Goal: Information Seeking & Learning: Learn about a topic

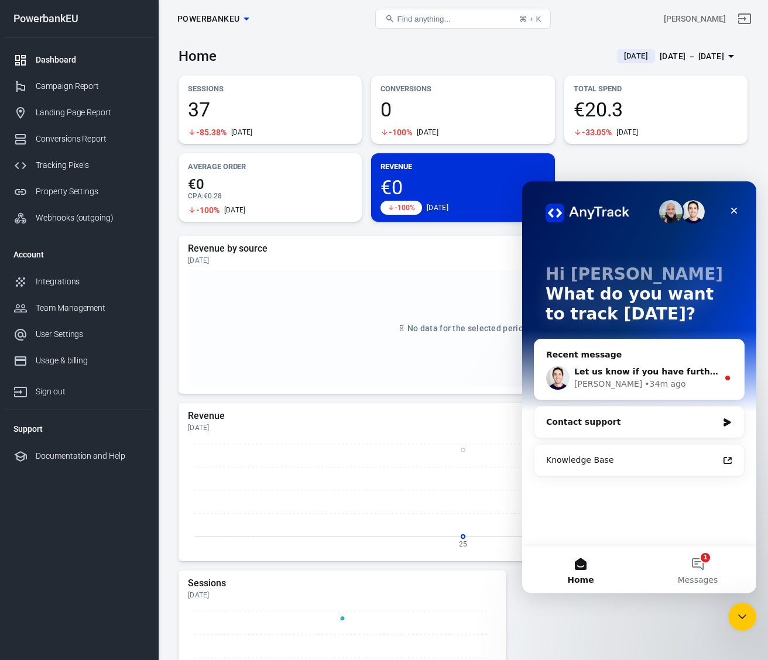
click at [662, 380] on div "Jose • 34m ago" at bounding box center [646, 384] width 144 height 12
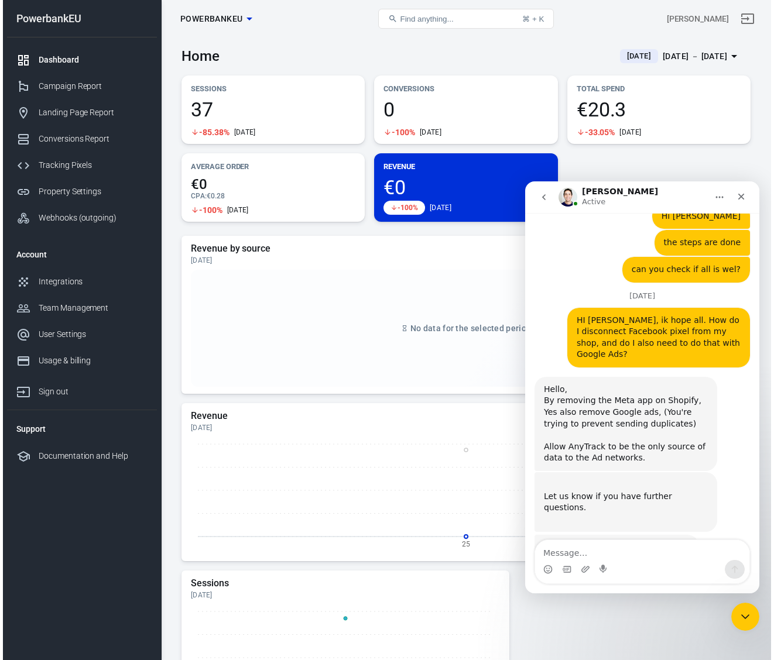
scroll to position [1494, 0]
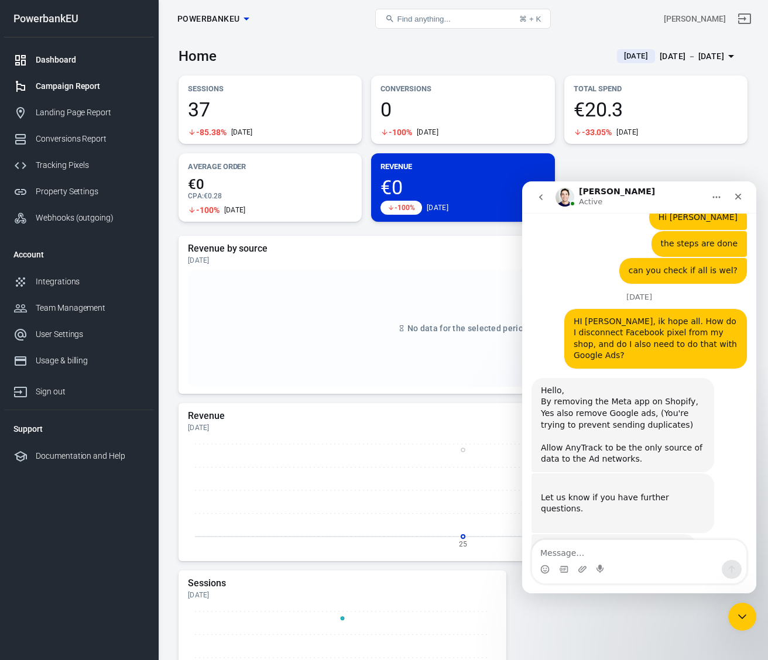
click at [59, 86] on div "Campaign Report" at bounding box center [90, 86] width 109 height 12
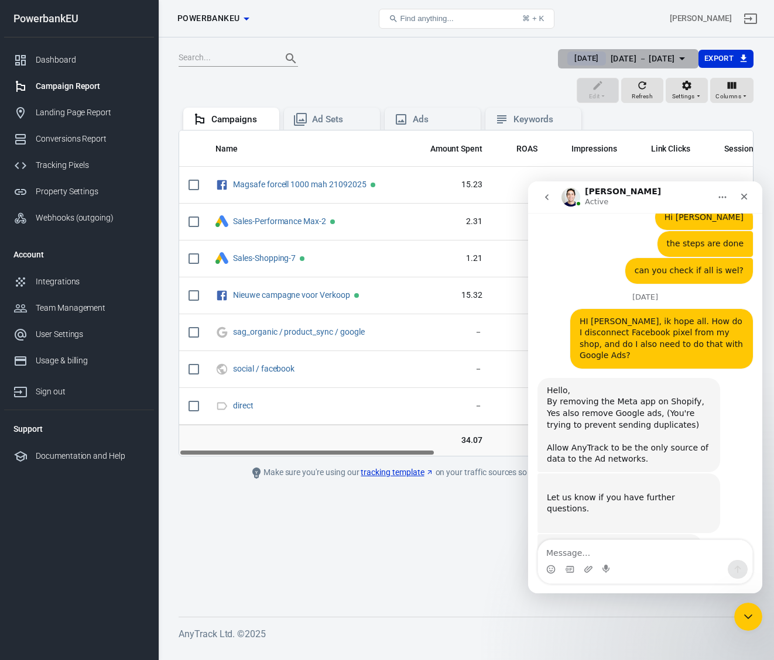
click at [647, 59] on div "[DATE] － [DATE]" at bounding box center [642, 58] width 64 height 15
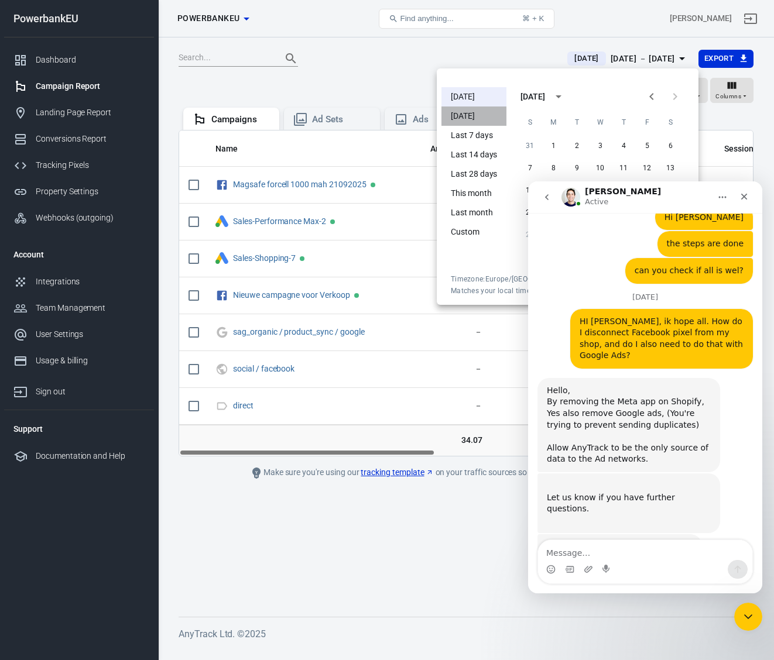
click at [474, 118] on li "[DATE]" at bounding box center [473, 116] width 65 height 19
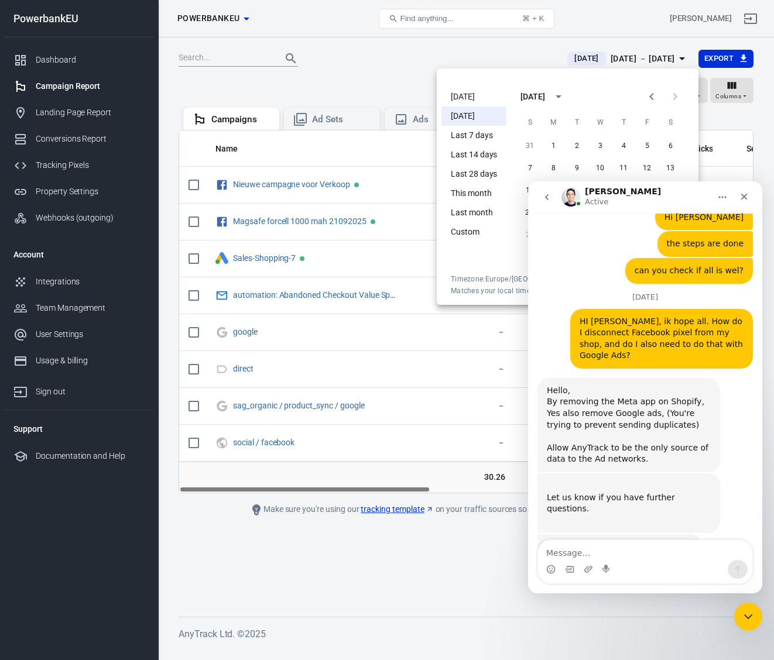
click at [294, 154] on div at bounding box center [387, 330] width 774 height 660
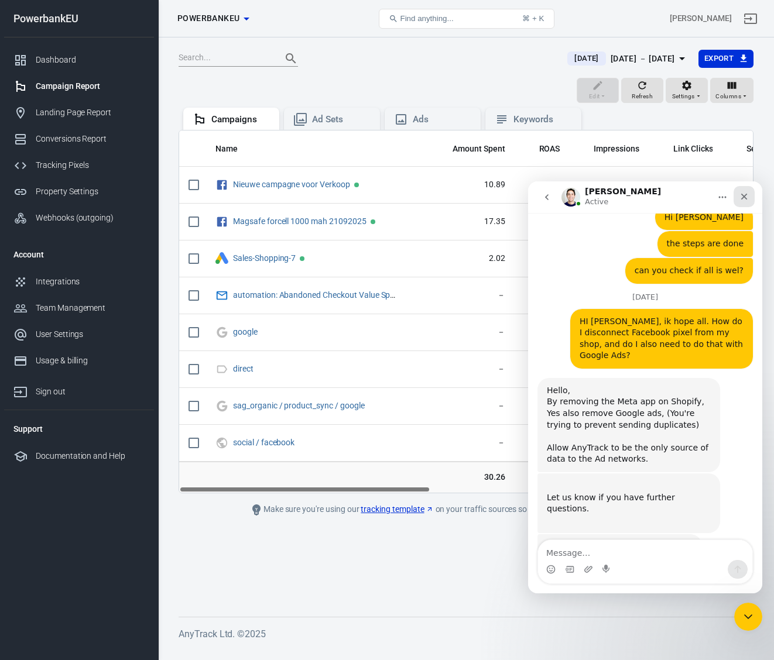
click at [744, 196] on icon "Close" at bounding box center [744, 197] width 6 height 6
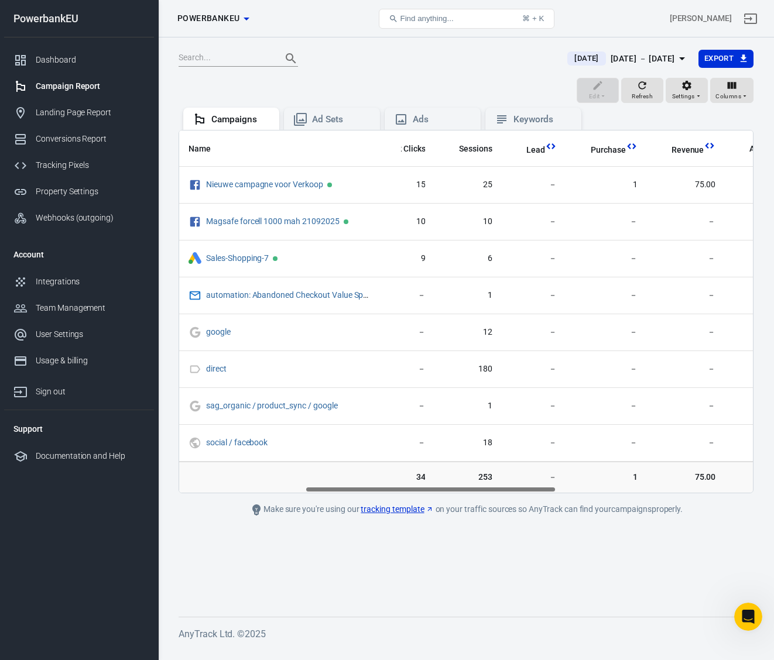
scroll to position [0, 286]
click at [50, 86] on div "Campaign Report" at bounding box center [90, 86] width 109 height 12
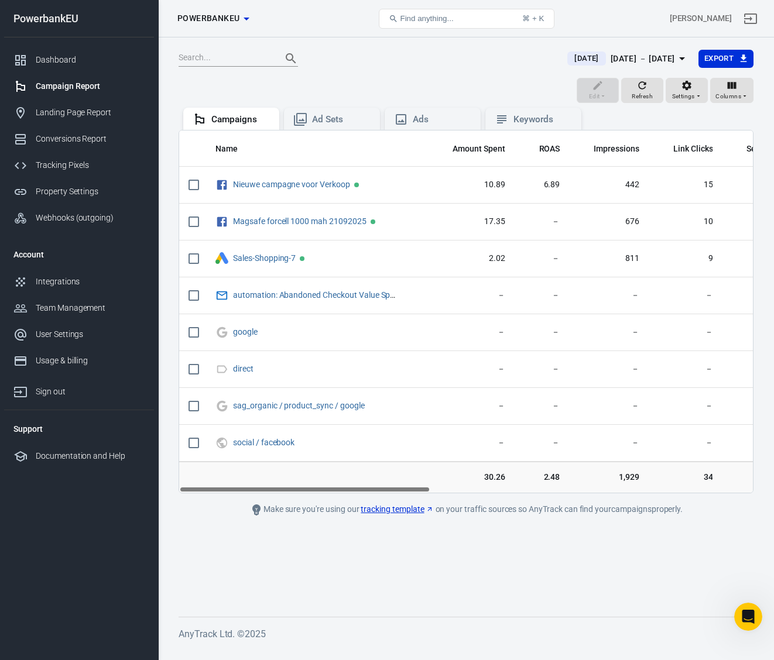
click at [621, 56] on div "Sep 24 － Sep 24, 2025" at bounding box center [642, 58] width 64 height 15
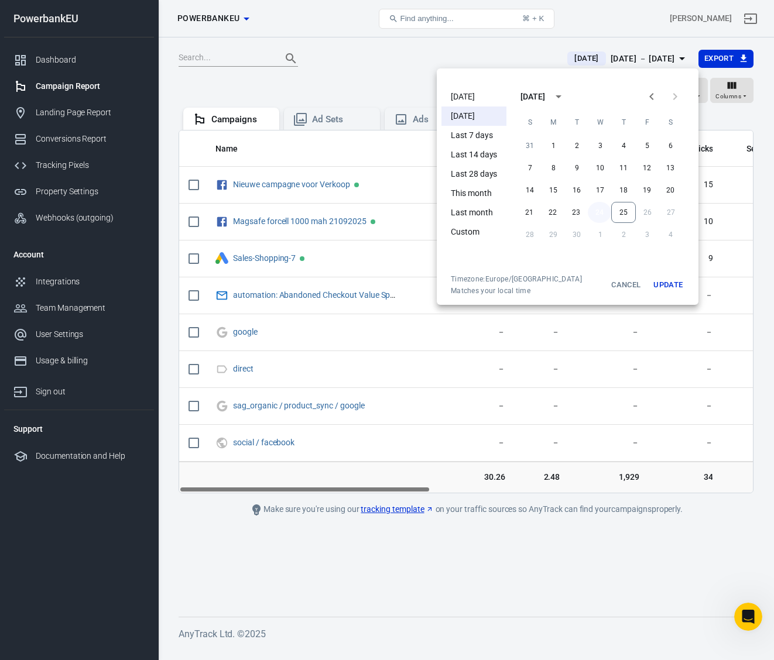
click at [596, 211] on button "24" at bounding box center [599, 212] width 23 height 21
click at [600, 210] on button "24" at bounding box center [599, 212] width 23 height 21
click at [662, 286] on button "Update" at bounding box center [667, 284] width 37 height 21
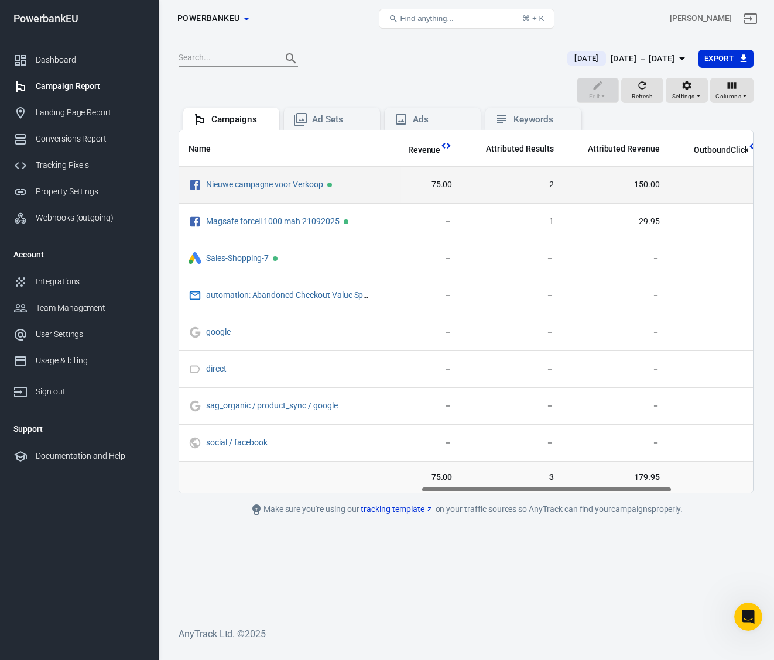
scroll to position [0, 554]
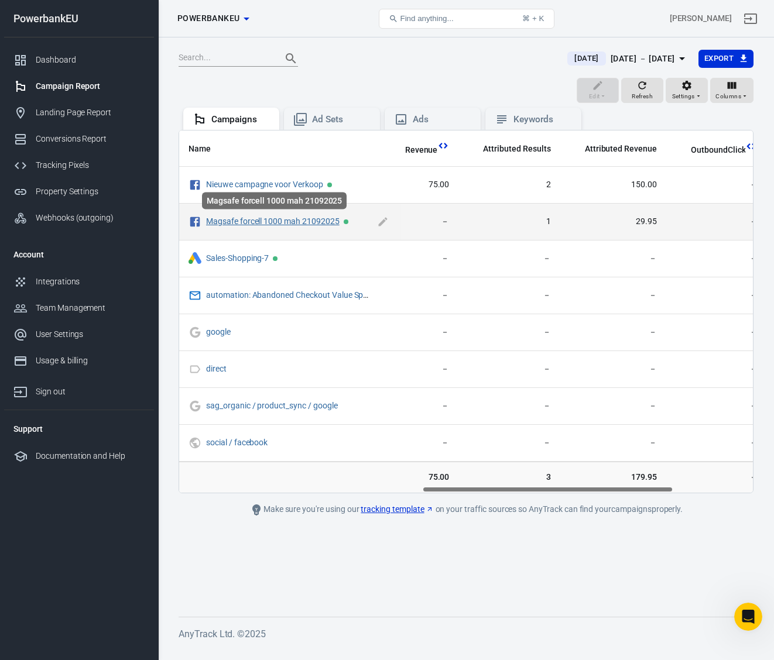
click at [268, 221] on link "Magsafe forcell 1000 mah 21092025" at bounding box center [272, 221] width 133 height 9
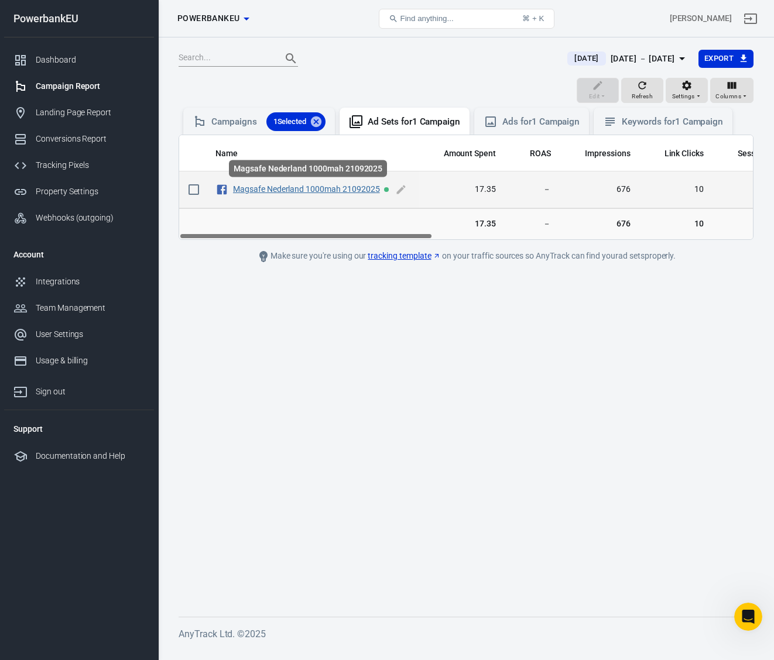
click at [274, 189] on link "Magsafe Nederland 1000mah 21092025" at bounding box center [306, 188] width 147 height 9
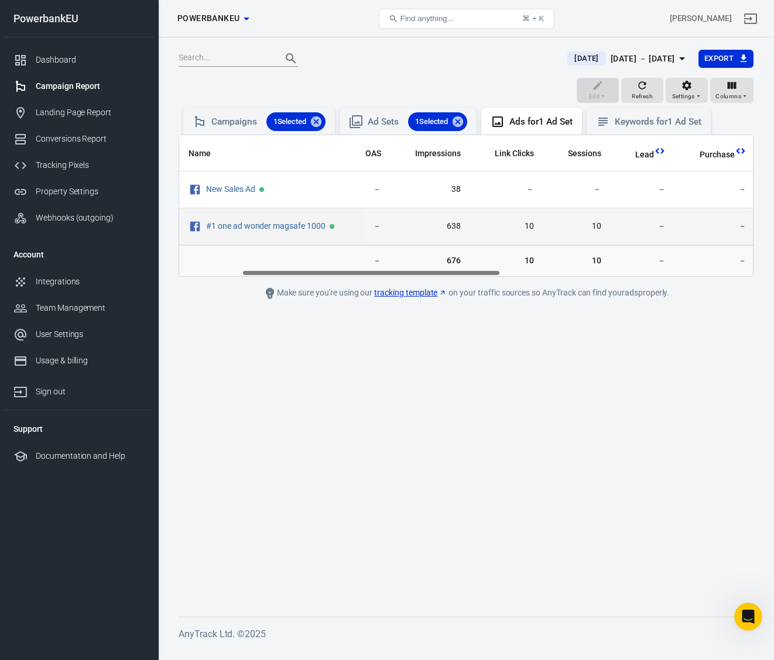
scroll to position [0, 138]
click at [245, 228] on link "#1 one ad wonder magsafe 1000" at bounding box center [265, 225] width 119 height 9
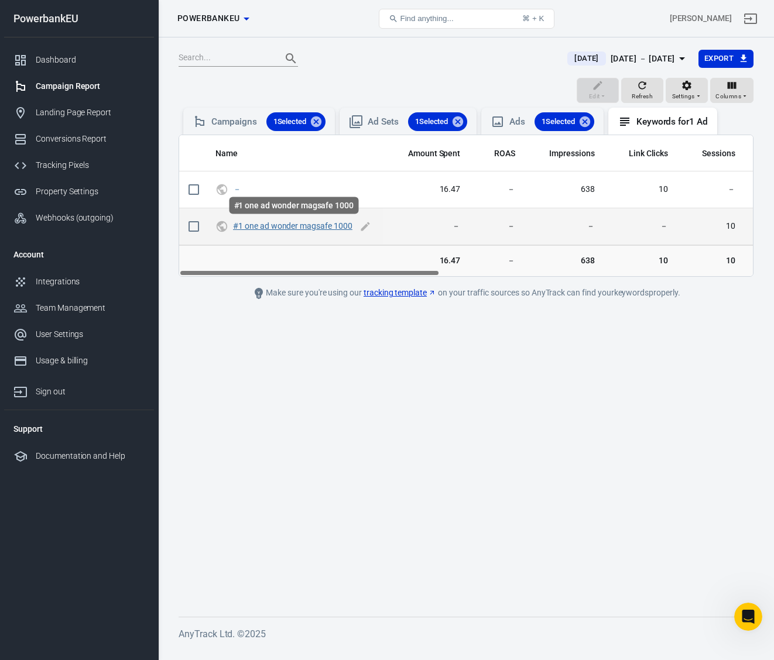
click at [261, 228] on link "#1 one ad wonder magsafe 1000" at bounding box center [292, 225] width 119 height 9
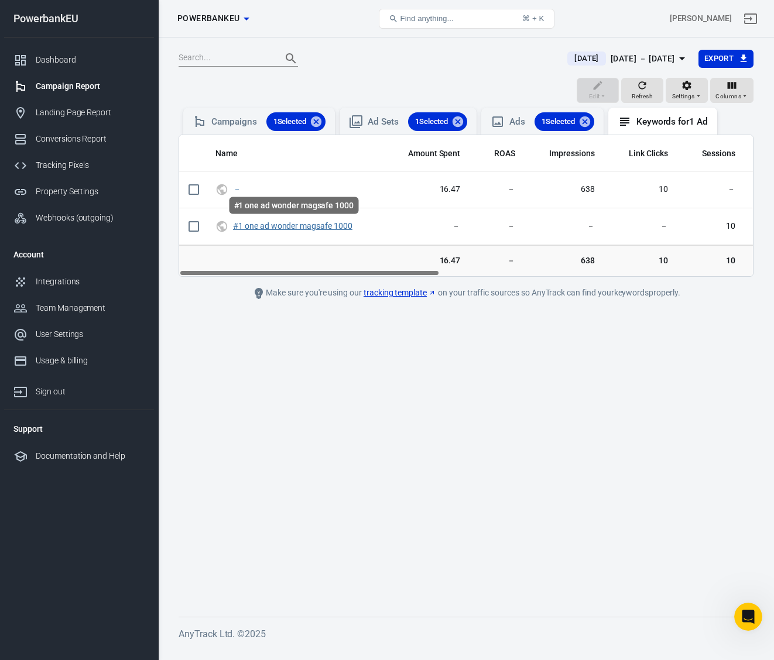
checkbox input "true"
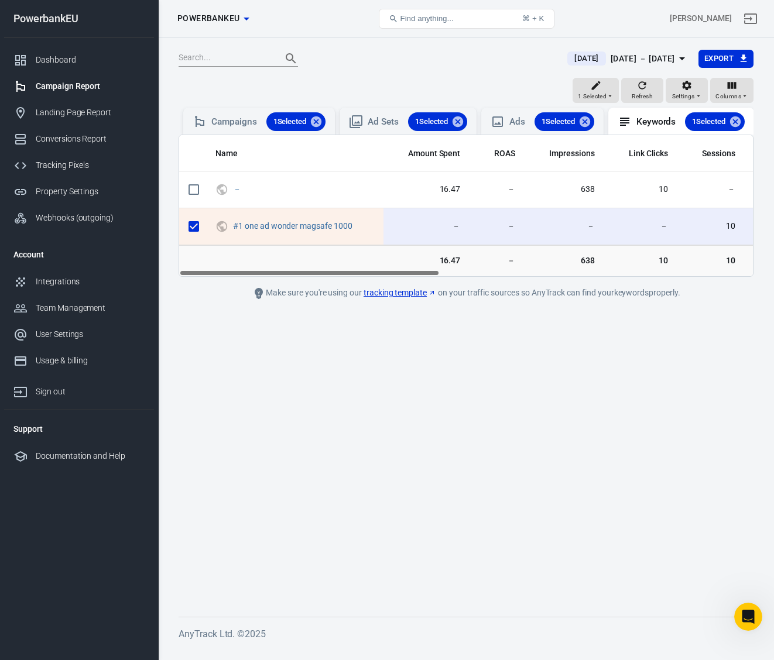
drag, startPoint x: 258, startPoint y: 284, endPoint x: 241, endPoint y: 272, distance: 21.1
click at [241, 272] on div "Name Amount Spent ROAS Impressions Link Clicks Sessions Lead Purchase Revenue A…" at bounding box center [465, 206] width 575 height 142
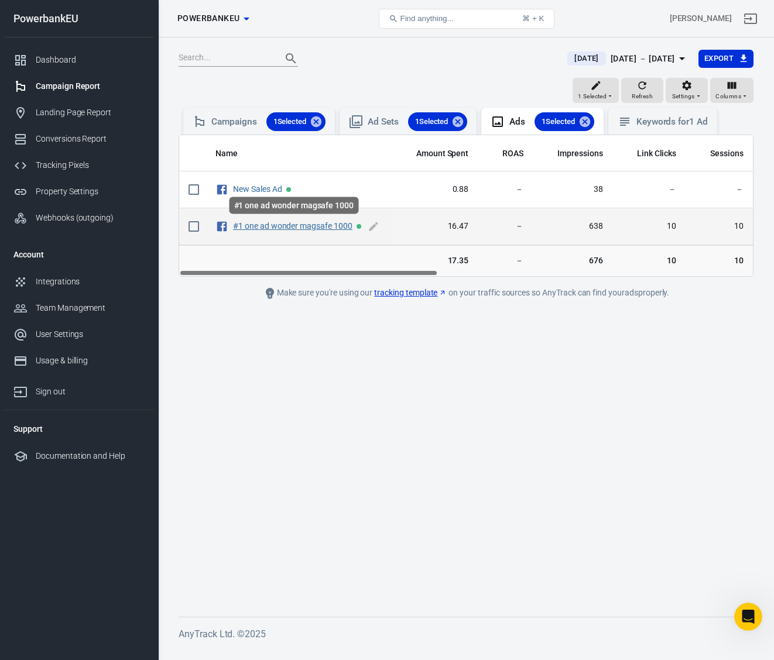
click at [317, 224] on link "#1 one ad wonder magsafe 1000" at bounding box center [292, 225] width 119 height 9
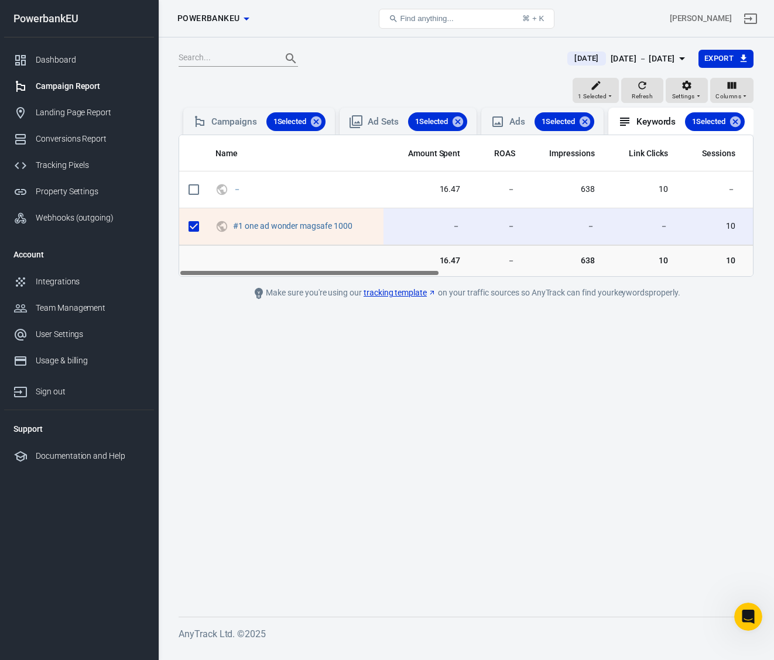
click at [58, 85] on div "Campaign Report" at bounding box center [90, 86] width 109 height 12
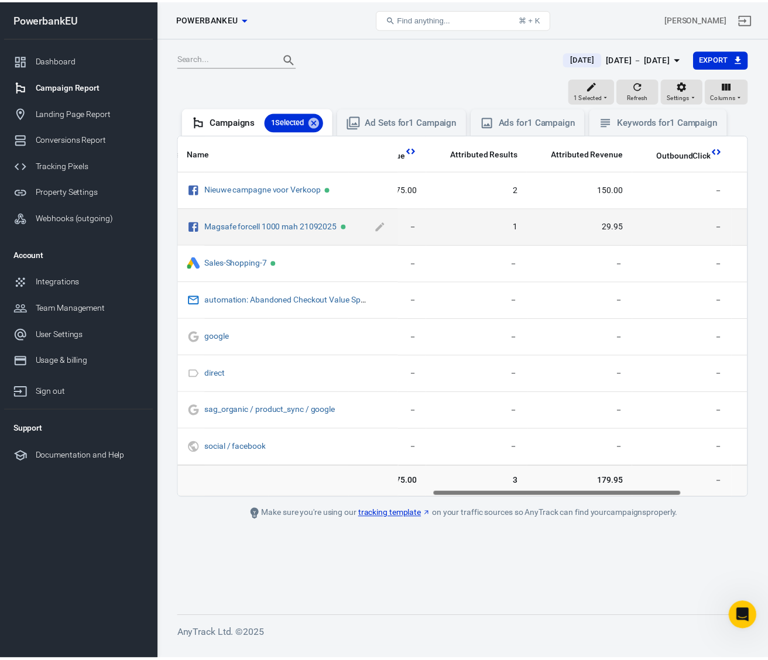
scroll to position [0, 583]
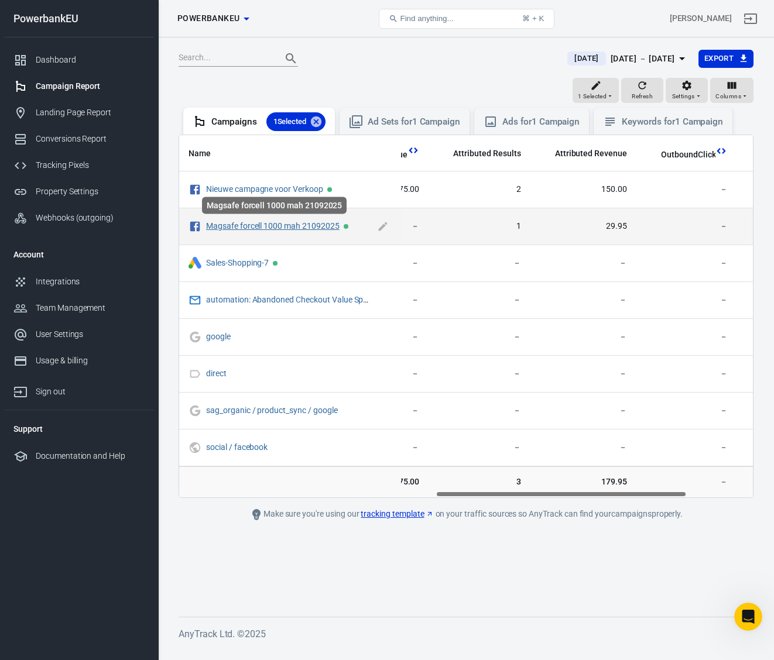
click at [272, 227] on link "Magsafe forcell 1000 mah 21092025" at bounding box center [272, 225] width 133 height 9
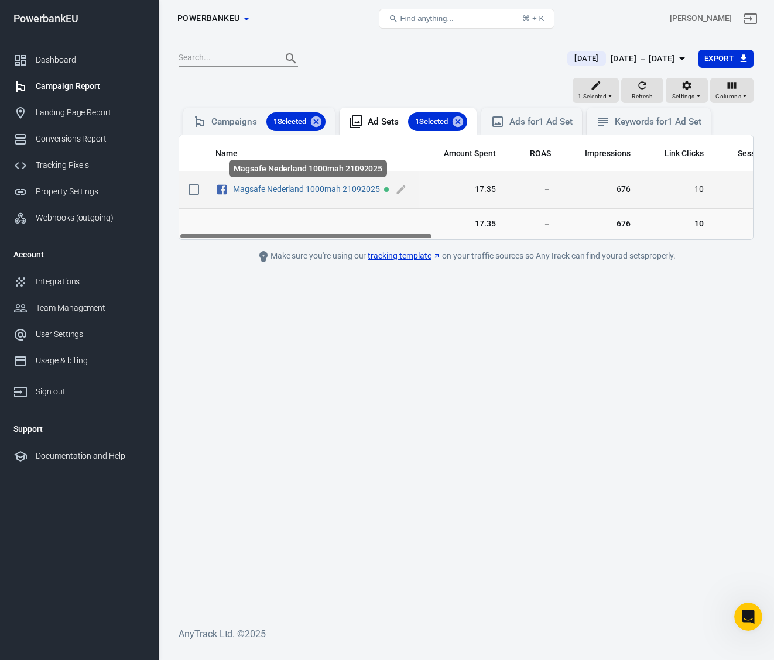
click at [288, 191] on link "Magsafe Nederland 1000mah 21092025" at bounding box center [306, 188] width 147 height 9
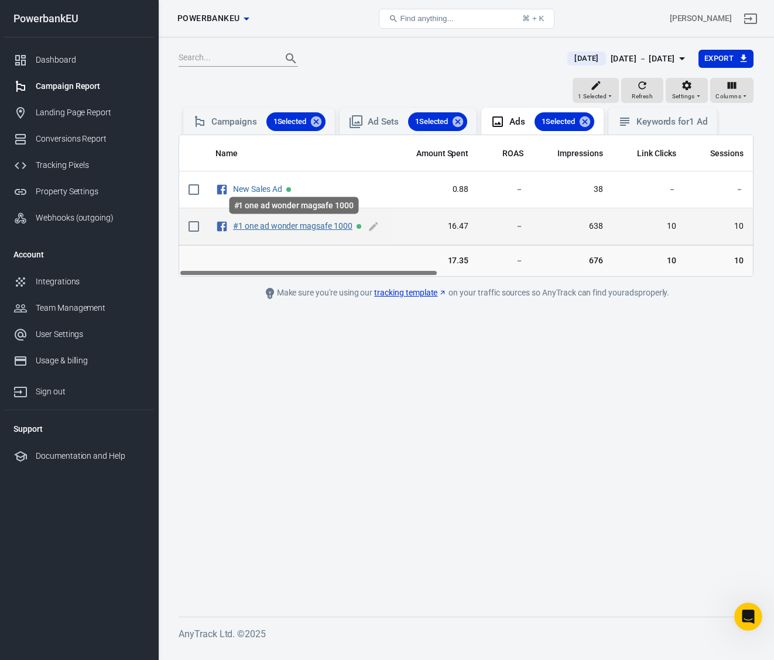
click at [286, 226] on link "#1 one ad wonder magsafe 1000" at bounding box center [292, 225] width 119 height 9
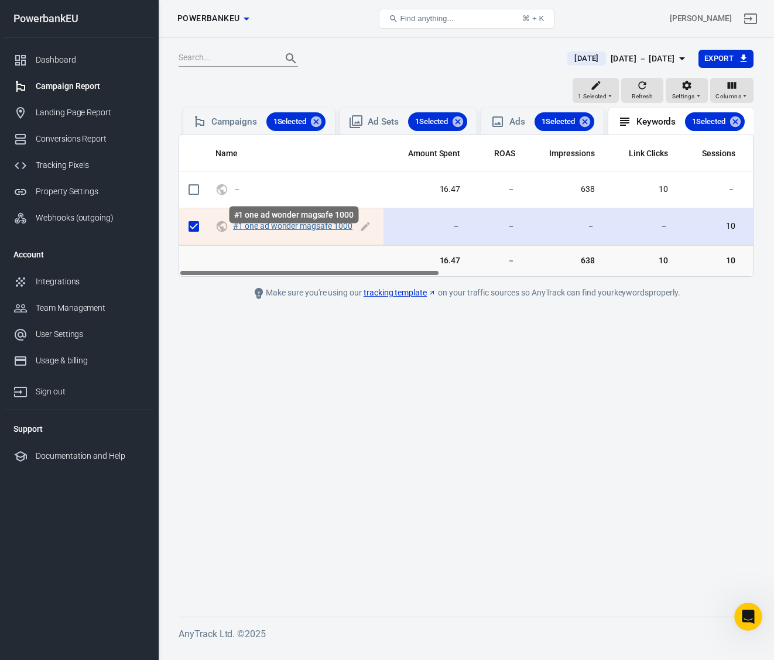
click at [276, 231] on link "#1 one ad wonder magsafe 1000" at bounding box center [292, 225] width 119 height 9
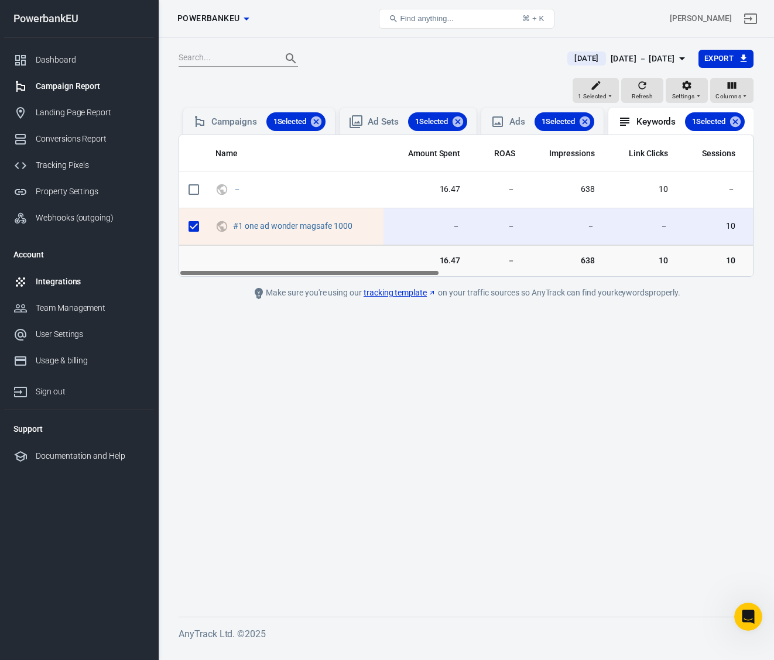
click at [70, 279] on div "Integrations" at bounding box center [90, 282] width 109 height 12
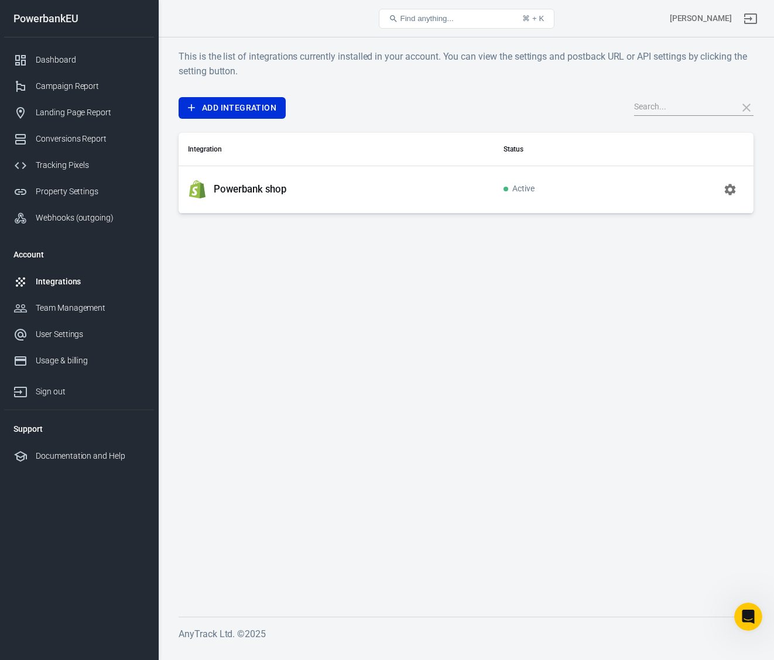
click at [250, 186] on p "Powerbank shop" at bounding box center [250, 189] width 73 height 12
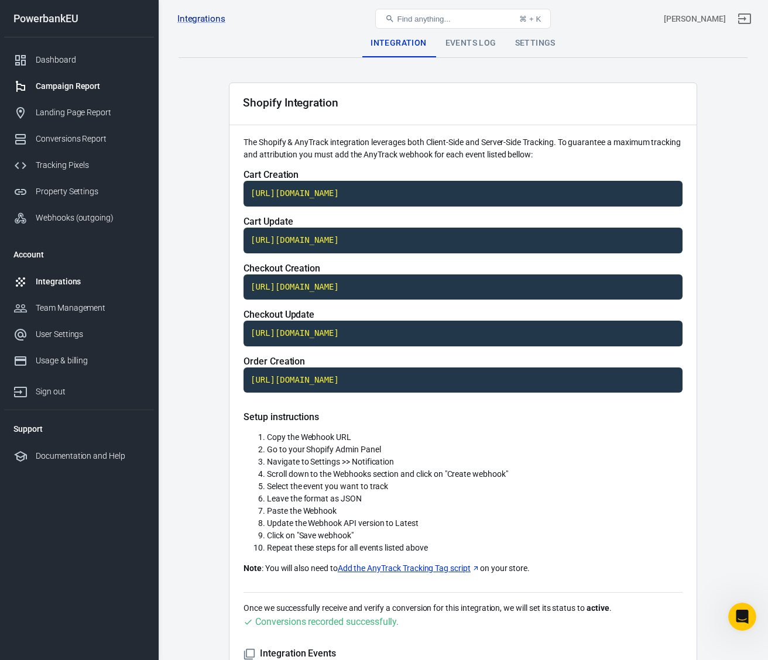
click at [51, 87] on div "Campaign Report" at bounding box center [90, 86] width 109 height 12
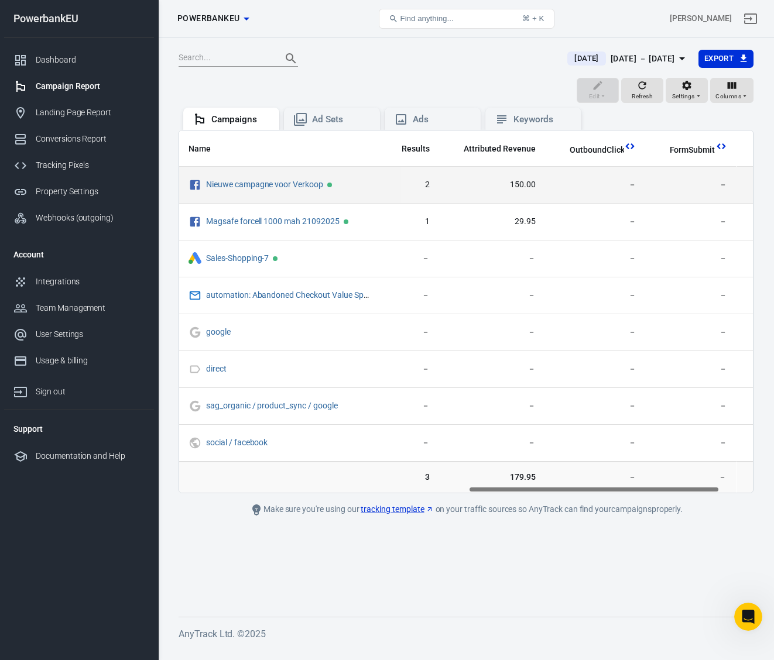
scroll to position [0, 733]
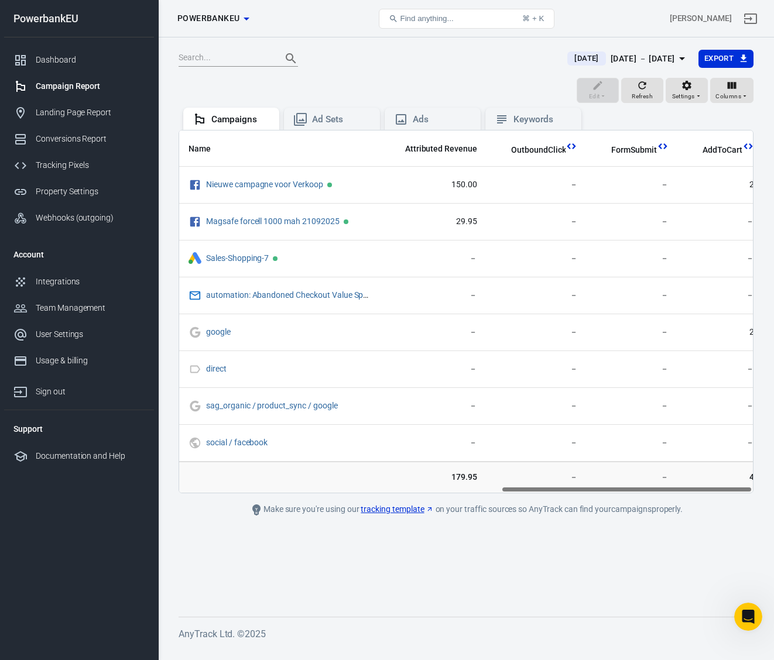
click at [613, 57] on div "Sep 24 － Sep 24, 2025" at bounding box center [642, 58] width 64 height 15
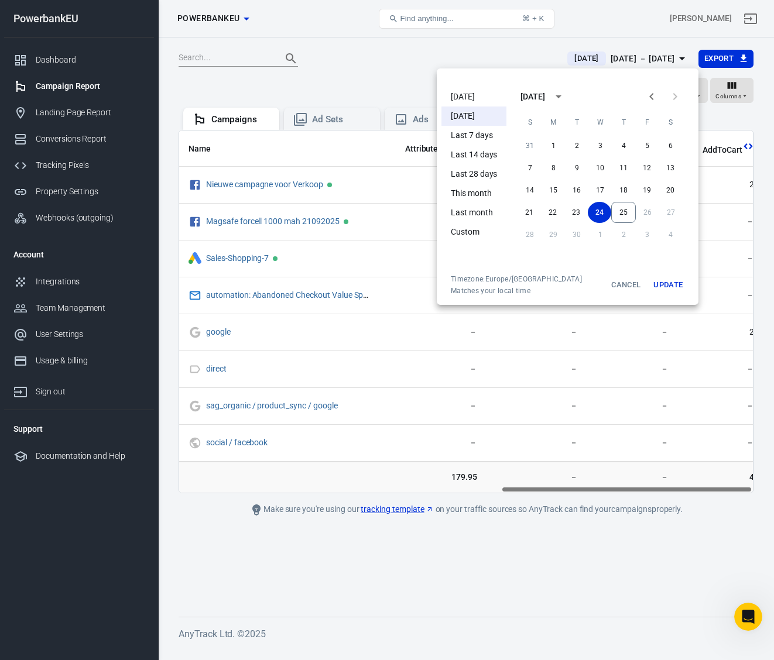
click at [624, 365] on div at bounding box center [387, 330] width 774 height 660
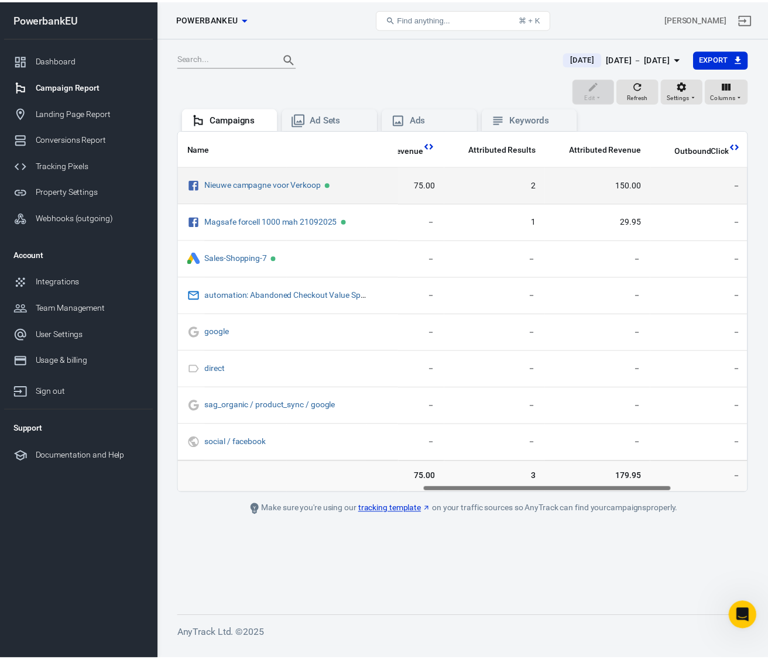
scroll to position [0, 566]
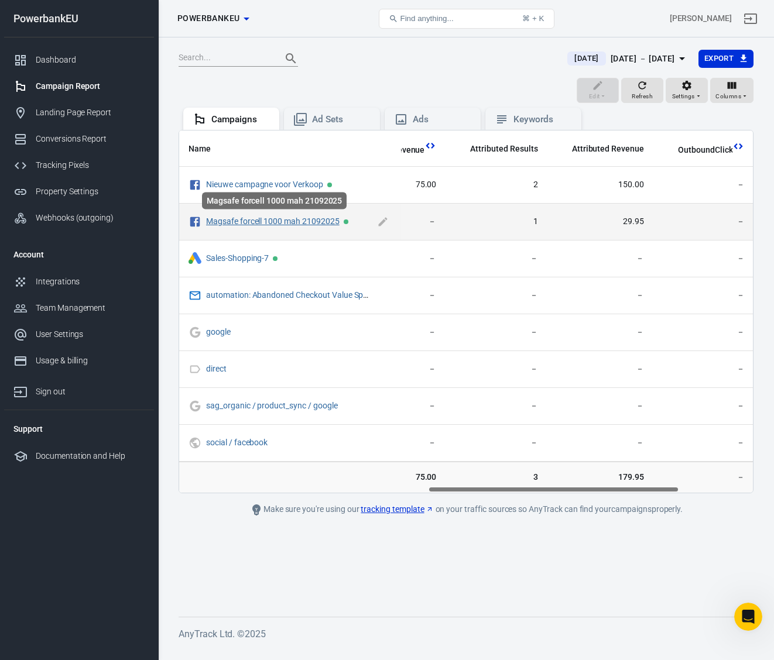
click at [290, 219] on link "Magsafe forcell 1000 mah 21092025" at bounding box center [272, 221] width 133 height 9
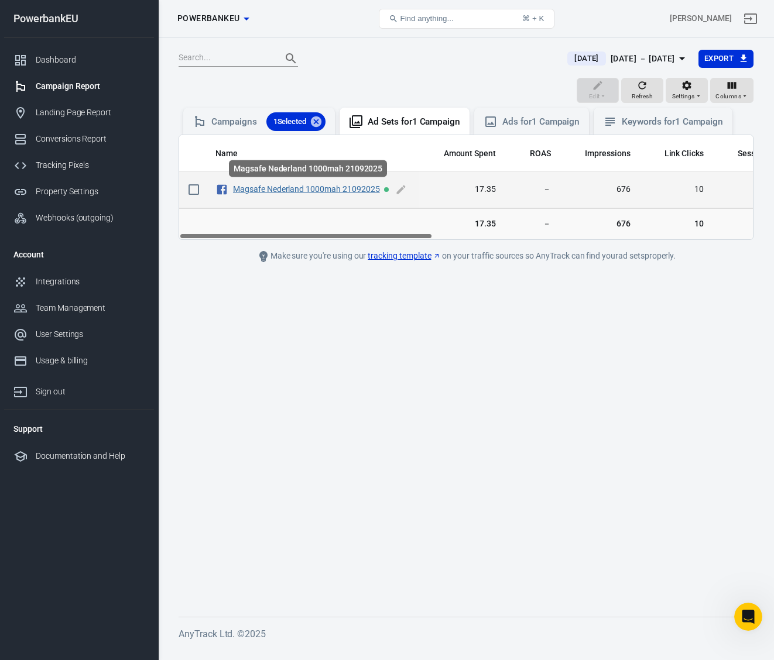
click at [286, 186] on link "Magsafe Nederland 1000mah 21092025" at bounding box center [306, 188] width 147 height 9
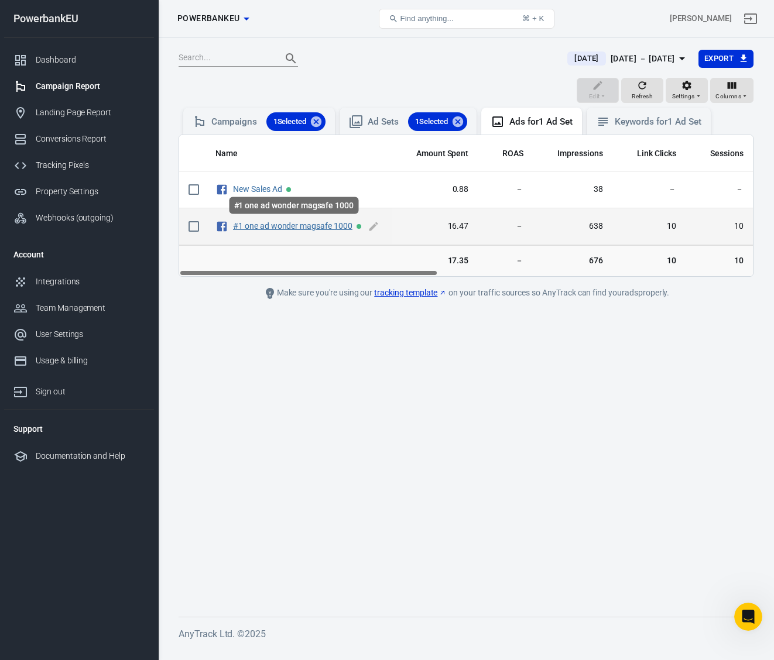
click at [284, 226] on link "#1 one ad wonder magsafe 1000" at bounding box center [292, 225] width 119 height 9
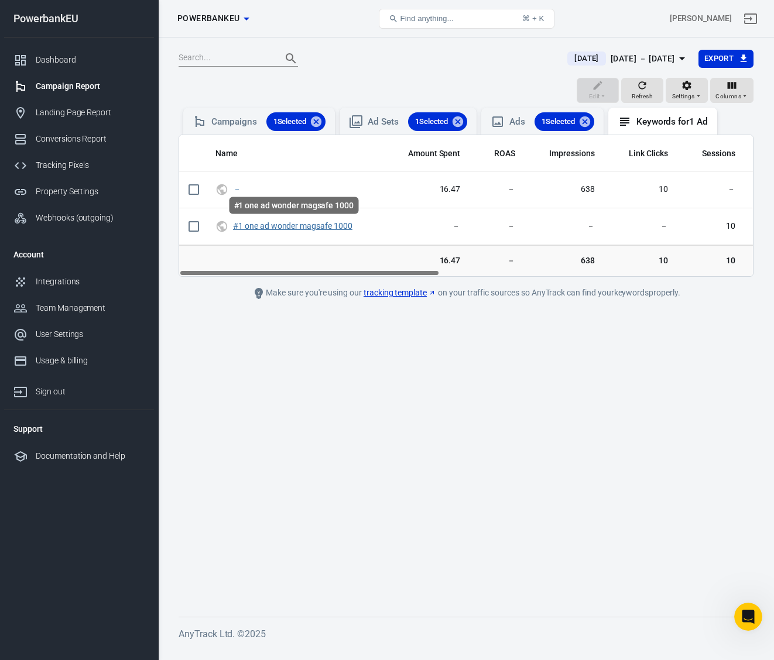
click at [284, 226] on link "#1 one ad wonder magsafe 1000" at bounding box center [292, 225] width 119 height 9
checkbox input "true"
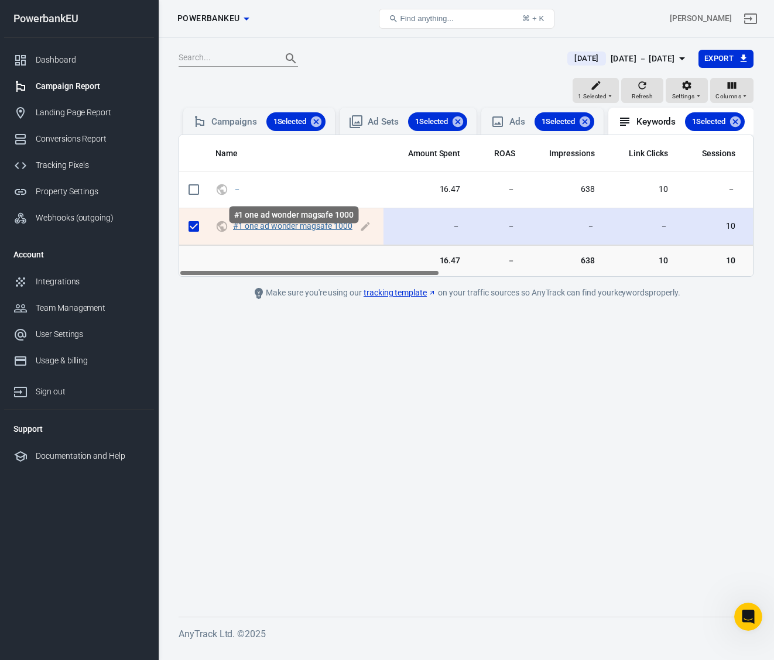
click at [286, 231] on link "#1 one ad wonder magsafe 1000" at bounding box center [292, 225] width 119 height 9
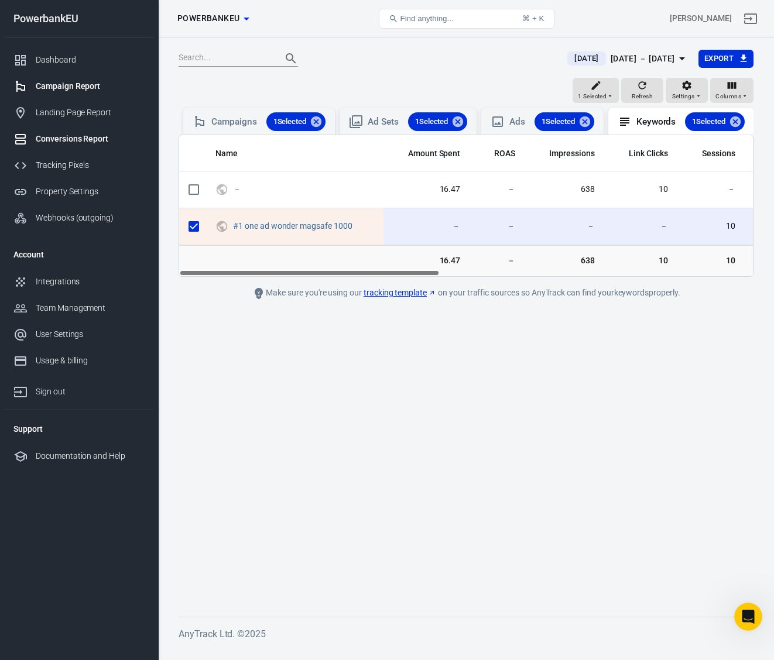
click at [67, 139] on div "Conversions Report" at bounding box center [90, 139] width 109 height 12
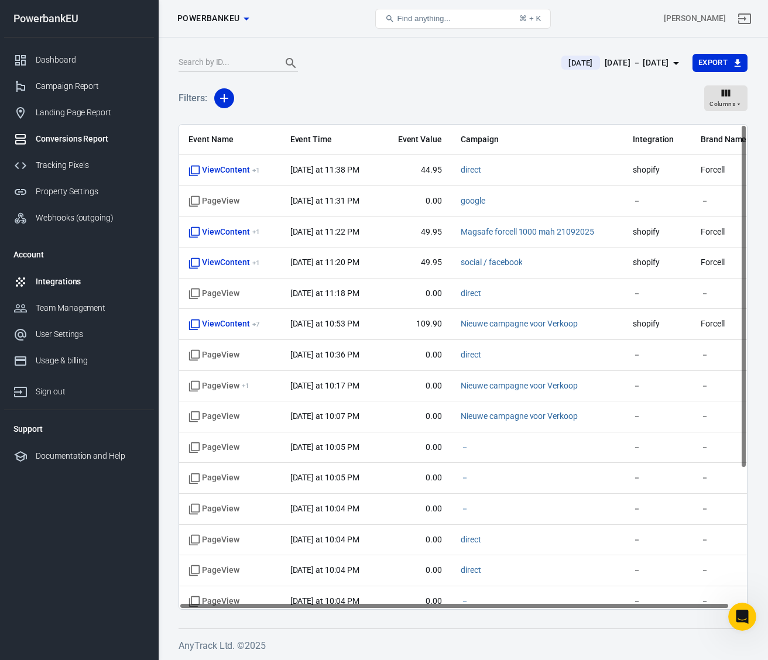
click at [53, 284] on div "Integrations" at bounding box center [90, 282] width 109 height 12
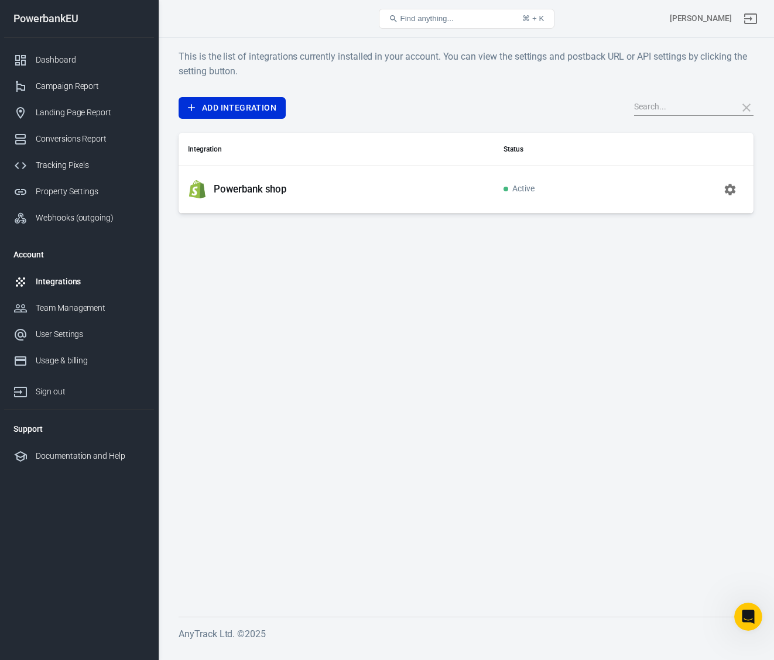
click at [283, 191] on p "Powerbank shop" at bounding box center [250, 189] width 73 height 12
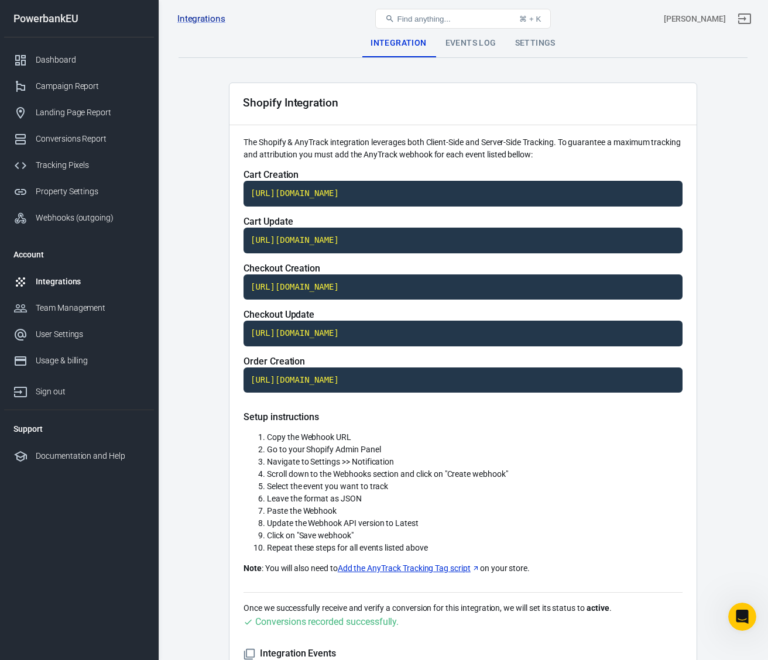
click at [459, 46] on div "Events Log" at bounding box center [471, 43] width 70 height 28
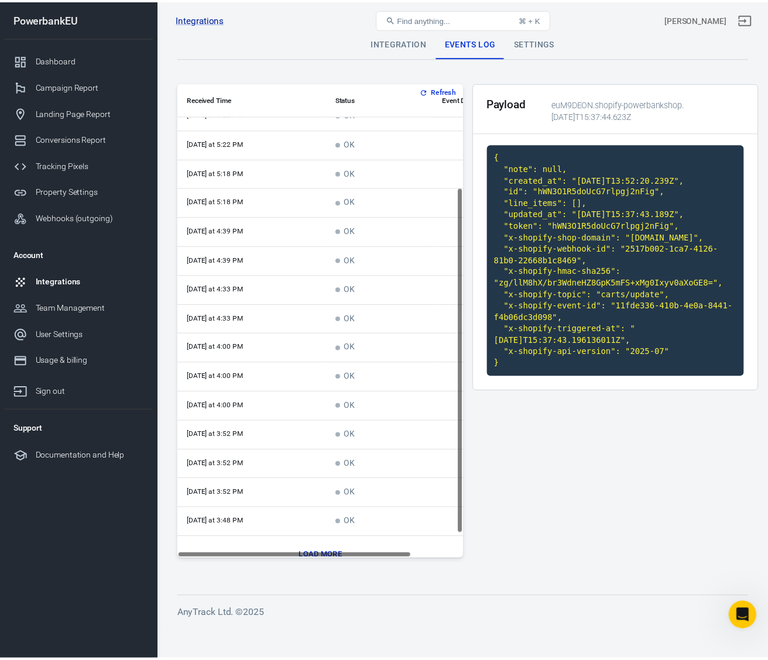
scroll to position [176, 0]
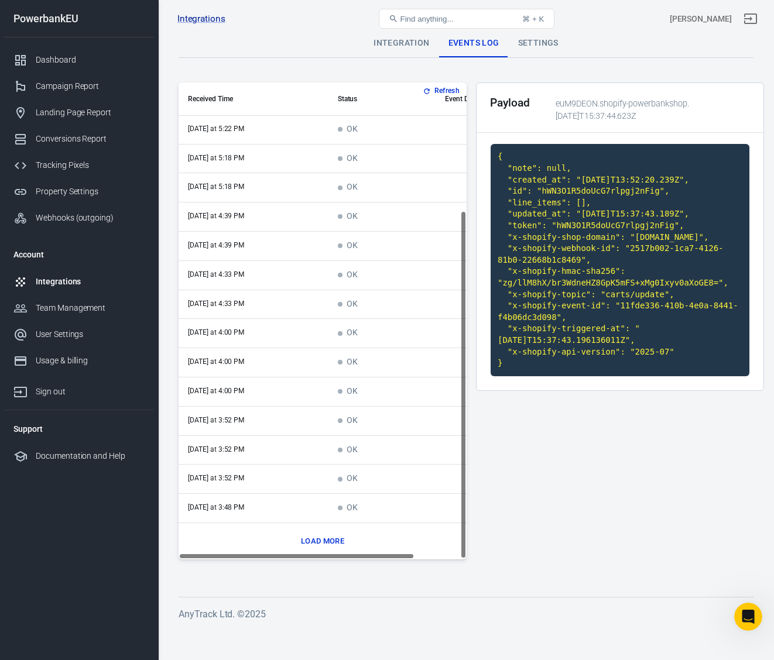
click at [318, 544] on button "Load more" at bounding box center [322, 542] width 49 height 18
click at [56, 57] on div "Dashboard" at bounding box center [90, 60] width 109 height 12
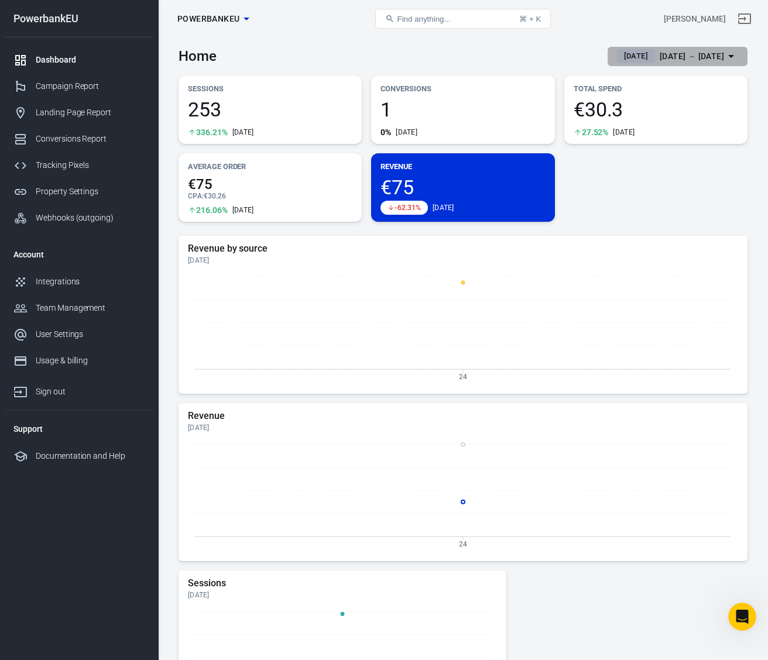
click at [619, 60] on span "Yesterday" at bounding box center [635, 56] width 33 height 12
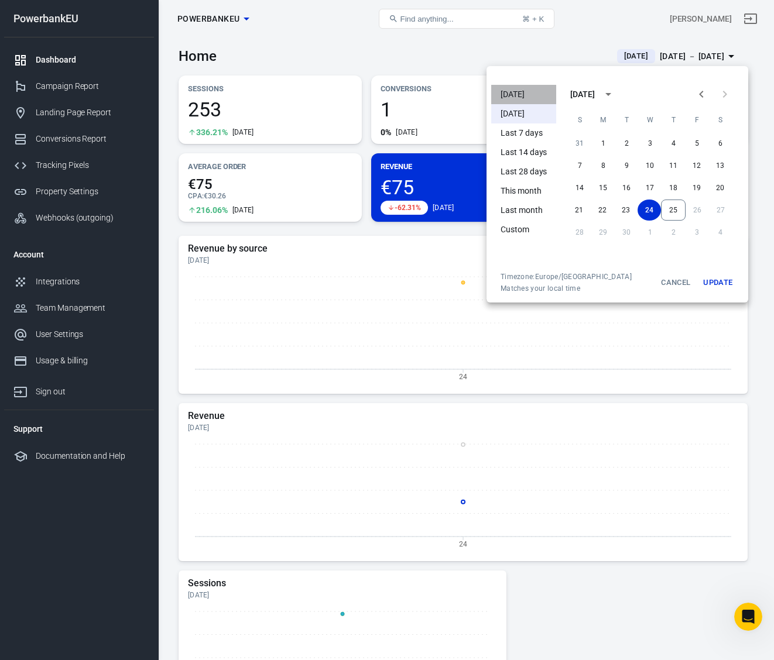
click at [515, 93] on li "[DATE]" at bounding box center [523, 94] width 65 height 19
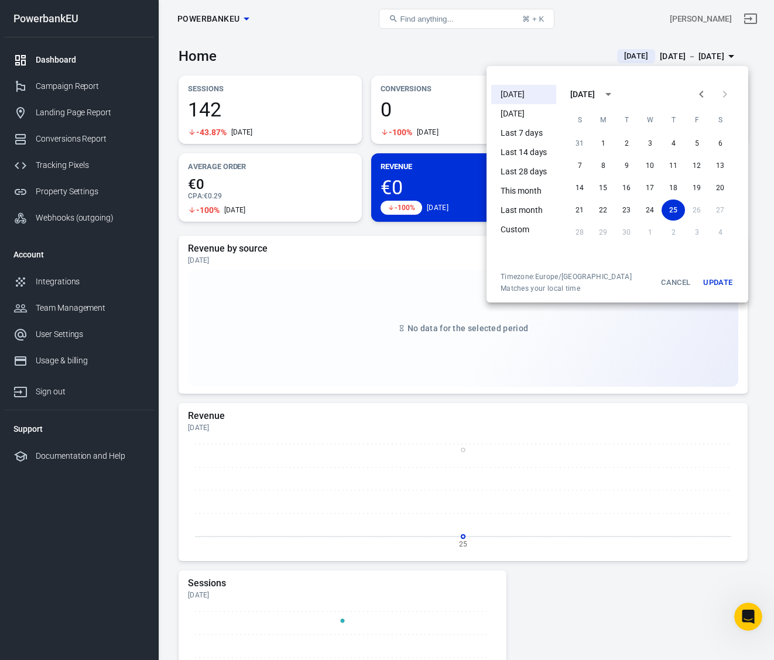
click at [339, 40] on div at bounding box center [387, 330] width 774 height 660
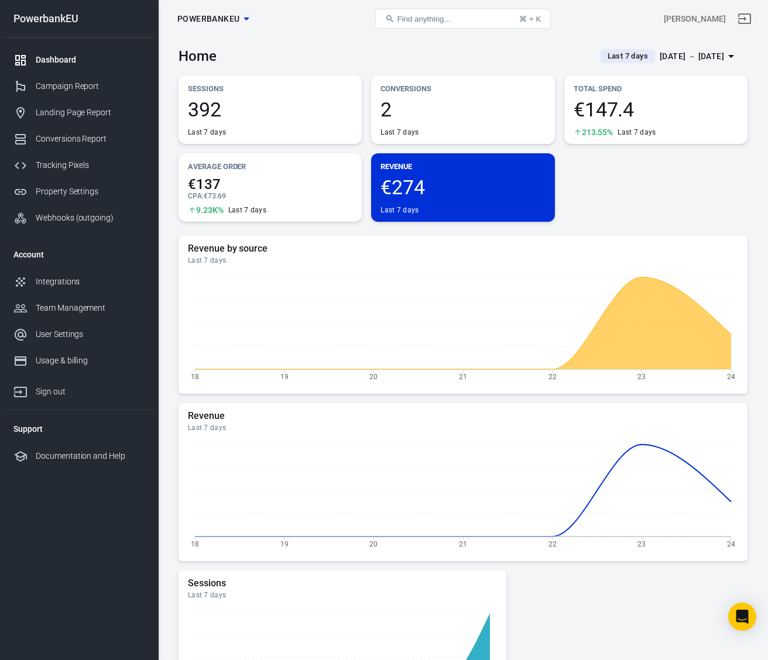
click at [660, 54] on div "[DATE] － [DATE]" at bounding box center [692, 56] width 64 height 15
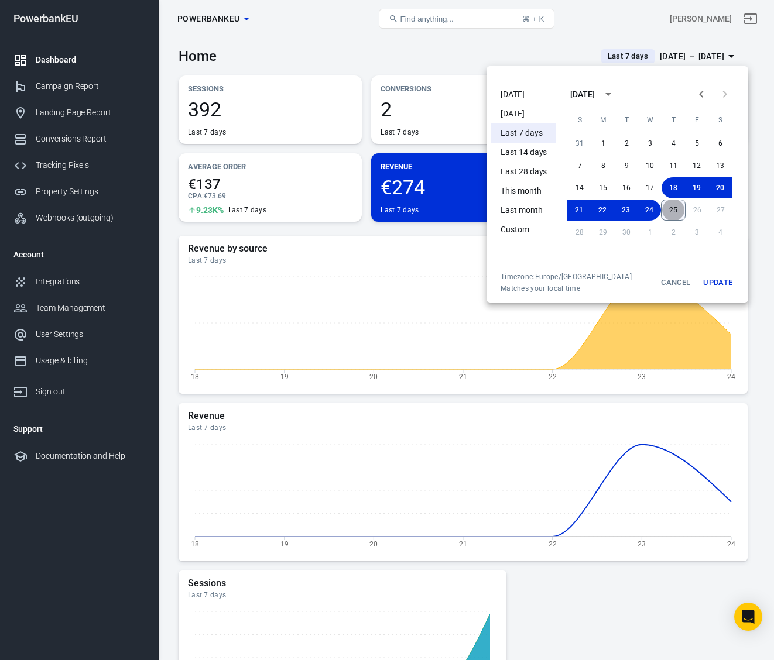
click at [674, 211] on button "25" at bounding box center [673, 210] width 25 height 21
click at [677, 210] on button "25" at bounding box center [672, 210] width 23 height 21
click at [720, 281] on button "Update" at bounding box center [717, 282] width 37 height 21
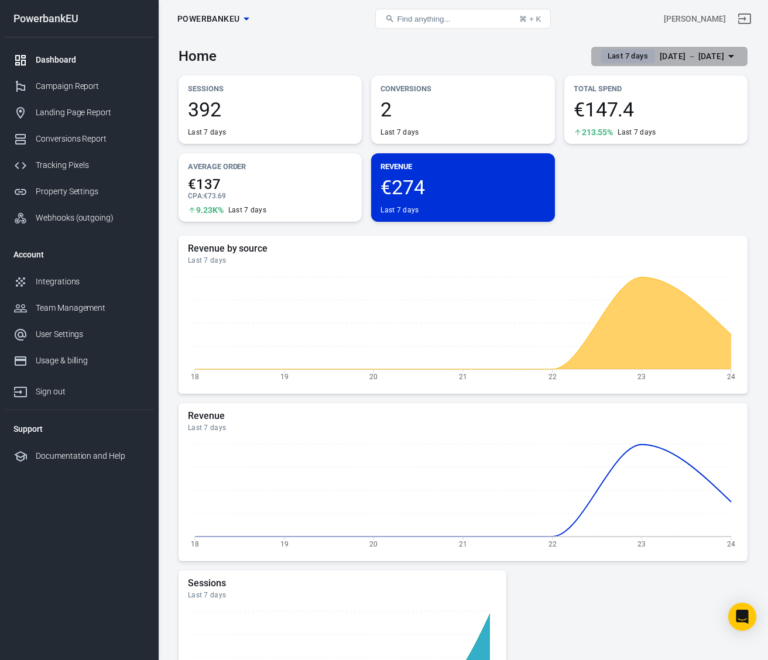
click at [660, 55] on div "Sep 18 － Sep 24, 2025" at bounding box center [692, 56] width 64 height 15
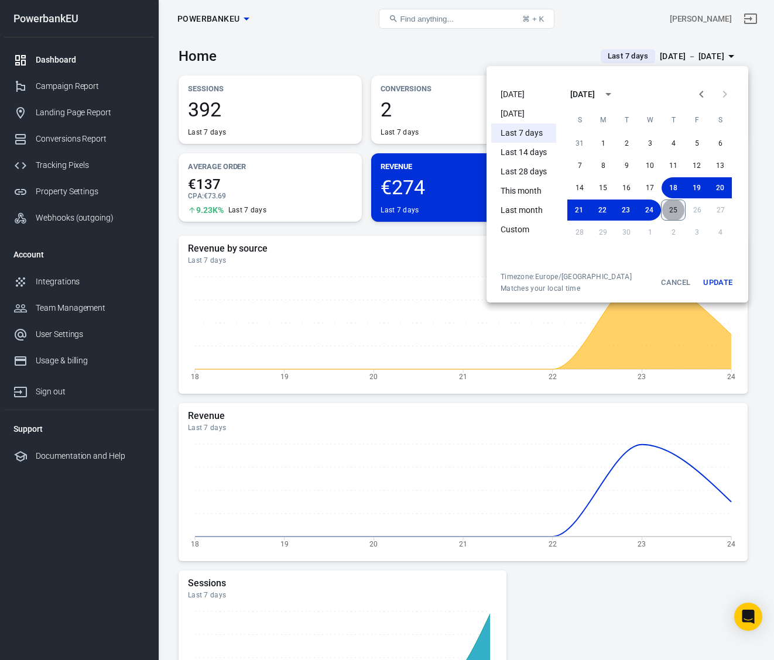
click at [678, 210] on button "25" at bounding box center [673, 210] width 25 height 21
click at [676, 208] on button "25" at bounding box center [672, 210] width 23 height 21
click at [717, 280] on button "Update" at bounding box center [717, 282] width 37 height 21
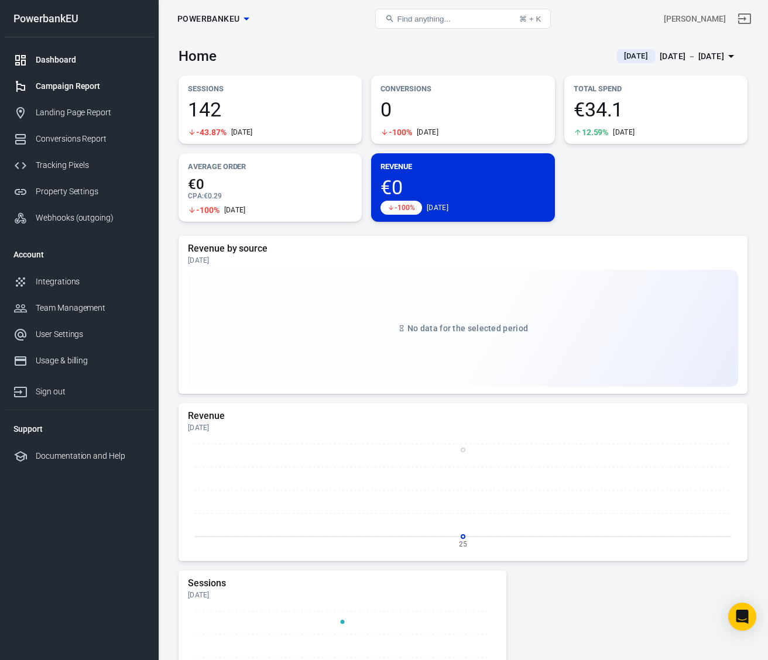
click at [71, 88] on div "Campaign Report" at bounding box center [90, 86] width 109 height 12
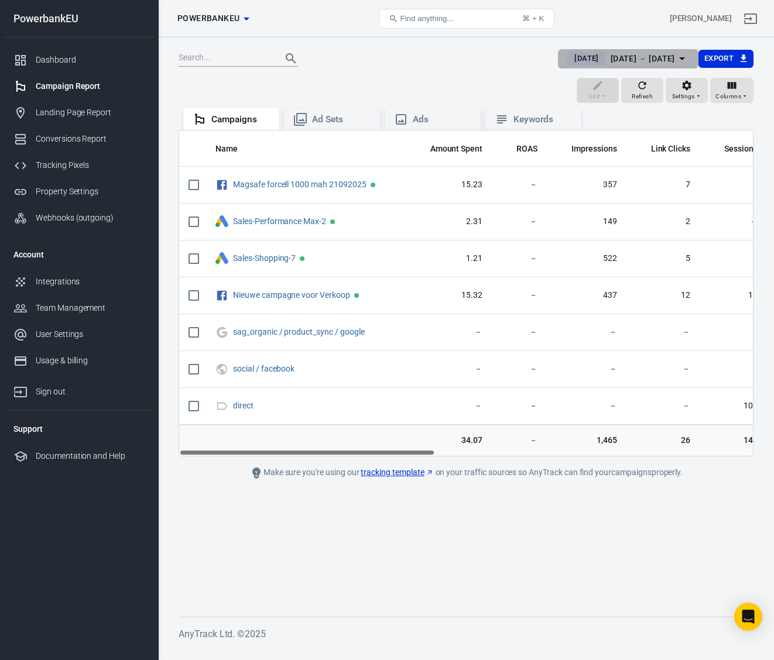
click at [640, 60] on div "[DATE] － [DATE]" at bounding box center [642, 58] width 64 height 15
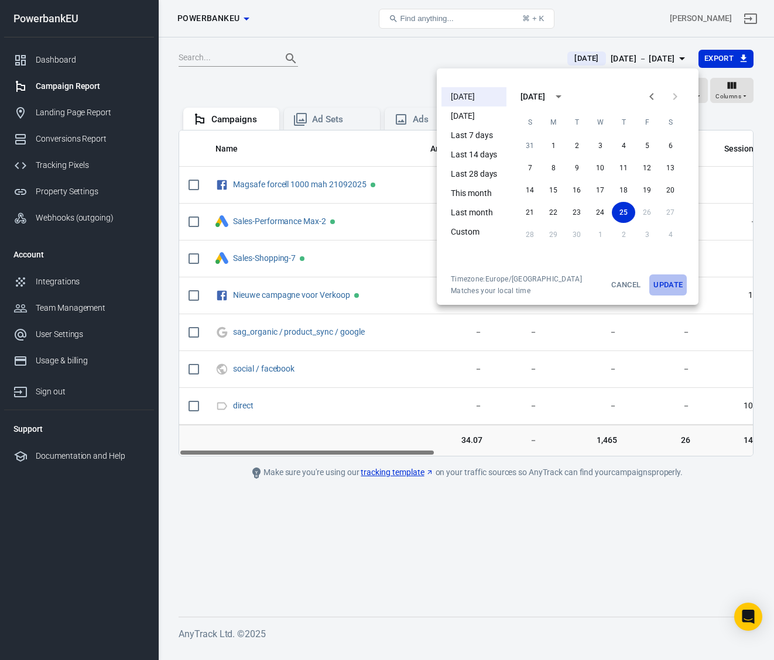
click at [667, 286] on button "Update" at bounding box center [667, 284] width 37 height 21
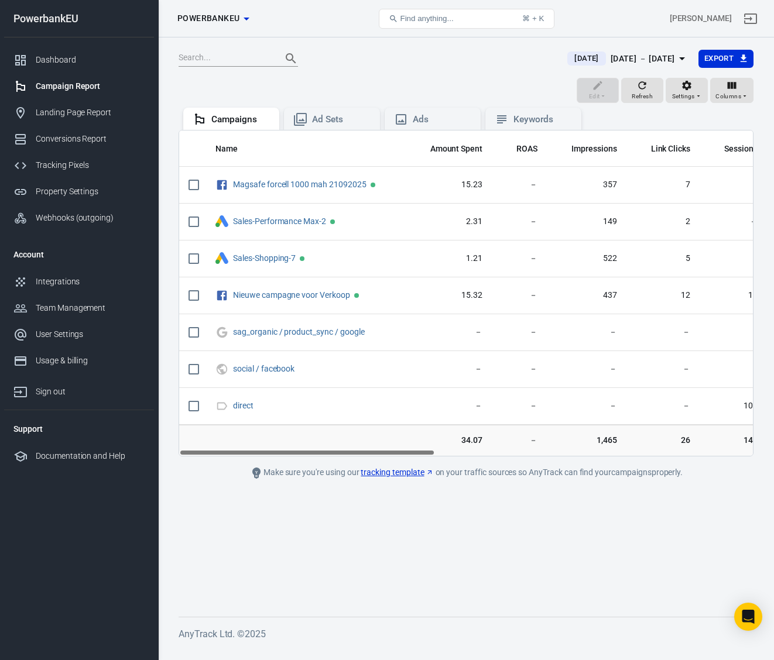
click at [68, 88] on div "Campaign Report" at bounding box center [90, 86] width 109 height 12
click at [50, 63] on div "Dashboard" at bounding box center [90, 60] width 109 height 12
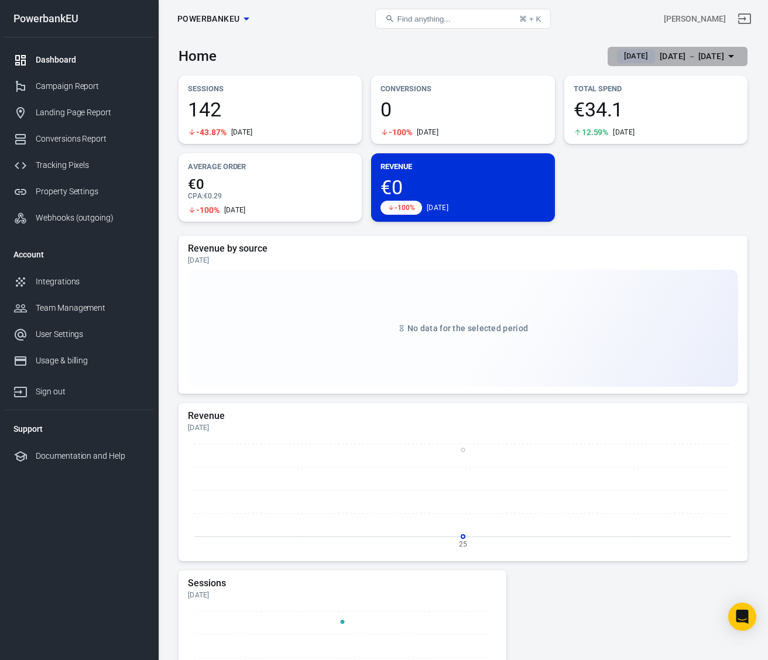
click at [660, 59] on div "Sep 25 － Sep 25, 2025" at bounding box center [692, 56] width 64 height 15
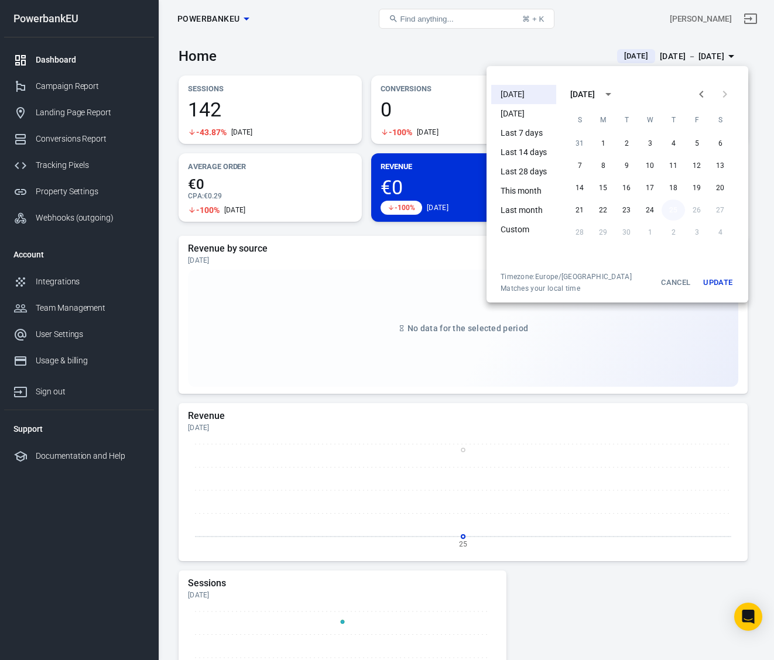
click at [674, 210] on button "25" at bounding box center [672, 210] width 23 height 21
click at [714, 286] on button "Update" at bounding box center [717, 282] width 37 height 21
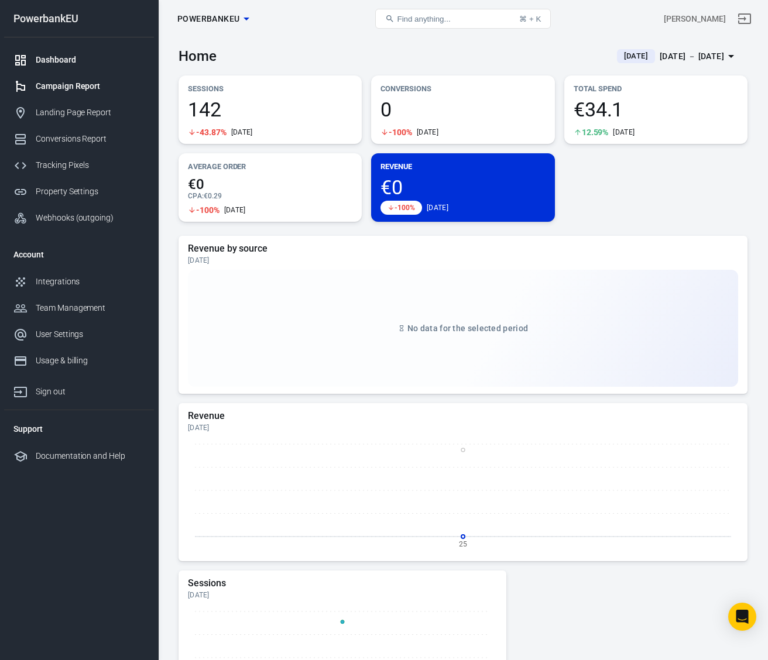
click at [47, 88] on div "Campaign Report" at bounding box center [90, 86] width 109 height 12
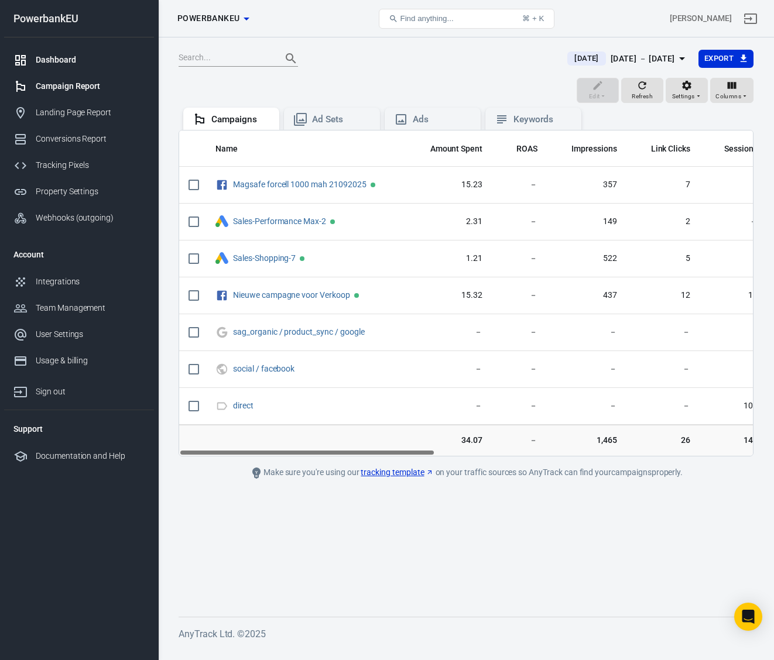
click at [60, 61] on div "Dashboard" at bounding box center [90, 60] width 109 height 12
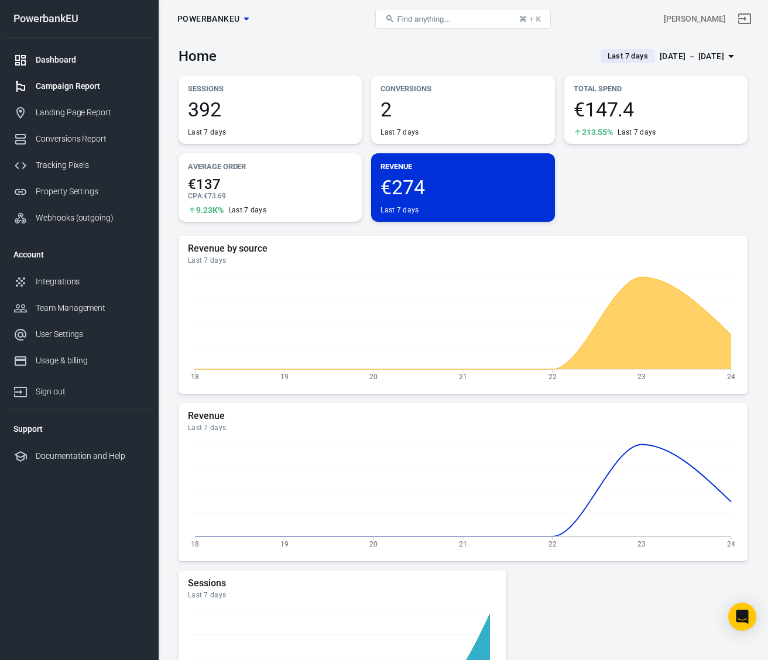
click at [60, 88] on div "Campaign Report" at bounding box center [90, 86] width 109 height 12
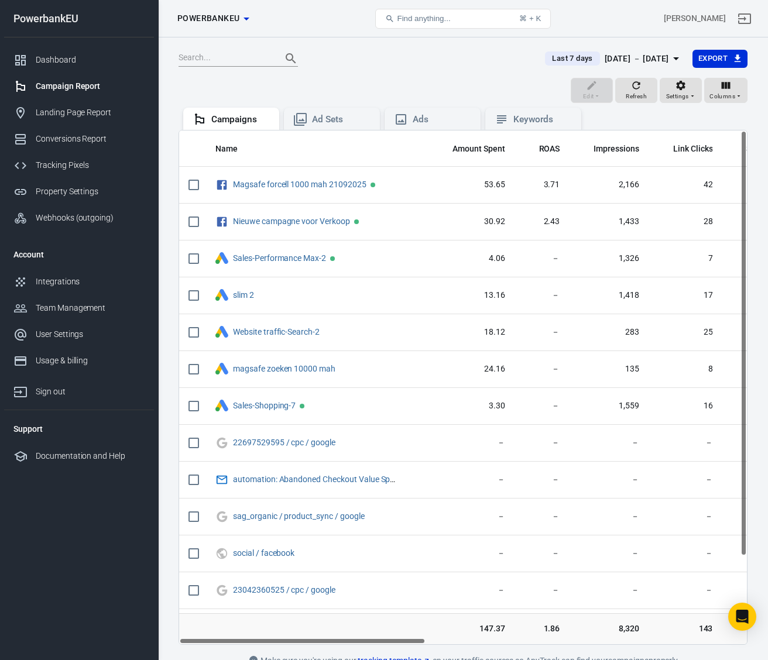
click at [55, 85] on div "Campaign Report" at bounding box center [90, 86] width 109 height 12
click at [52, 137] on div "Conversions Report" at bounding box center [90, 139] width 109 height 12
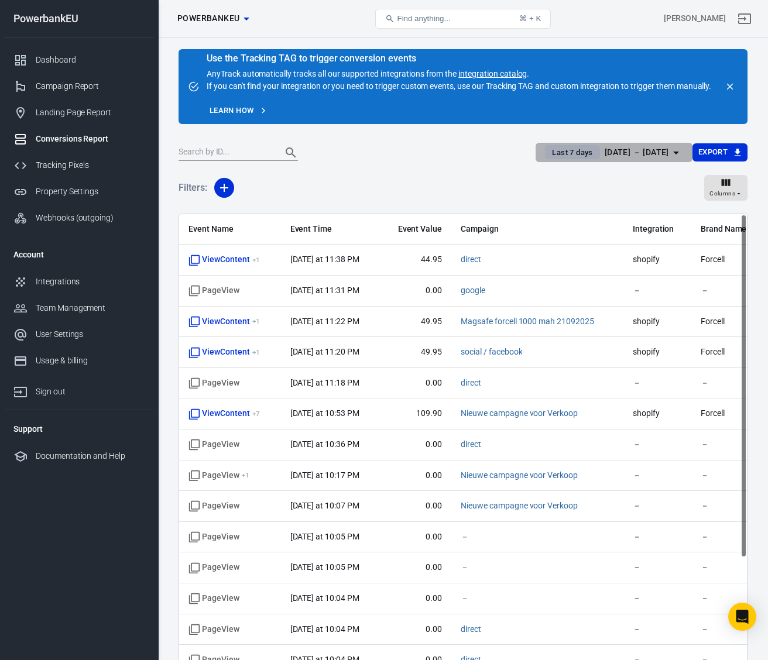
click at [547, 149] on span "Last 7 days" at bounding box center [572, 153] width 50 height 12
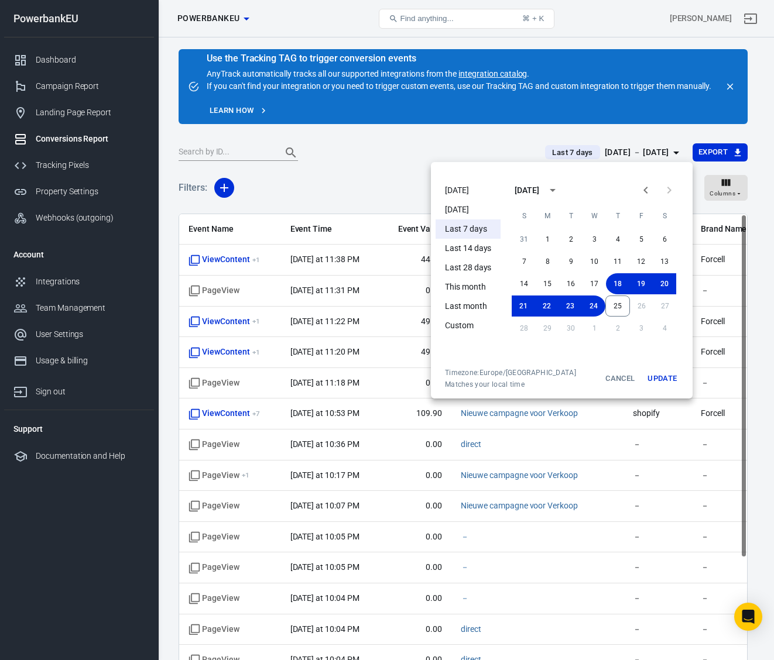
click at [458, 189] on li "[DATE]" at bounding box center [467, 190] width 65 height 19
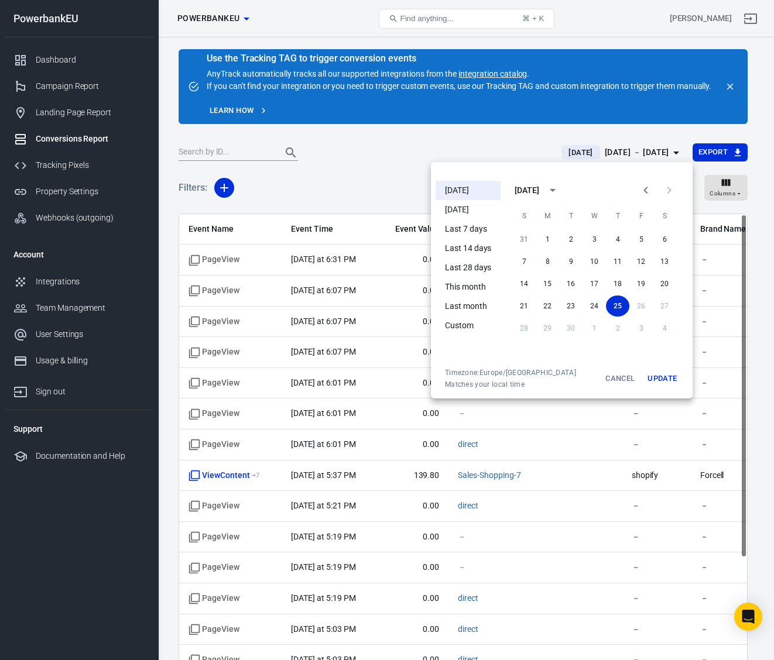
click at [667, 378] on button "Update" at bounding box center [661, 378] width 37 height 21
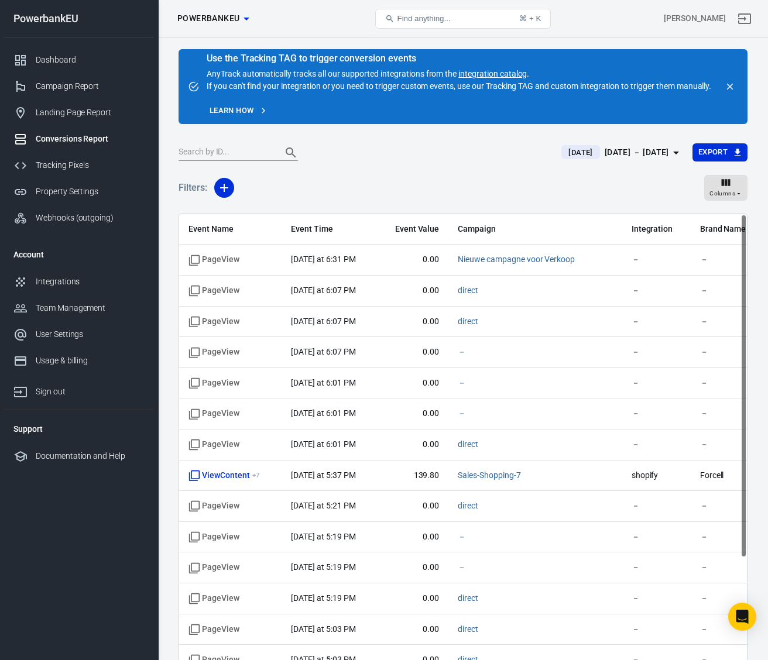
click at [61, 138] on div "Conversions Report" at bounding box center [90, 139] width 109 height 12
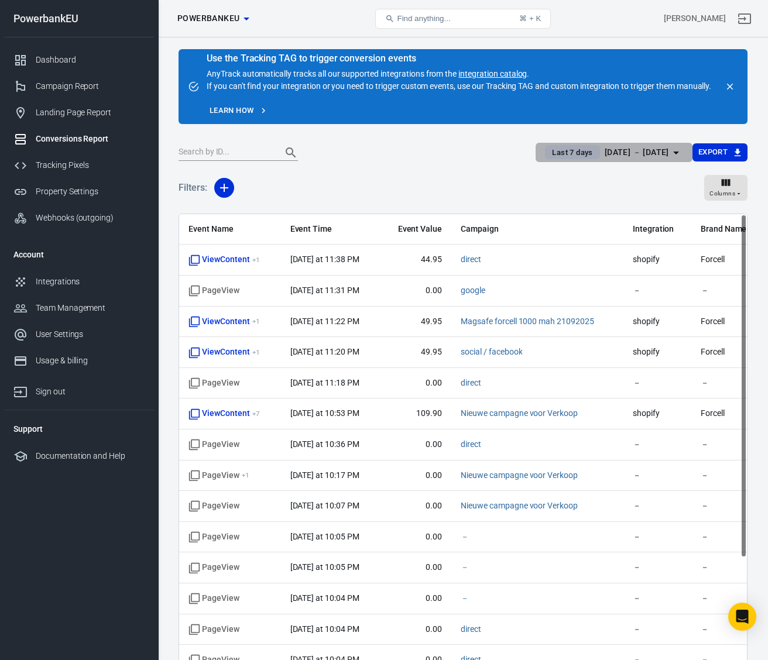
click at [631, 150] on div "[DATE] － [DATE]" at bounding box center [637, 152] width 64 height 15
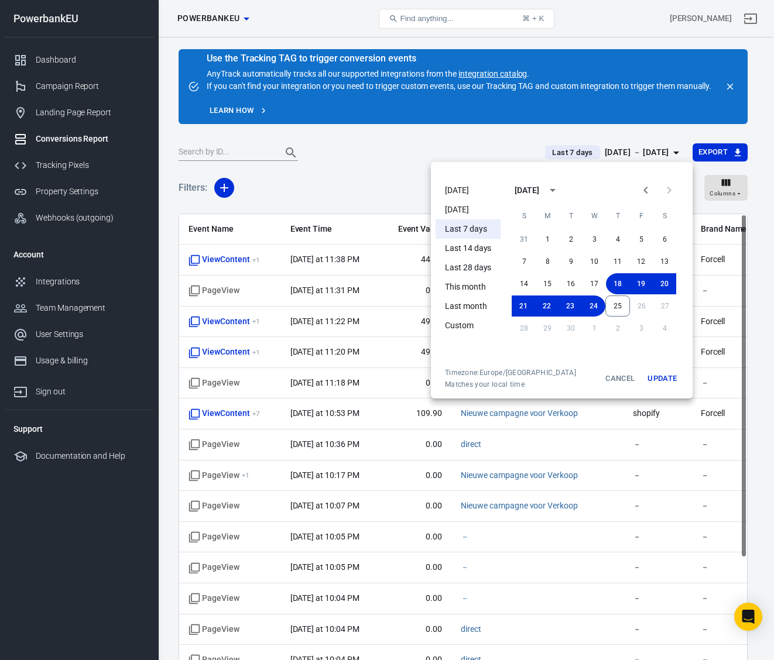
click at [468, 207] on li "Yesterday" at bounding box center [467, 209] width 65 height 19
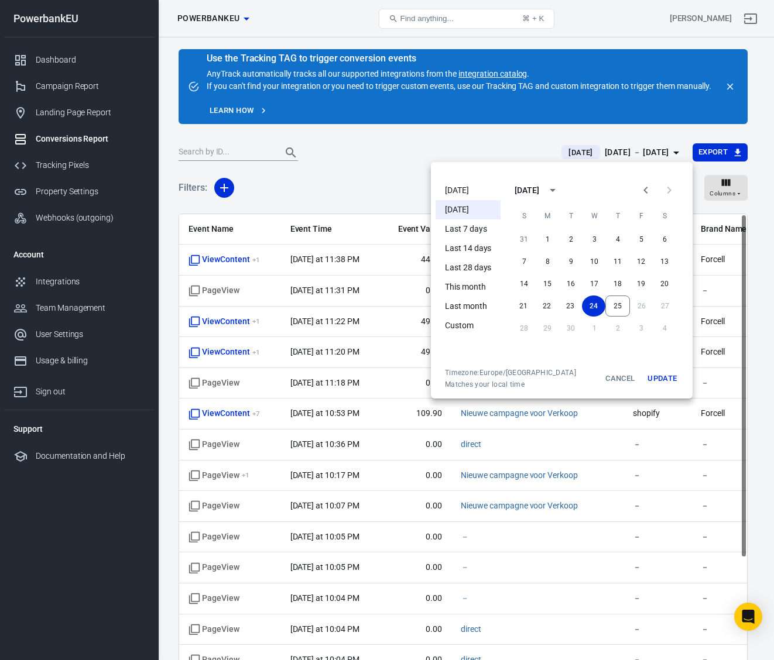
click at [460, 186] on li "[DATE]" at bounding box center [467, 190] width 65 height 19
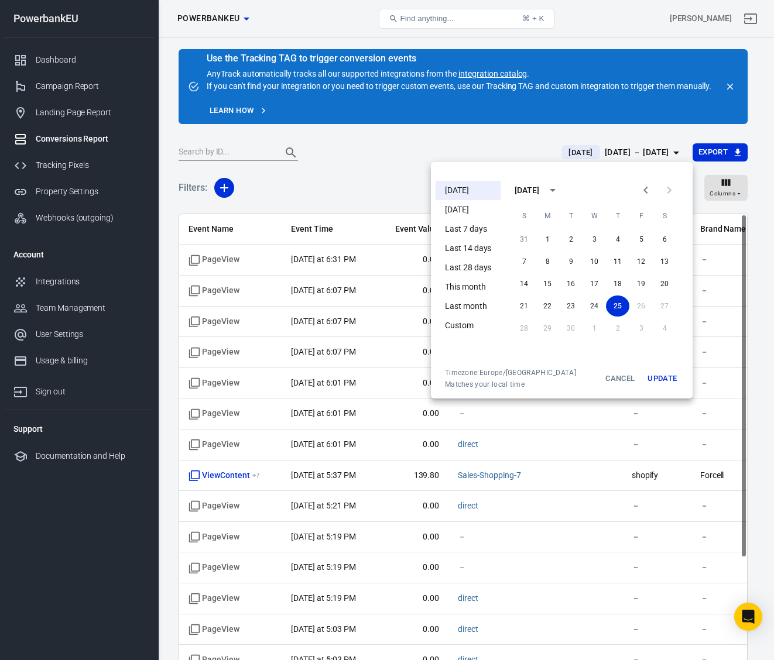
click at [346, 173] on div at bounding box center [387, 330] width 774 height 660
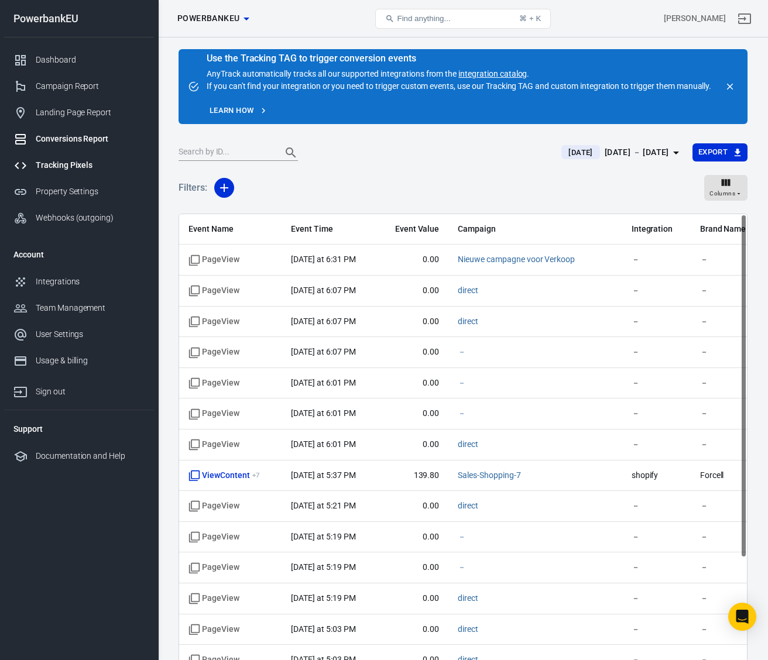
click at [50, 163] on div "Tracking Pixels" at bounding box center [90, 165] width 109 height 12
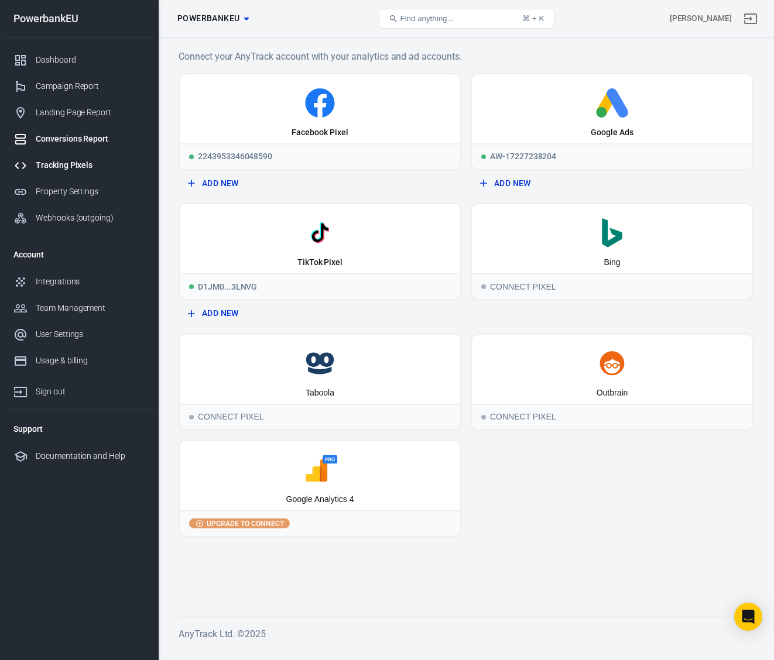
click at [50, 137] on div "Conversions Report" at bounding box center [90, 139] width 109 height 12
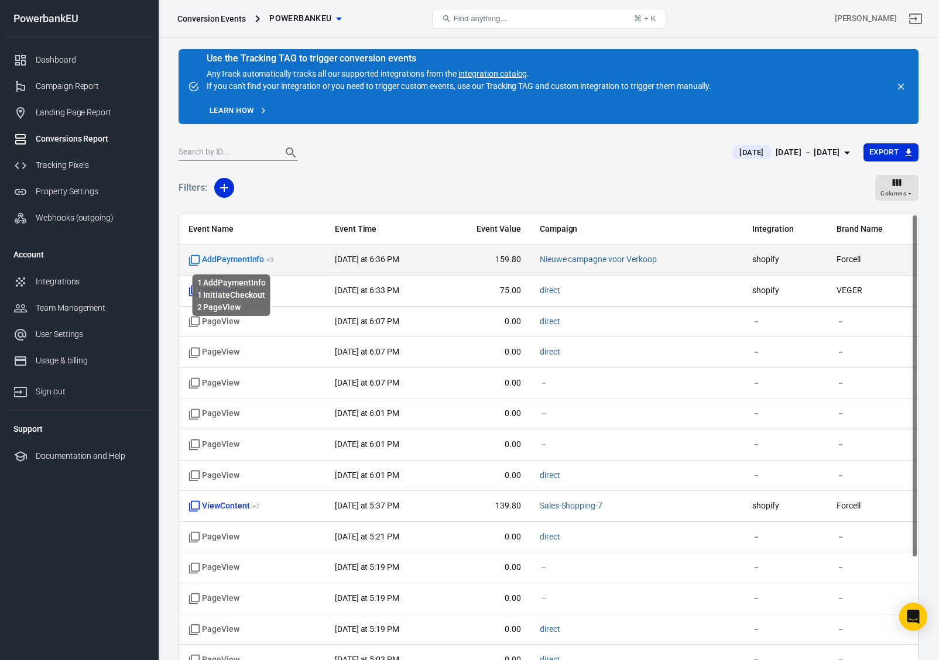
click at [236, 264] on span "AddPaymentInfo + 3" at bounding box center [230, 260] width 85 height 12
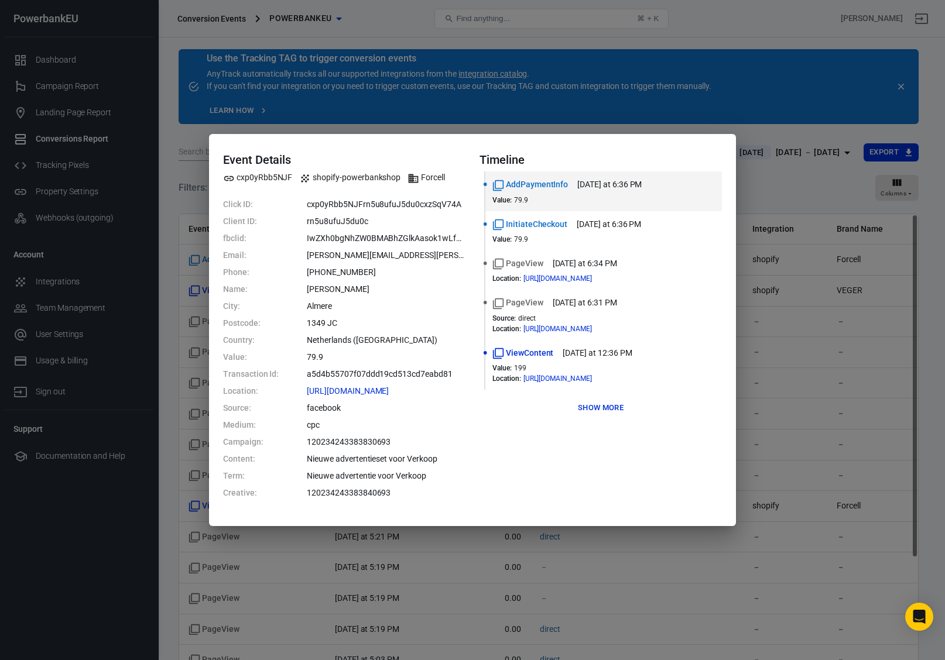
click at [311, 110] on div "Event Details cxp0yRbb5NJF shopify-powerbankshop Forcell Click ID: cxp0yRbb5NJF…" at bounding box center [472, 330] width 945 height 660
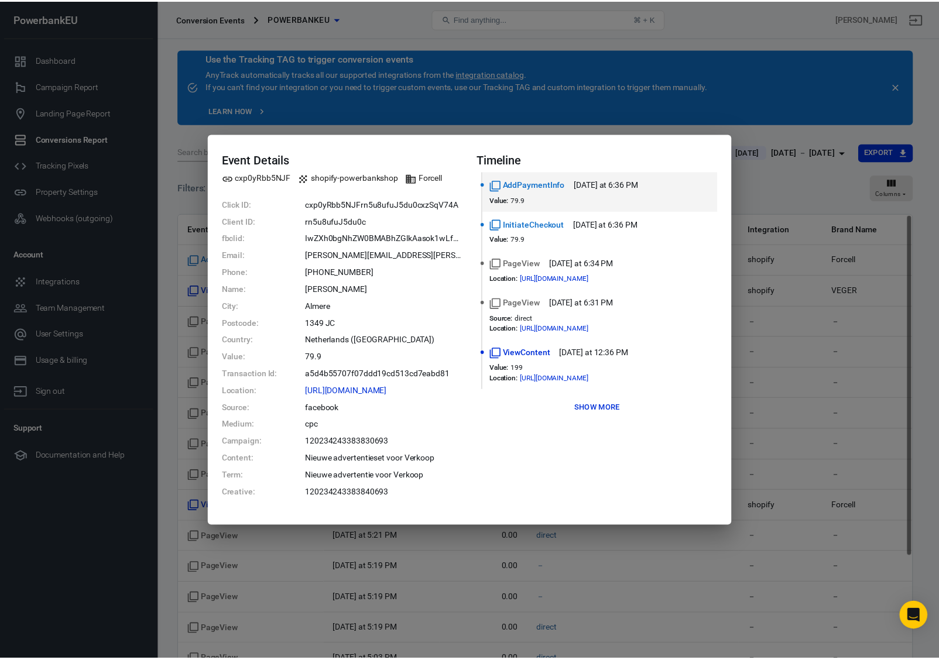
scroll to position [39, 0]
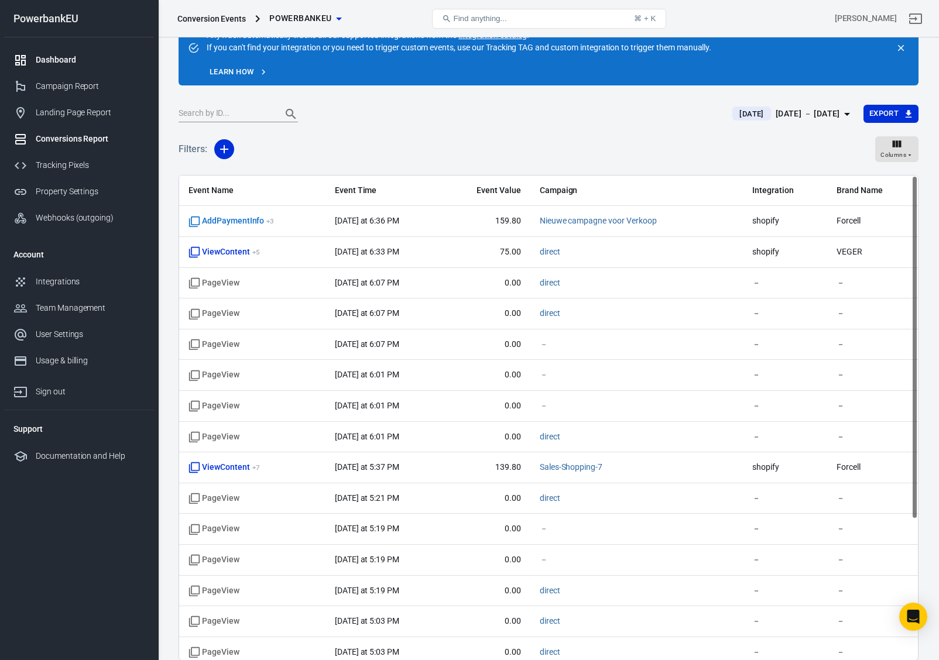
click at [58, 60] on div "Dashboard" at bounding box center [90, 60] width 109 height 12
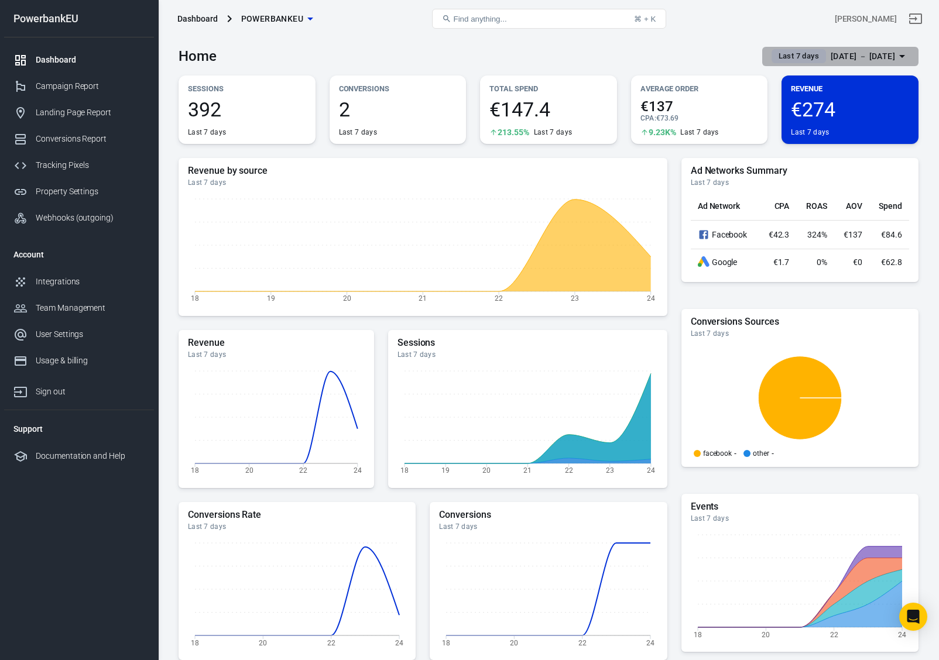
click at [774, 54] on span "Last 7 days" at bounding box center [799, 56] width 50 height 12
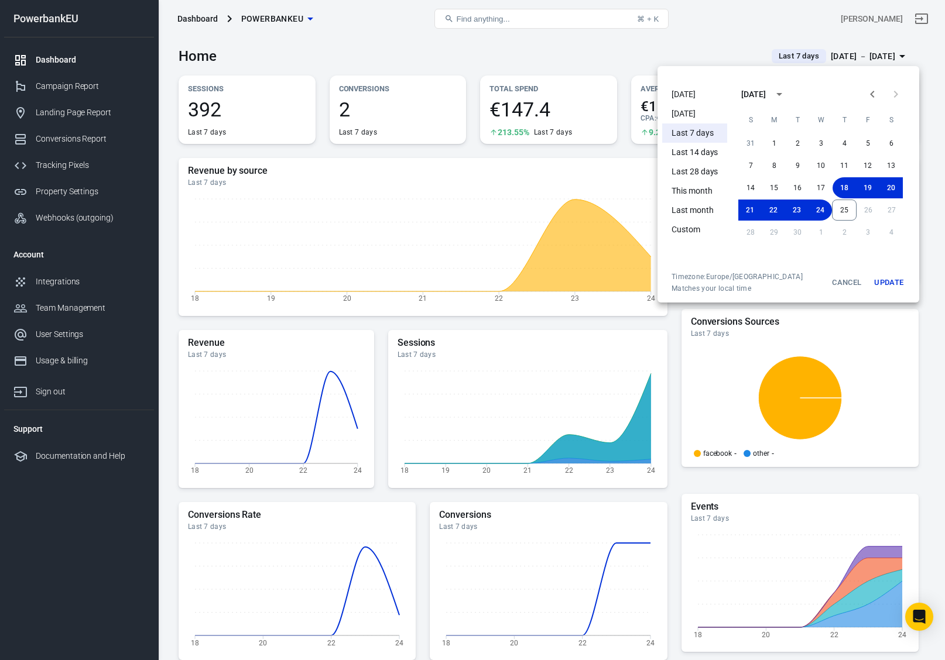
click at [692, 93] on li "[DATE]" at bounding box center [694, 94] width 65 height 19
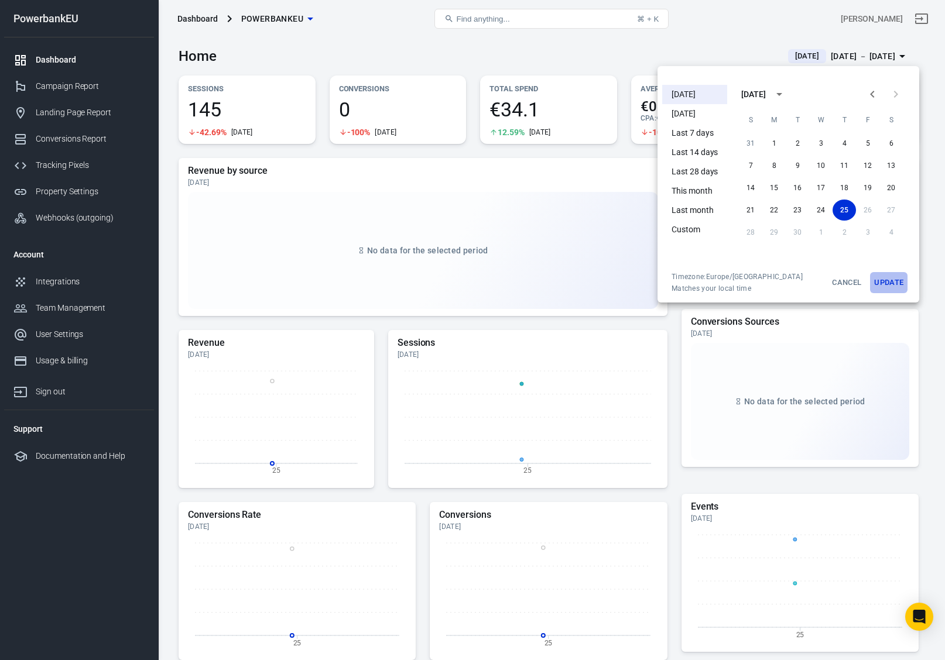
click at [895, 280] on button "Update" at bounding box center [888, 282] width 37 height 21
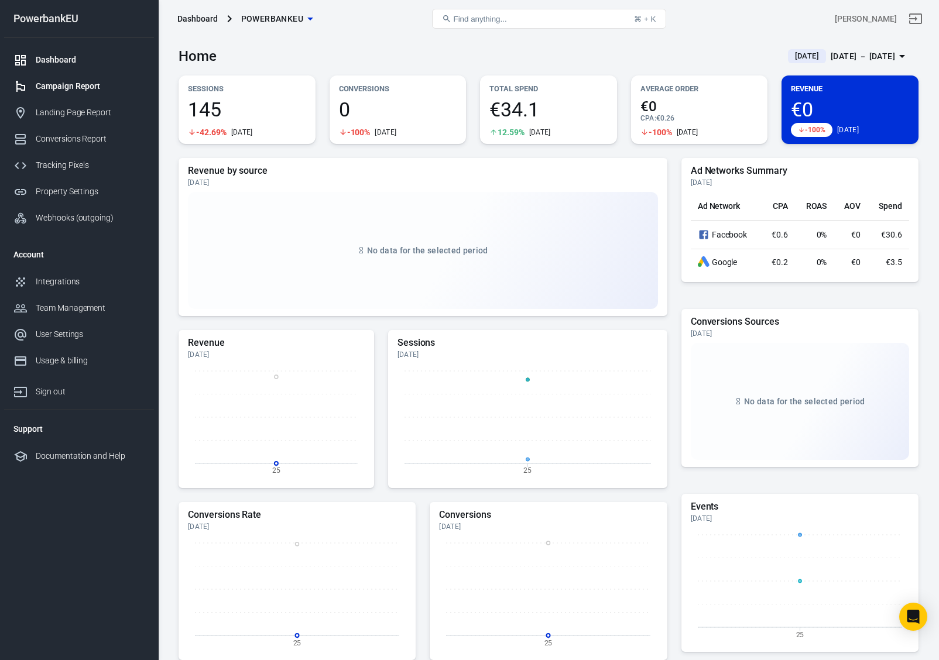
click at [55, 93] on link "Campaign Report" at bounding box center [79, 86] width 150 height 26
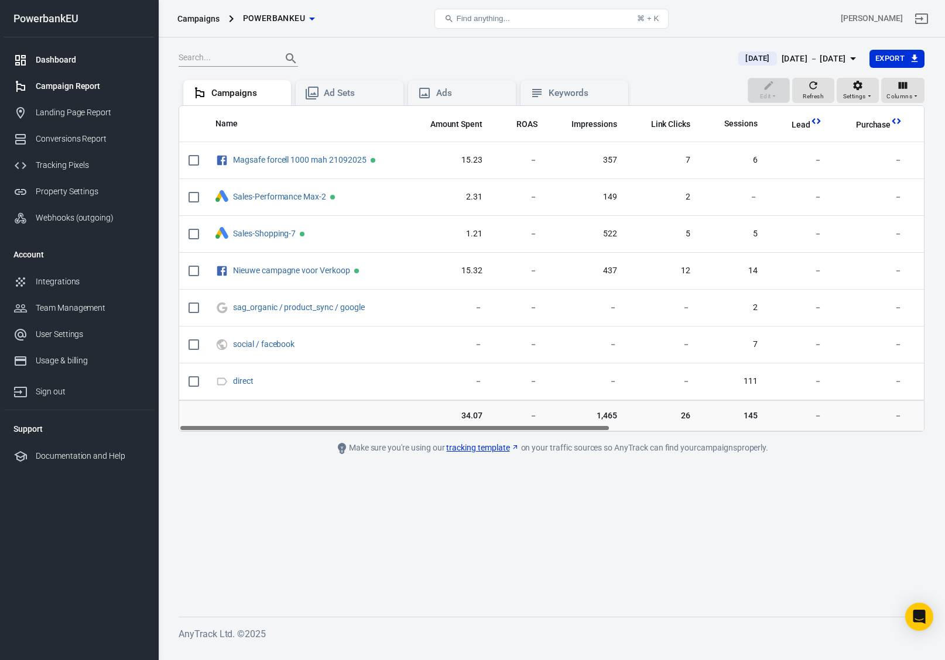
click at [46, 61] on div "Dashboard" at bounding box center [90, 60] width 109 height 12
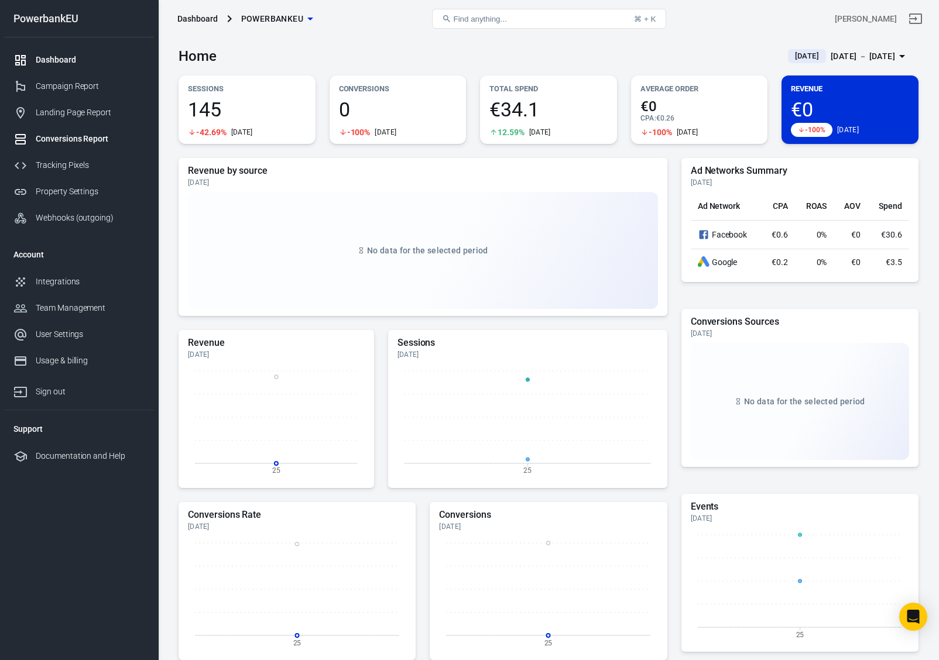
click at [63, 138] on div "Conversions Report" at bounding box center [90, 139] width 109 height 12
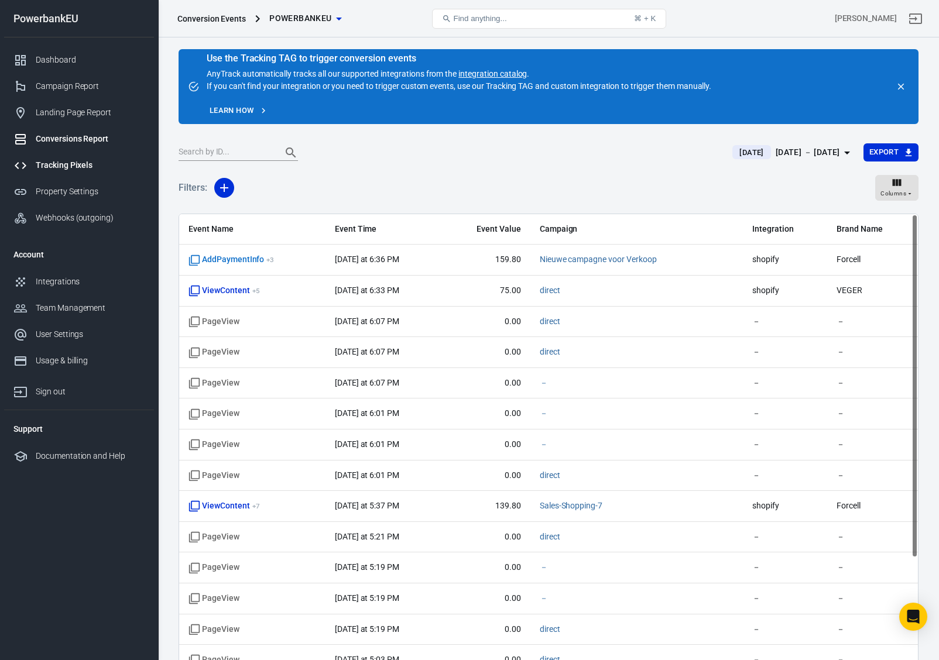
click at [51, 166] on div "Tracking Pixels" at bounding box center [90, 165] width 109 height 12
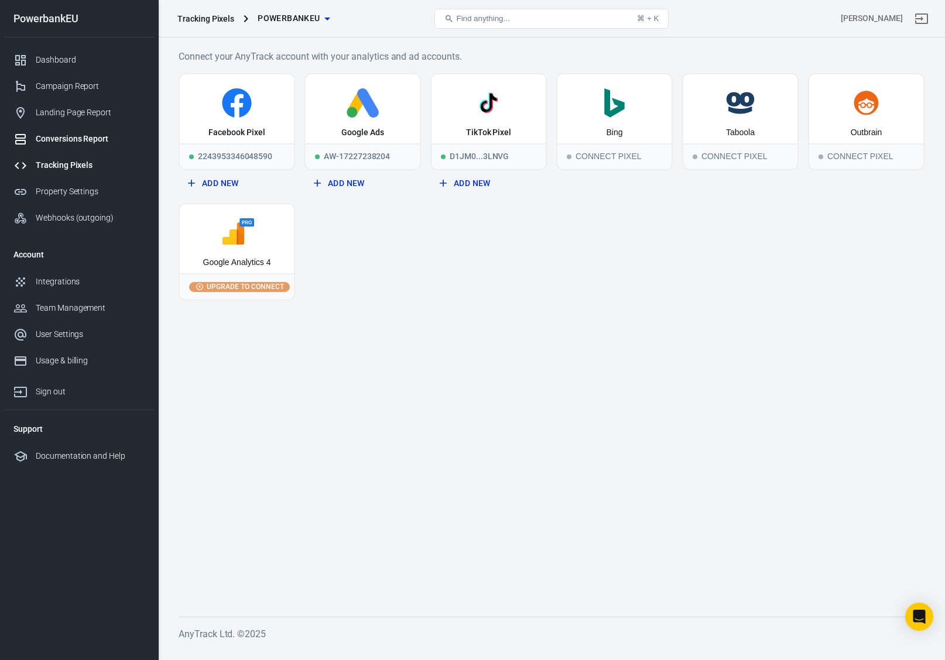
click at [54, 138] on div "Conversions Report" at bounding box center [90, 139] width 109 height 12
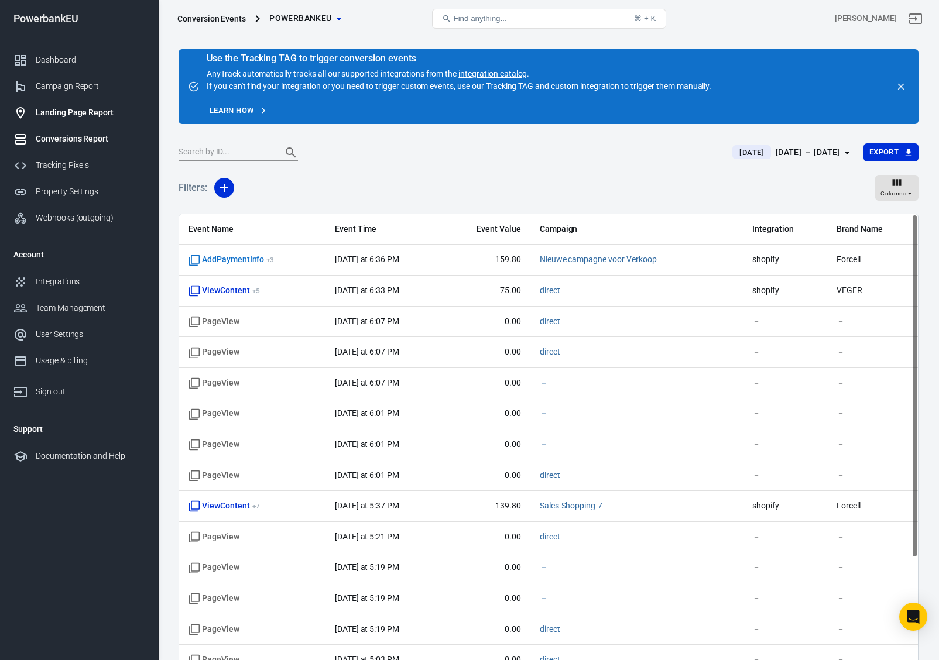
click at [58, 115] on div "Landing Page Report" at bounding box center [90, 113] width 109 height 12
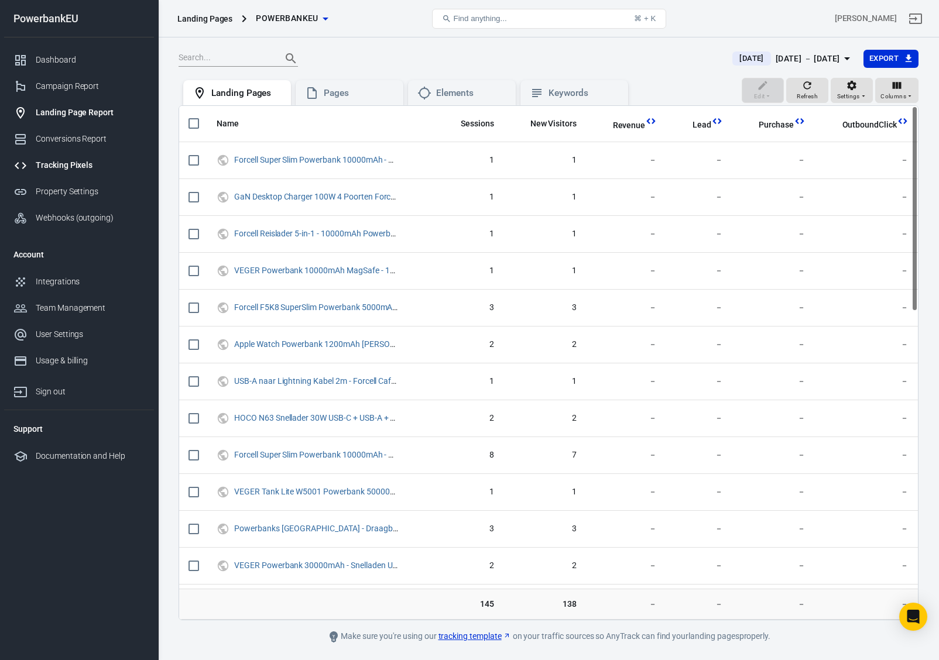
click at [55, 163] on div "Tracking Pixels" at bounding box center [90, 165] width 109 height 12
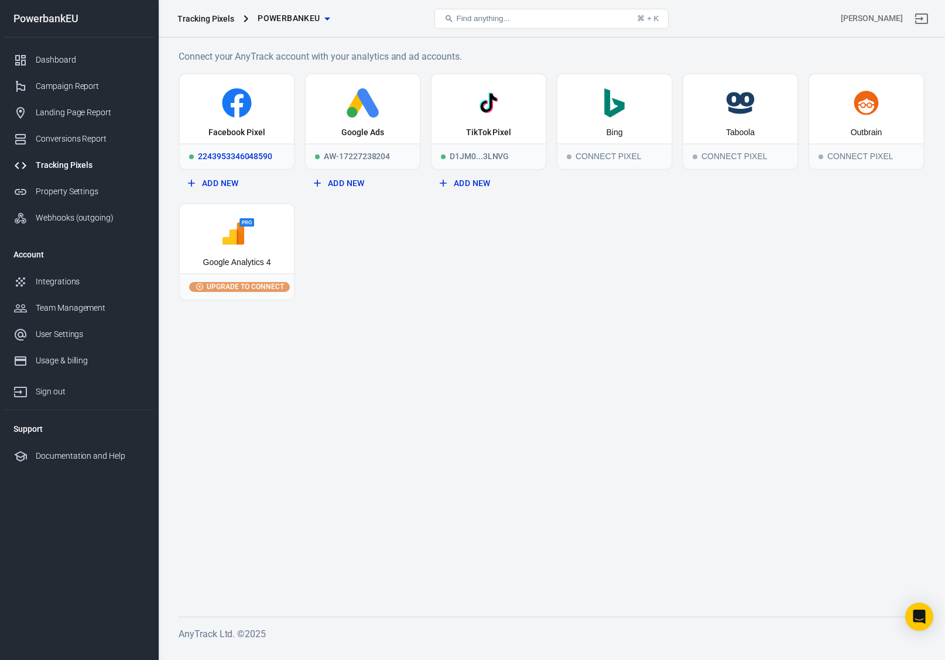
click at [233, 155] on div "2243953346048590" at bounding box center [237, 156] width 114 height 26
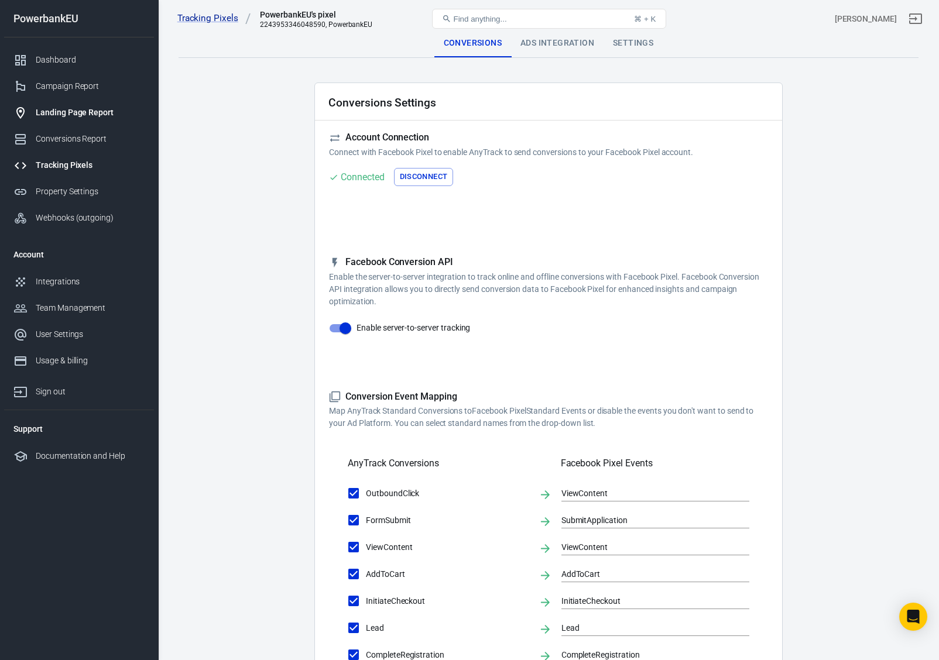
click at [66, 115] on div "Landing Page Report" at bounding box center [90, 113] width 109 height 12
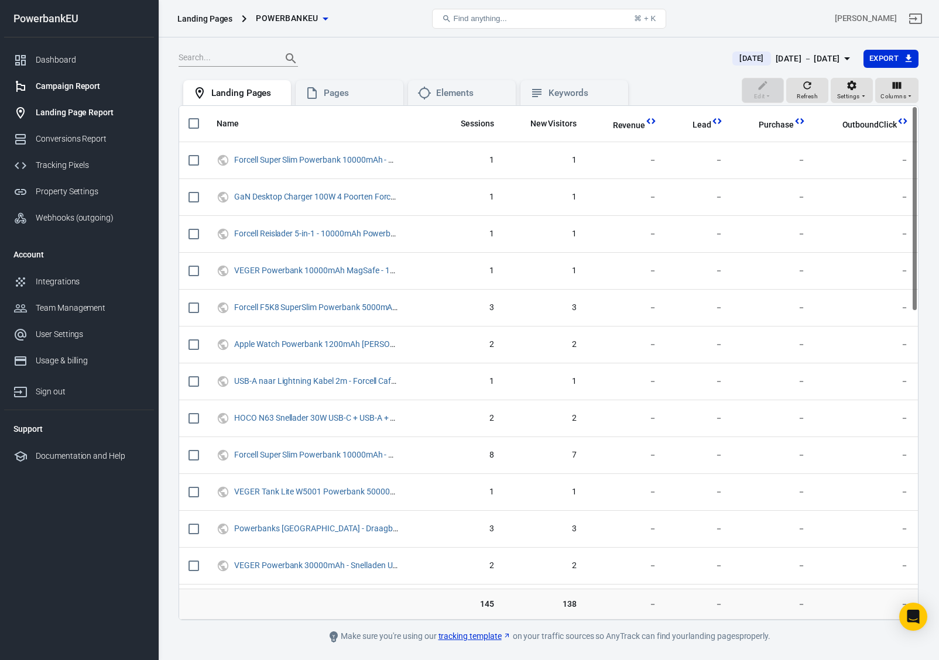
click at [60, 88] on div "Campaign Report" at bounding box center [90, 86] width 109 height 12
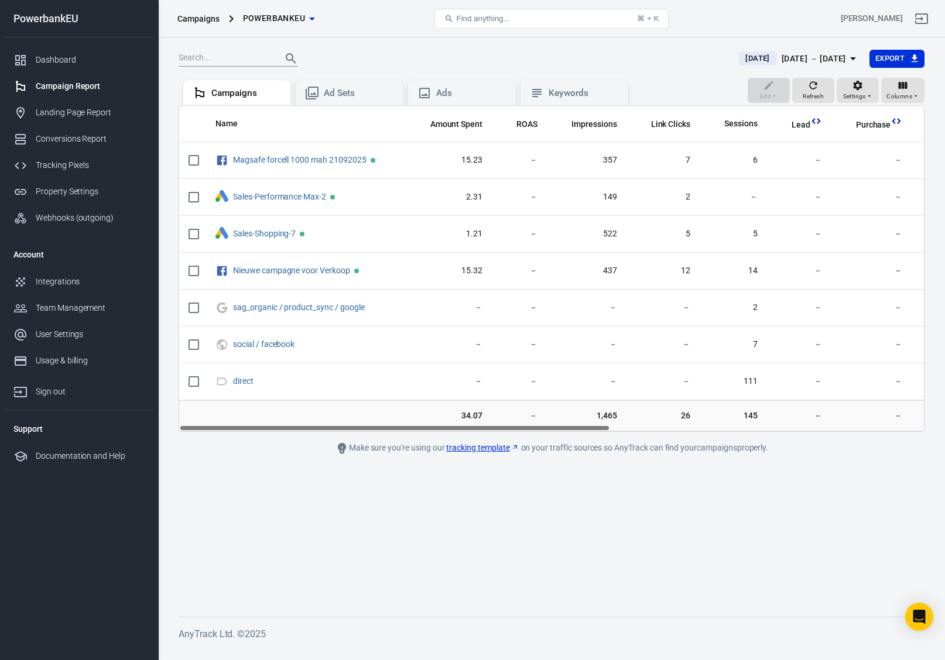
click at [63, 89] on div "Campaign Report" at bounding box center [90, 86] width 109 height 12
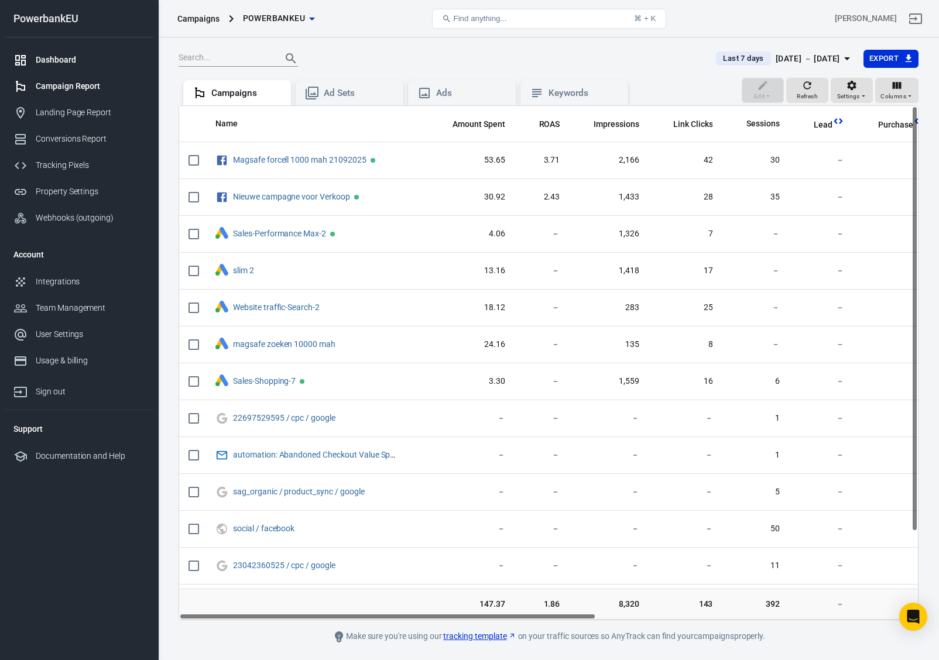
click at [53, 60] on div "Dashboard" at bounding box center [90, 60] width 109 height 12
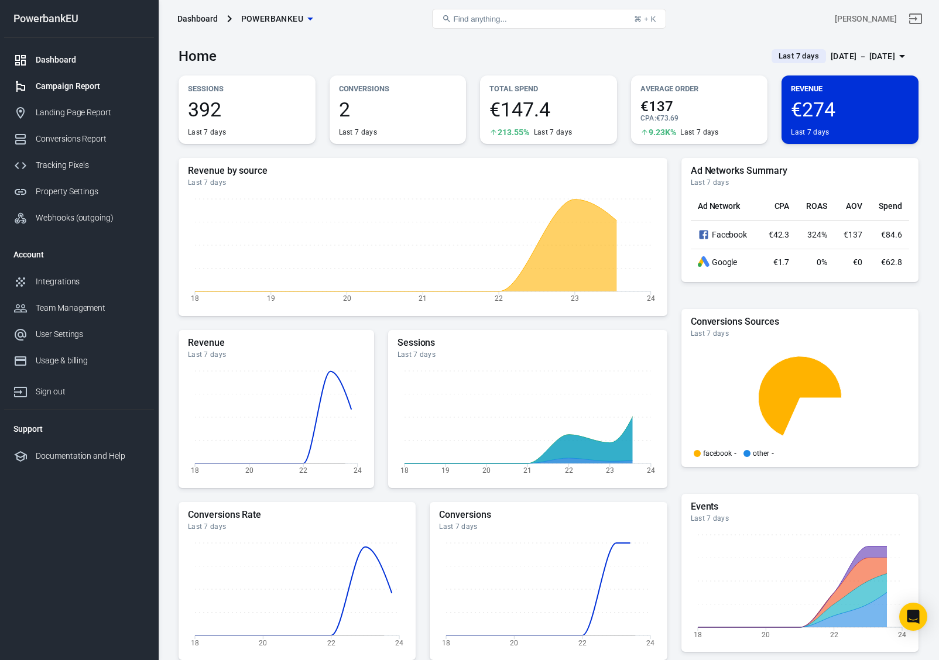
click at [50, 85] on div "Campaign Report" at bounding box center [90, 86] width 109 height 12
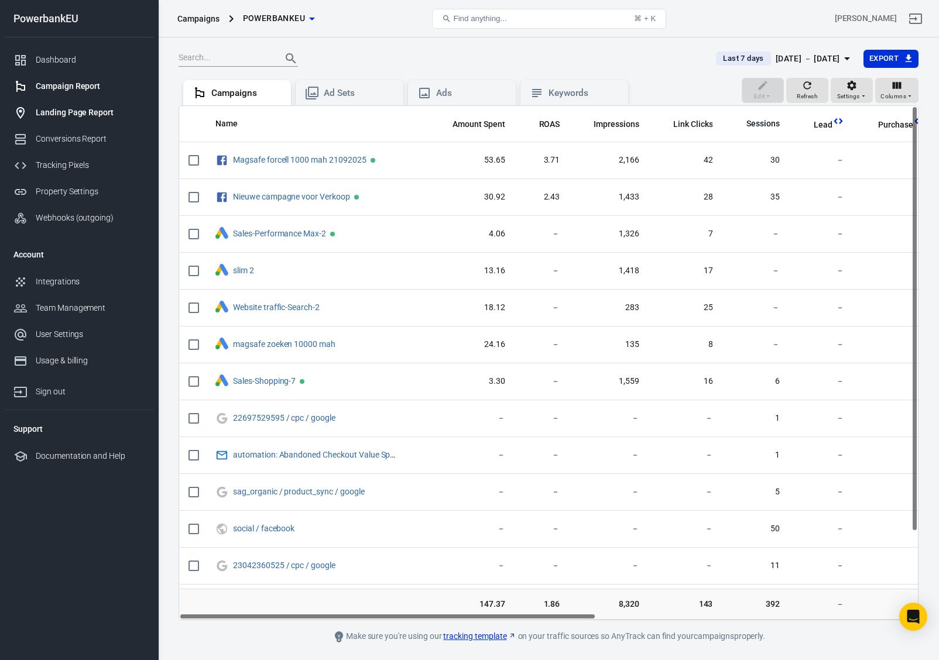
click at [57, 116] on div "Landing Page Report" at bounding box center [90, 113] width 109 height 12
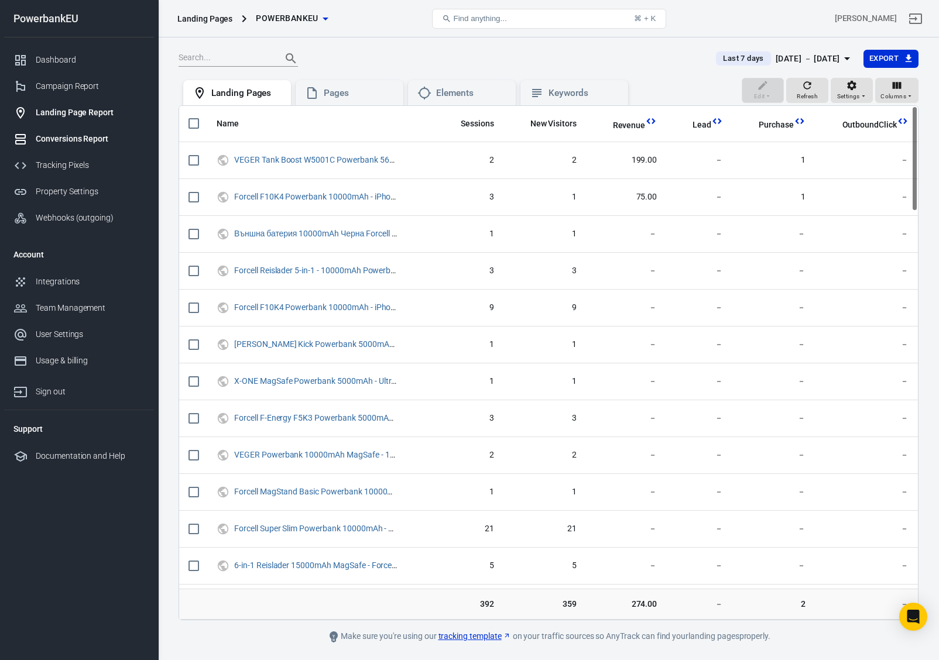
click at [51, 142] on div "Conversions Report" at bounding box center [90, 139] width 109 height 12
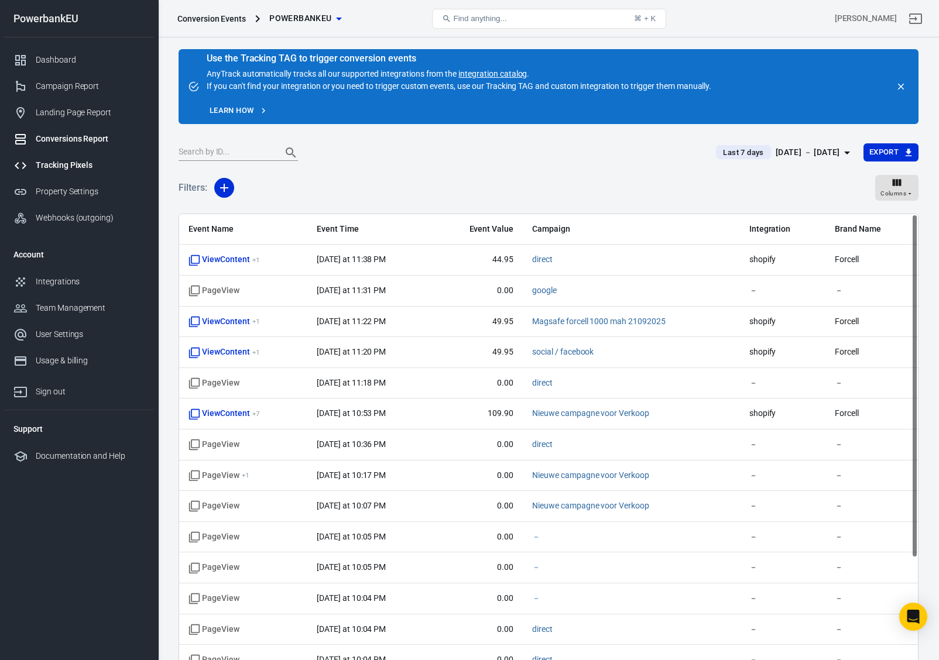
click at [41, 164] on div "Tracking Pixels" at bounding box center [90, 165] width 109 height 12
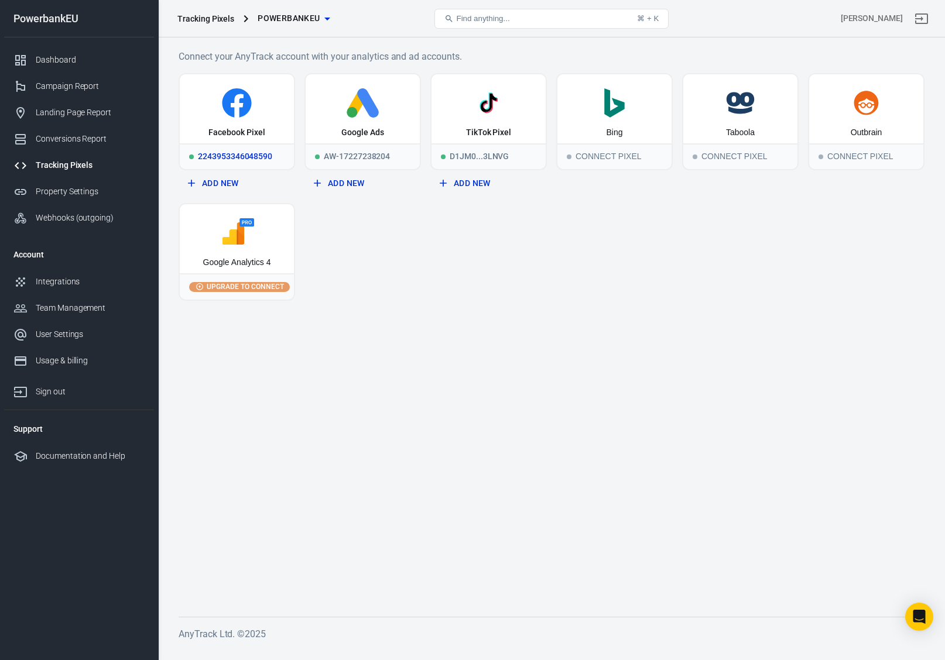
click at [243, 160] on div "2243953346048590" at bounding box center [237, 156] width 114 height 26
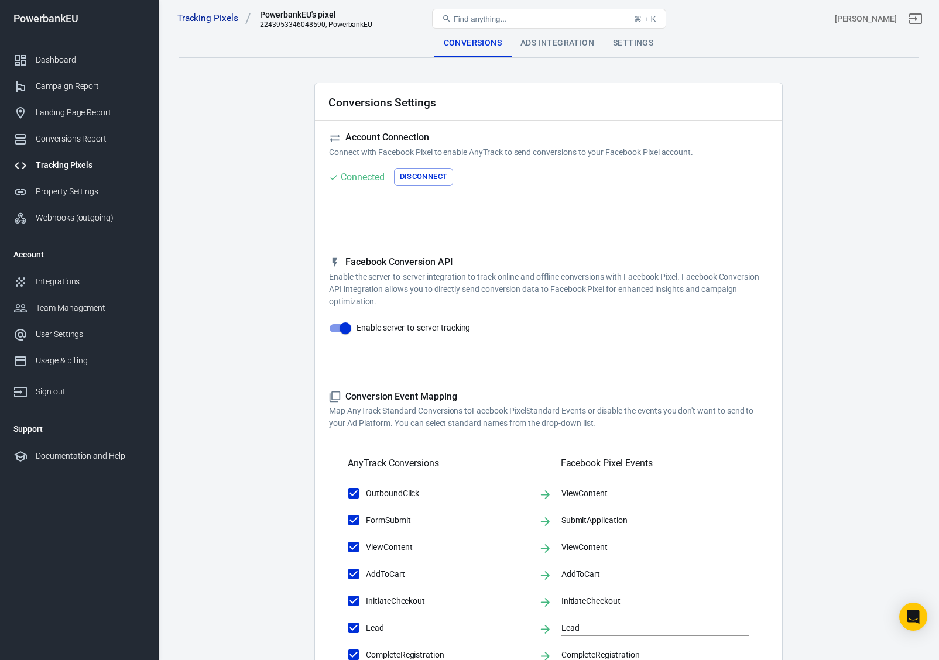
click at [546, 46] on div "Ads Integration" at bounding box center [557, 43] width 92 height 28
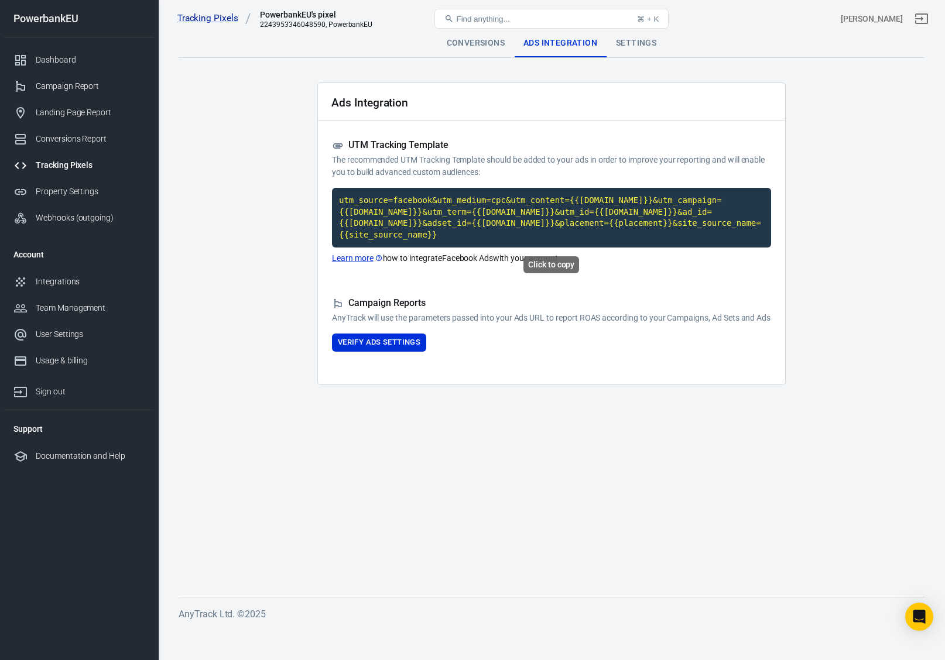
click at [451, 217] on code "utm_source=facebook&utm_medium=cpc&utm_content={{adset.name}}&utm_campaign={{ca…" at bounding box center [551, 218] width 439 height 60
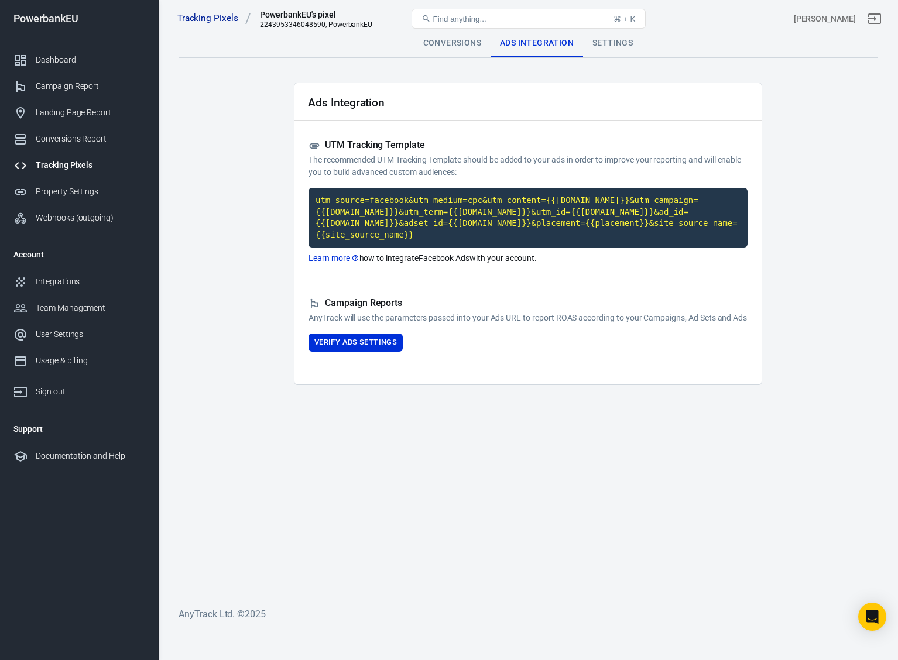
click at [67, 169] on div "Tracking Pixels" at bounding box center [90, 165] width 109 height 12
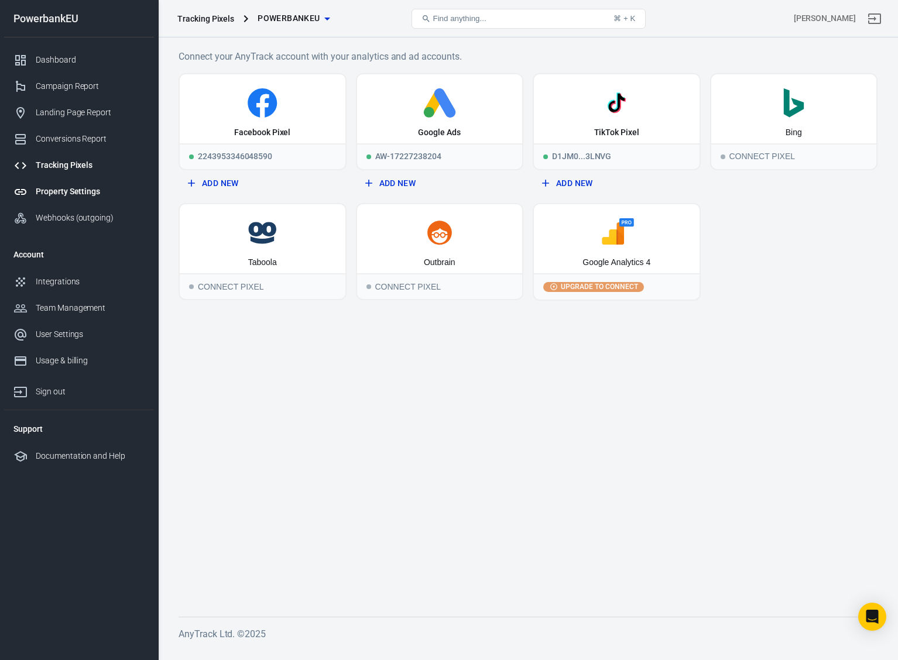
click at [62, 191] on div "Property Settings" at bounding box center [90, 192] width 109 height 12
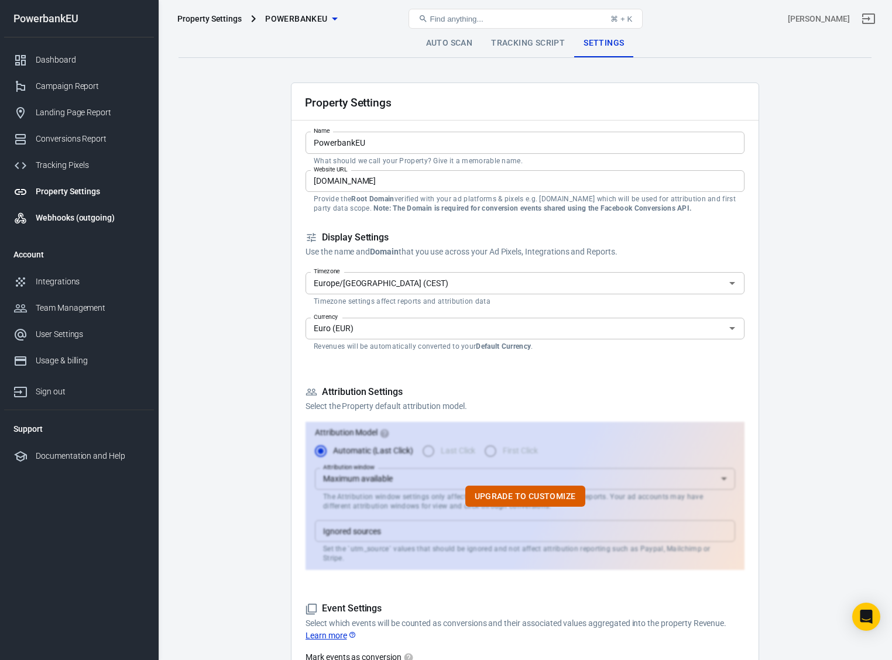
click at [56, 220] on div "Webhooks (outgoing)" at bounding box center [90, 218] width 109 height 12
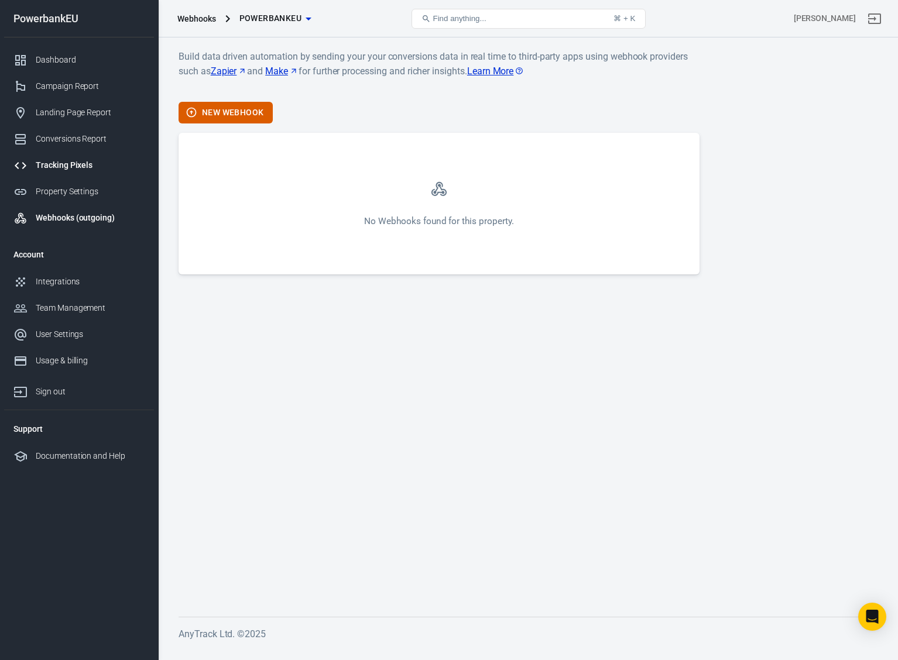
click at [59, 168] on div "Tracking Pixels" at bounding box center [90, 165] width 109 height 12
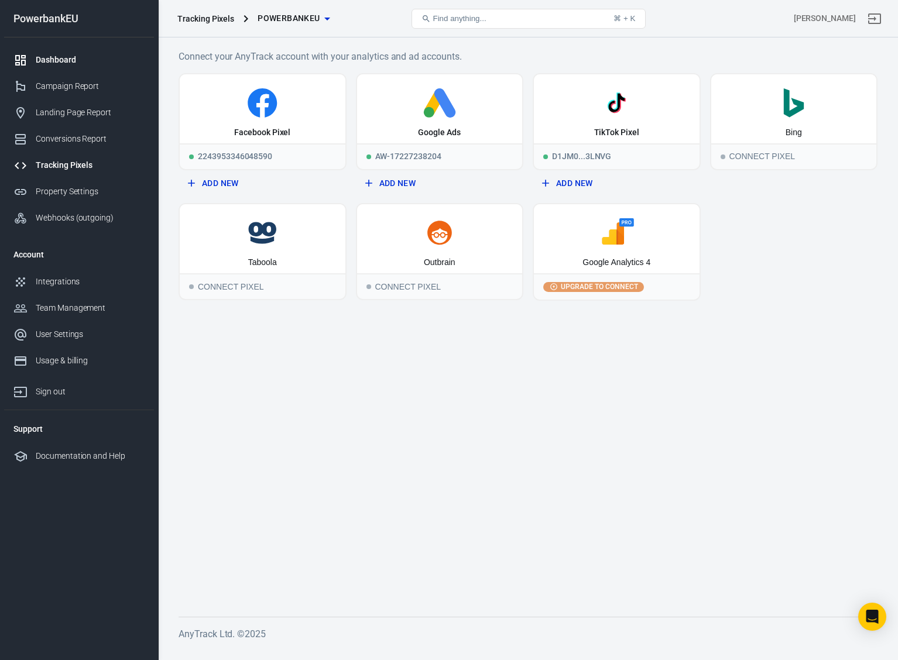
click at [61, 63] on div "Dashboard" at bounding box center [90, 60] width 109 height 12
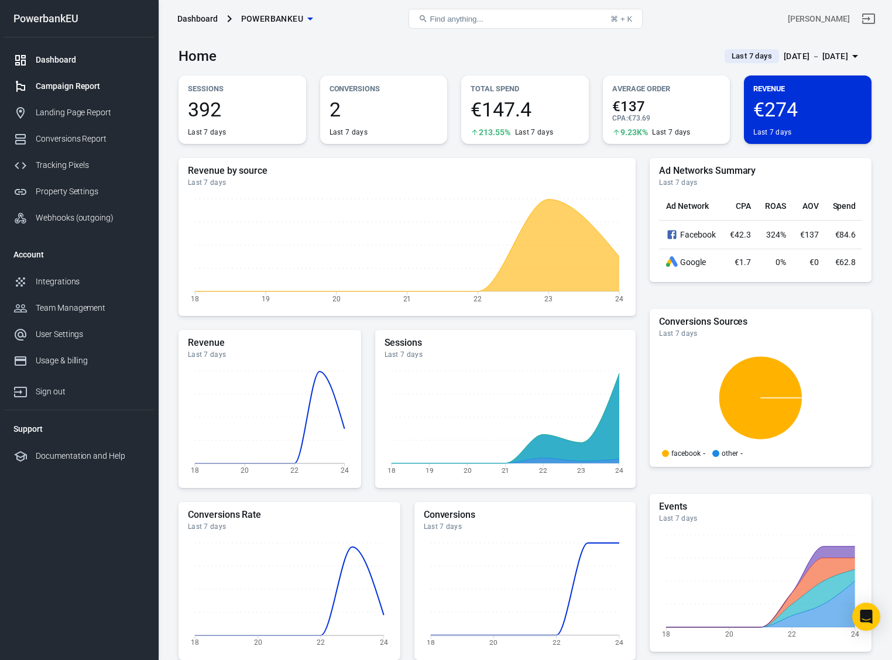
click at [71, 82] on div "Campaign Report" at bounding box center [90, 86] width 109 height 12
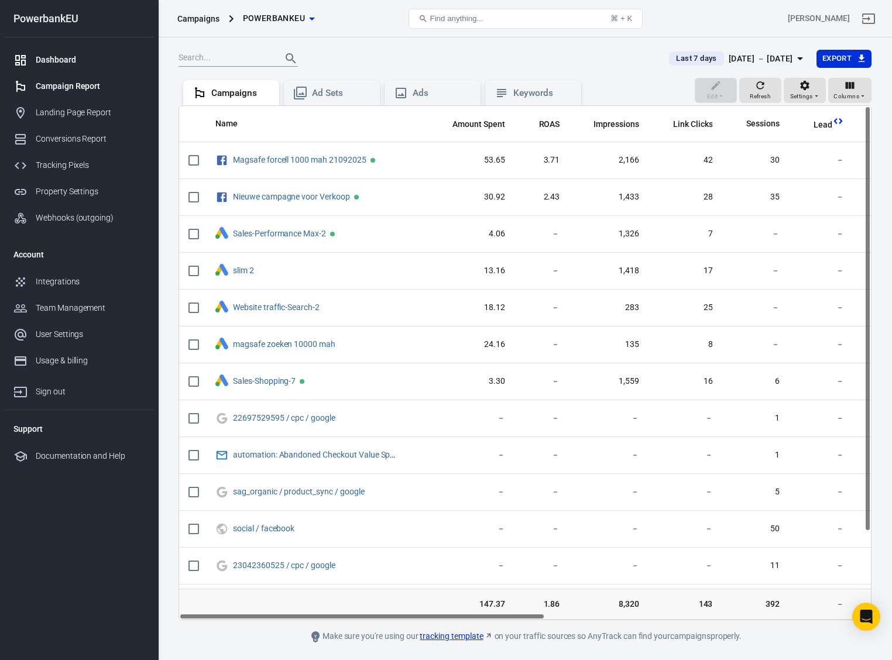
click at [63, 63] on div "Dashboard" at bounding box center [90, 60] width 109 height 12
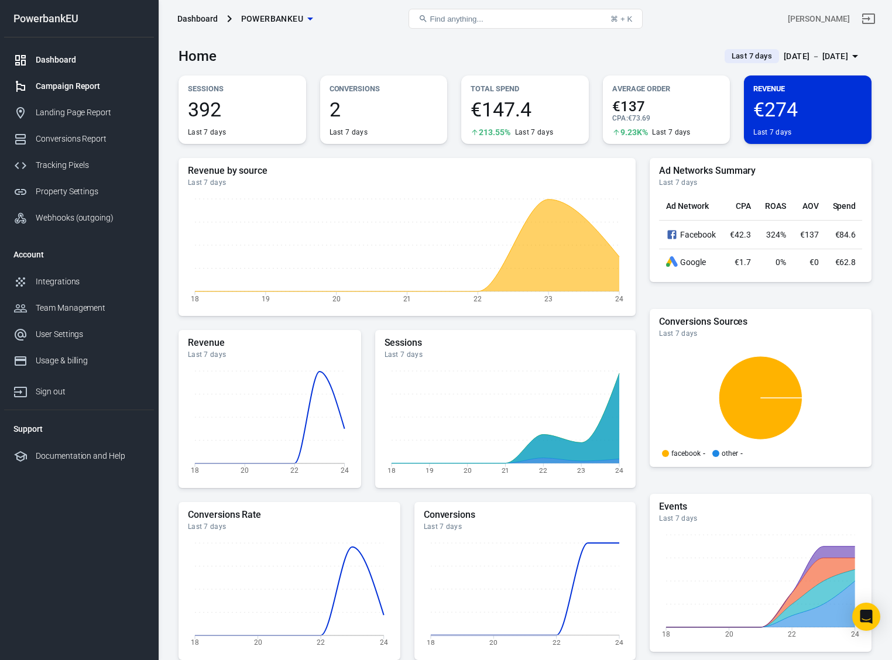
click at [56, 88] on div "Campaign Report" at bounding box center [90, 86] width 109 height 12
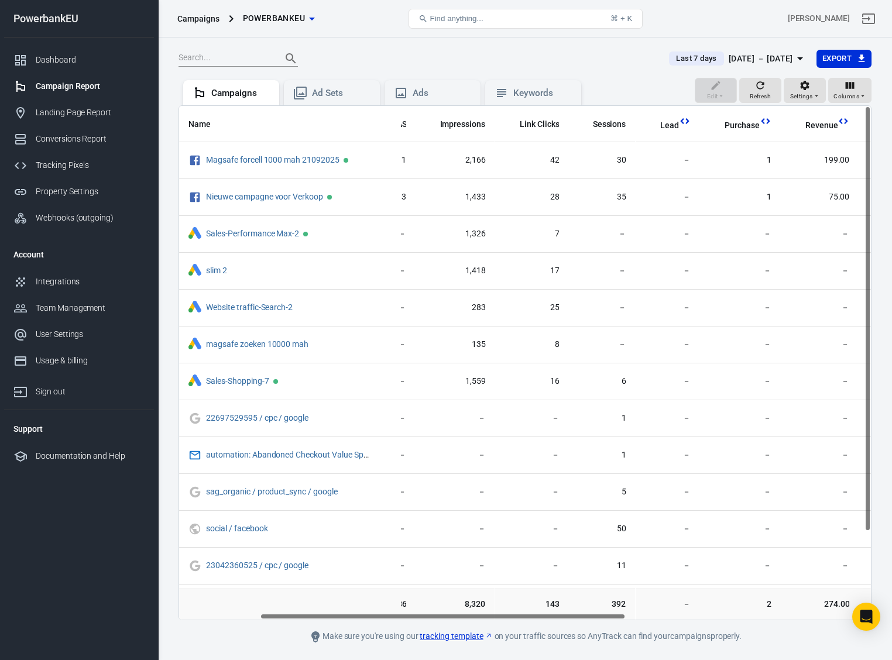
scroll to position [0, 153]
click at [74, 182] on link "Property Settings" at bounding box center [79, 191] width 150 height 26
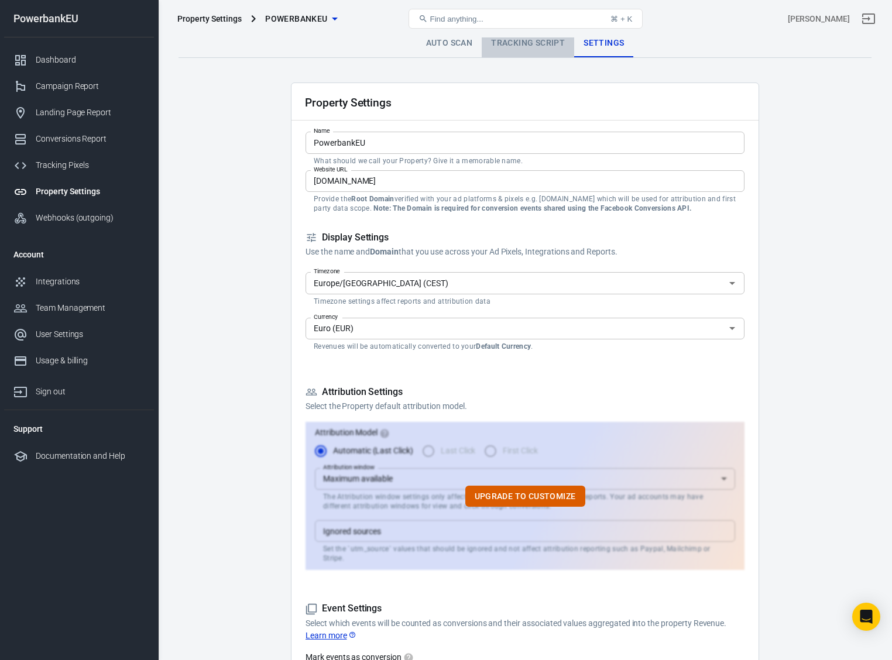
click at [526, 43] on link "Tracking Script" at bounding box center [528, 43] width 92 height 28
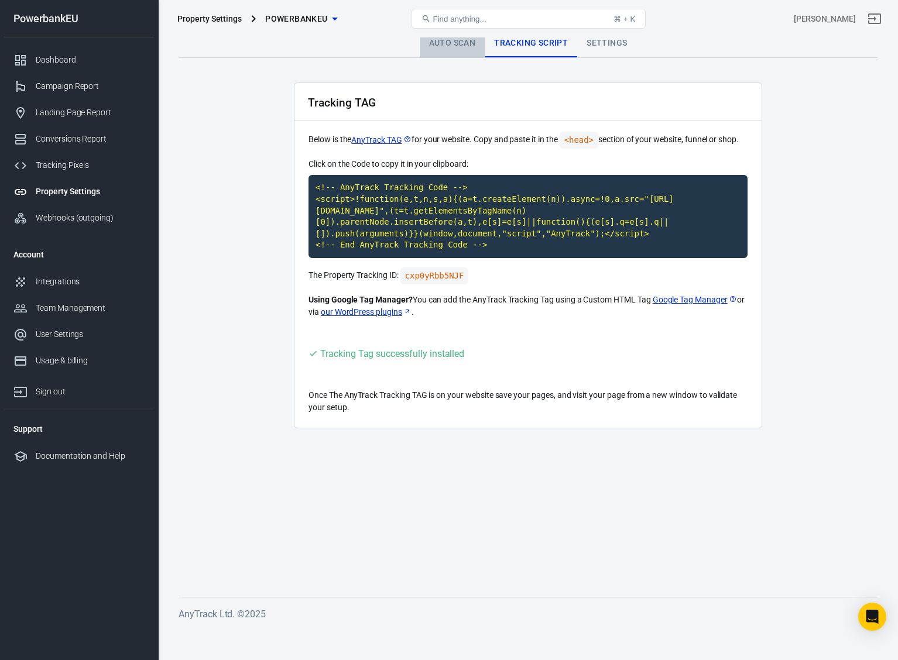
click at [431, 47] on link "Auto Scan" at bounding box center [453, 43] width 66 height 28
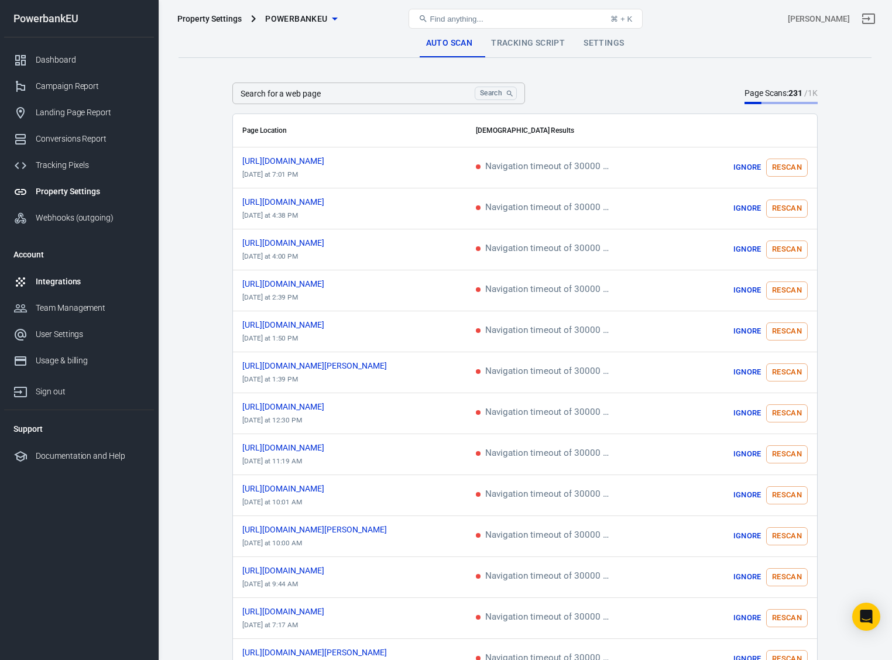
click at [55, 279] on div "Integrations" at bounding box center [90, 282] width 109 height 12
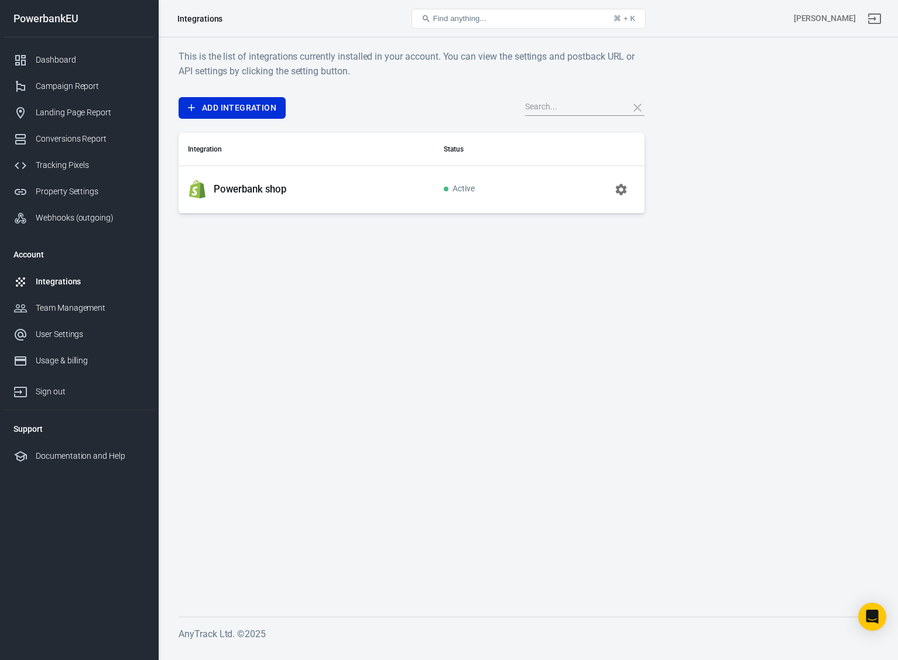
click at [293, 188] on div "Powerbank shop" at bounding box center [306, 189] width 237 height 19
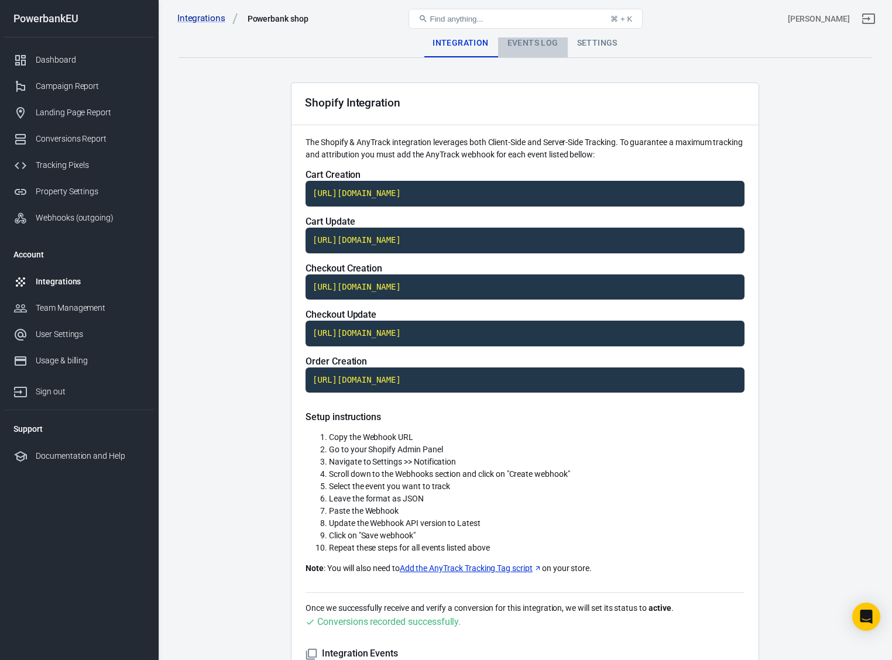
click at [528, 44] on div "Events Log" at bounding box center [533, 43] width 70 height 28
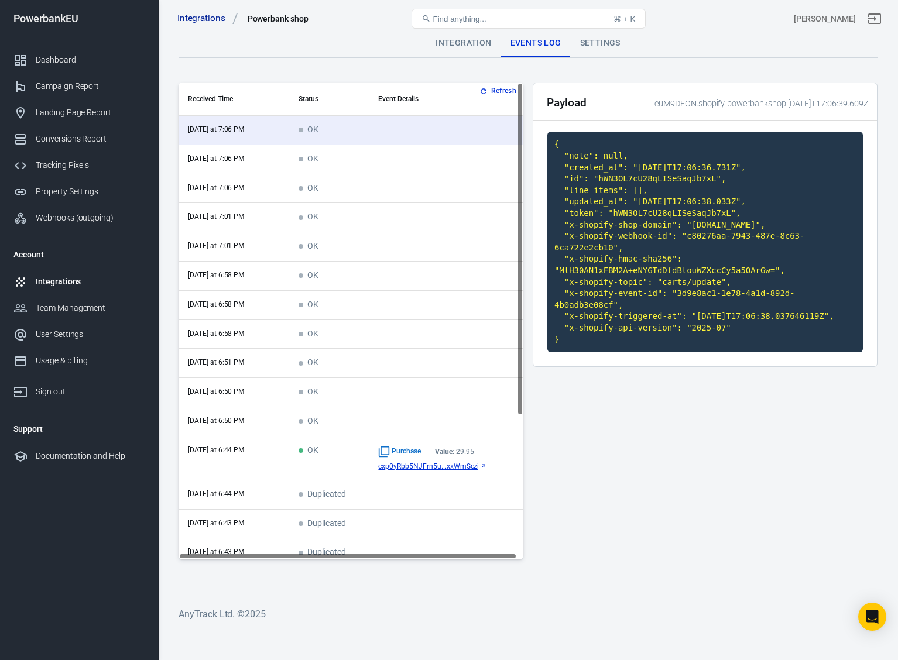
click at [605, 44] on div "Settings" at bounding box center [600, 43] width 59 height 28
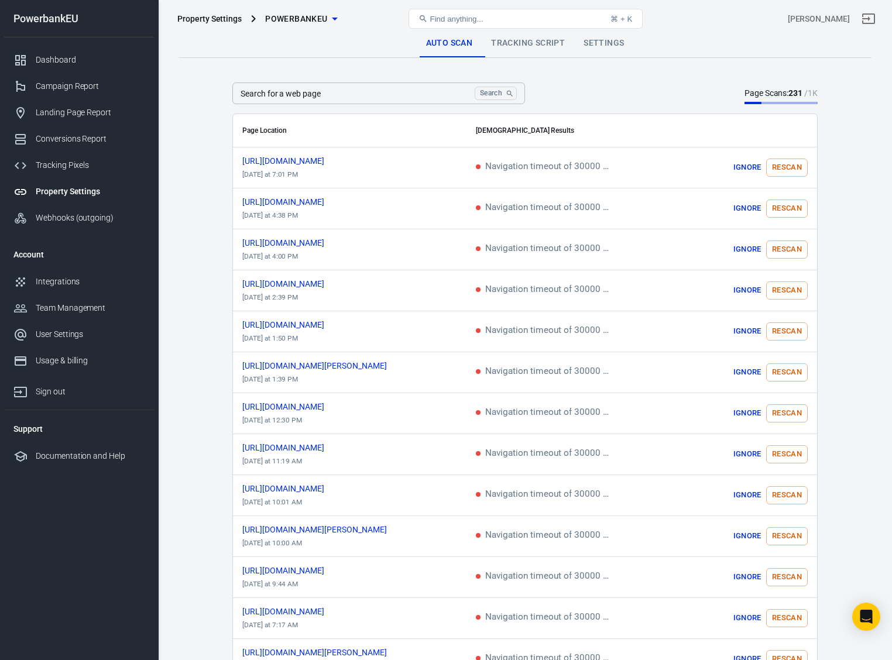
click at [53, 191] on div "Property Settings" at bounding box center [90, 192] width 109 height 12
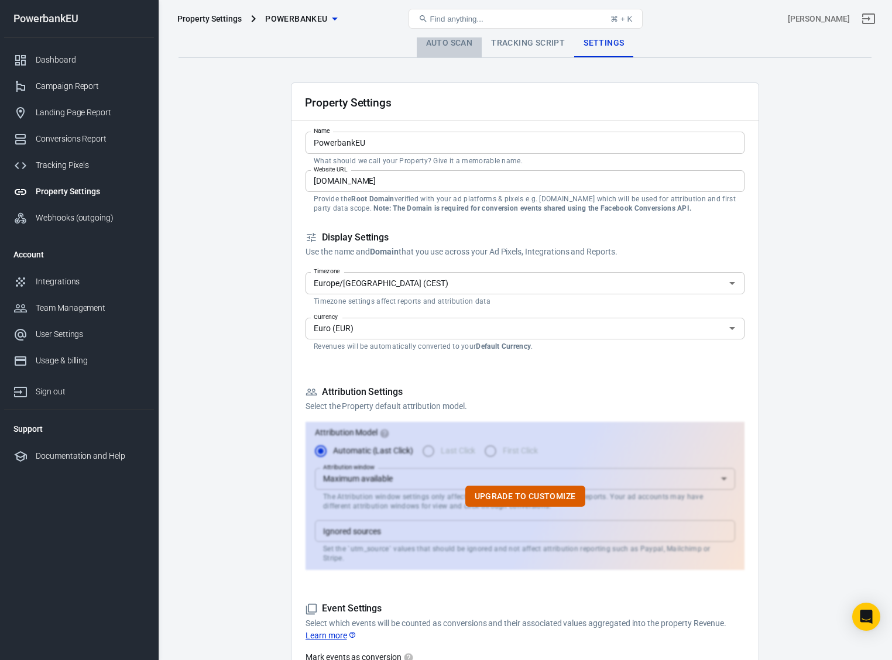
click at [457, 46] on link "Auto Scan" at bounding box center [450, 43] width 66 height 28
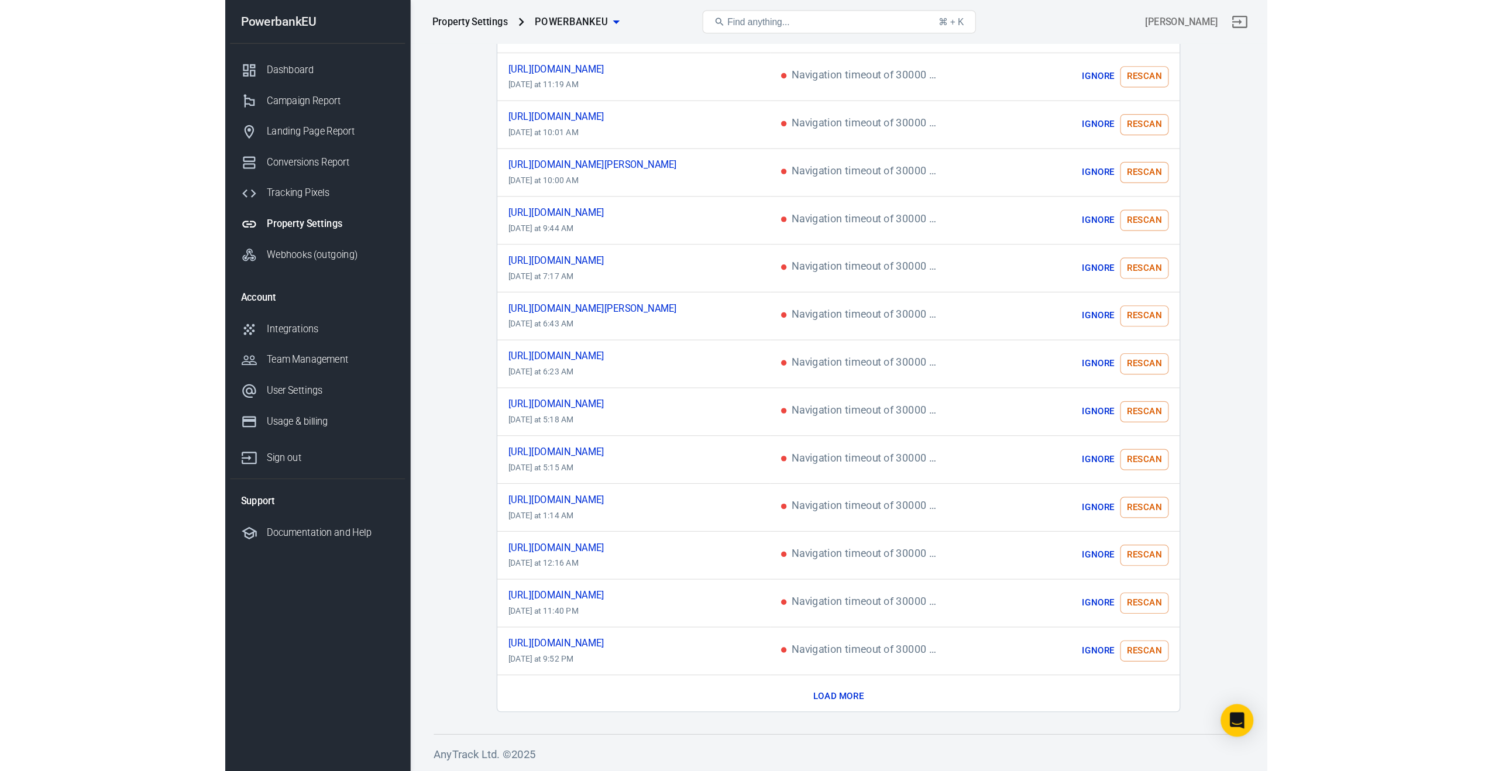
scroll to position [277, 0]
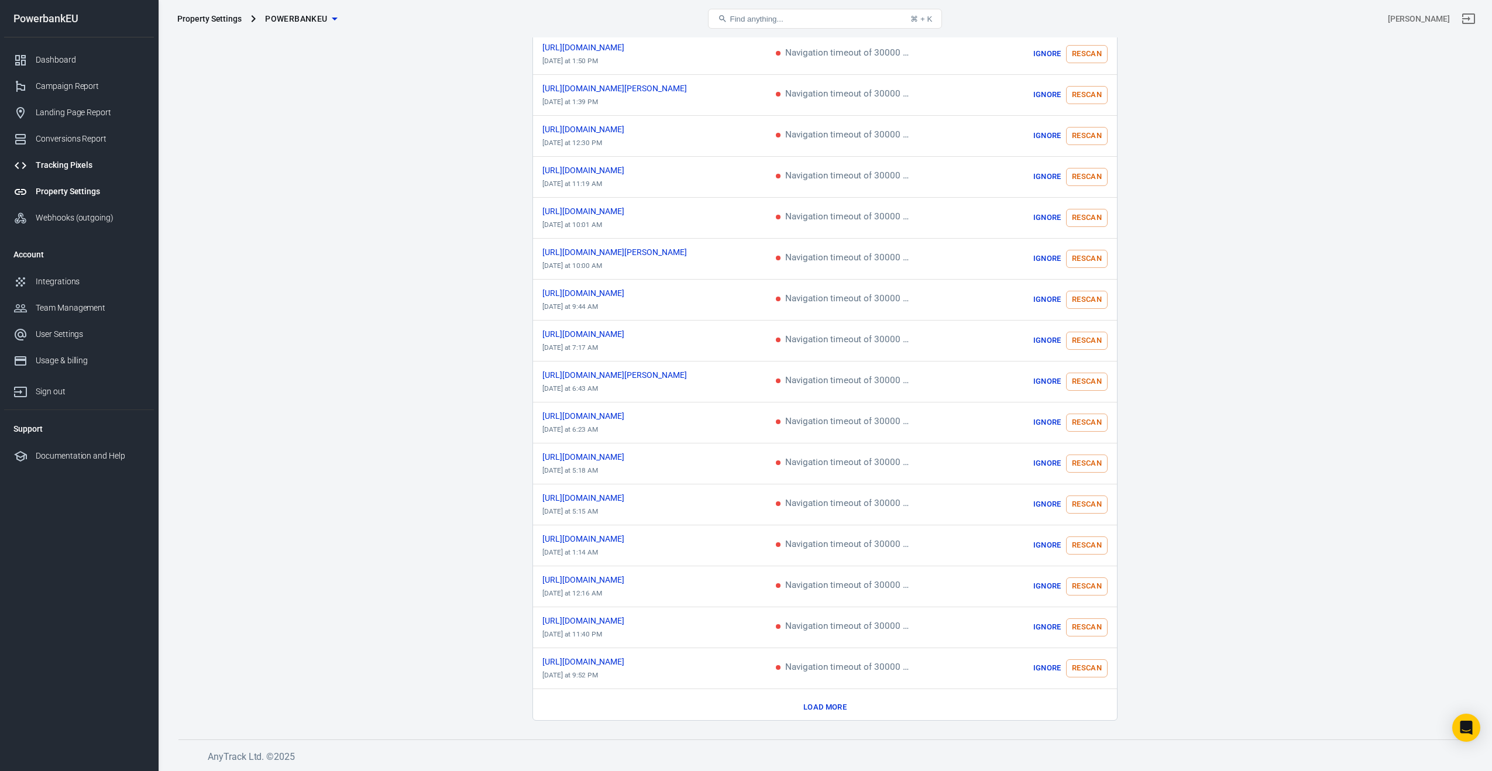
click at [57, 164] on div "Tracking Pixels" at bounding box center [90, 165] width 109 height 12
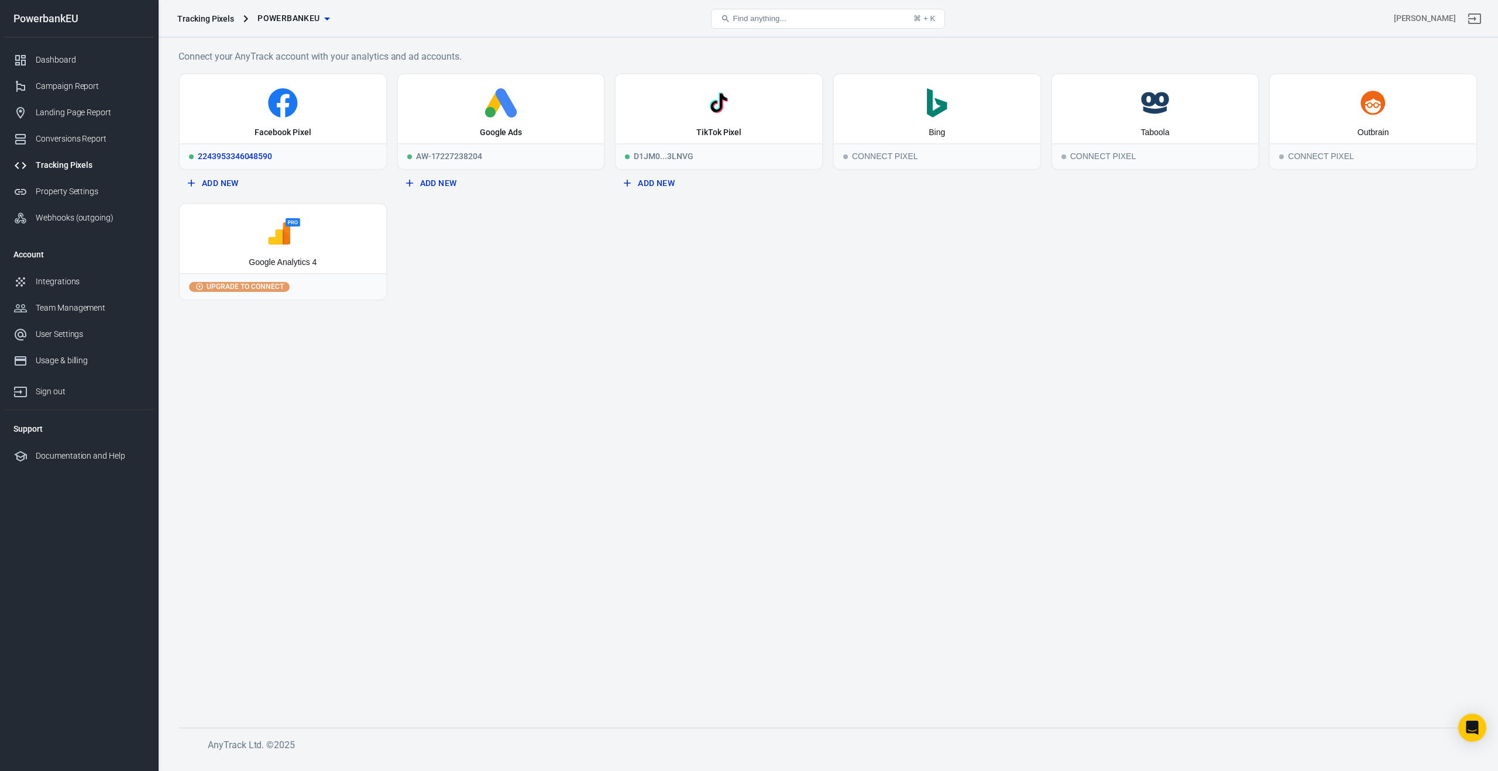
click at [320, 122] on div "Facebook Pixel" at bounding box center [283, 108] width 207 height 69
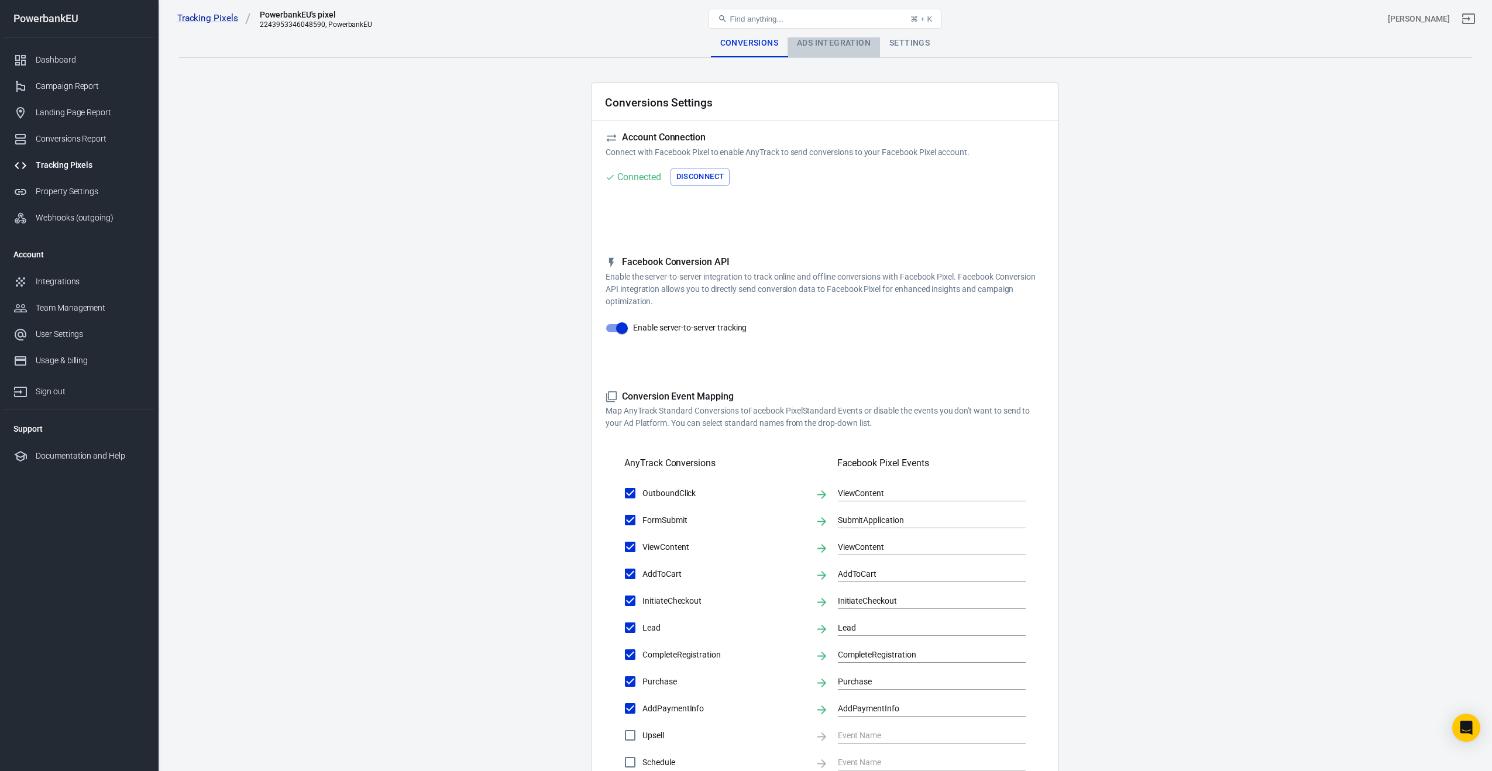
click at [811, 44] on div "Ads Integration" at bounding box center [834, 43] width 92 height 28
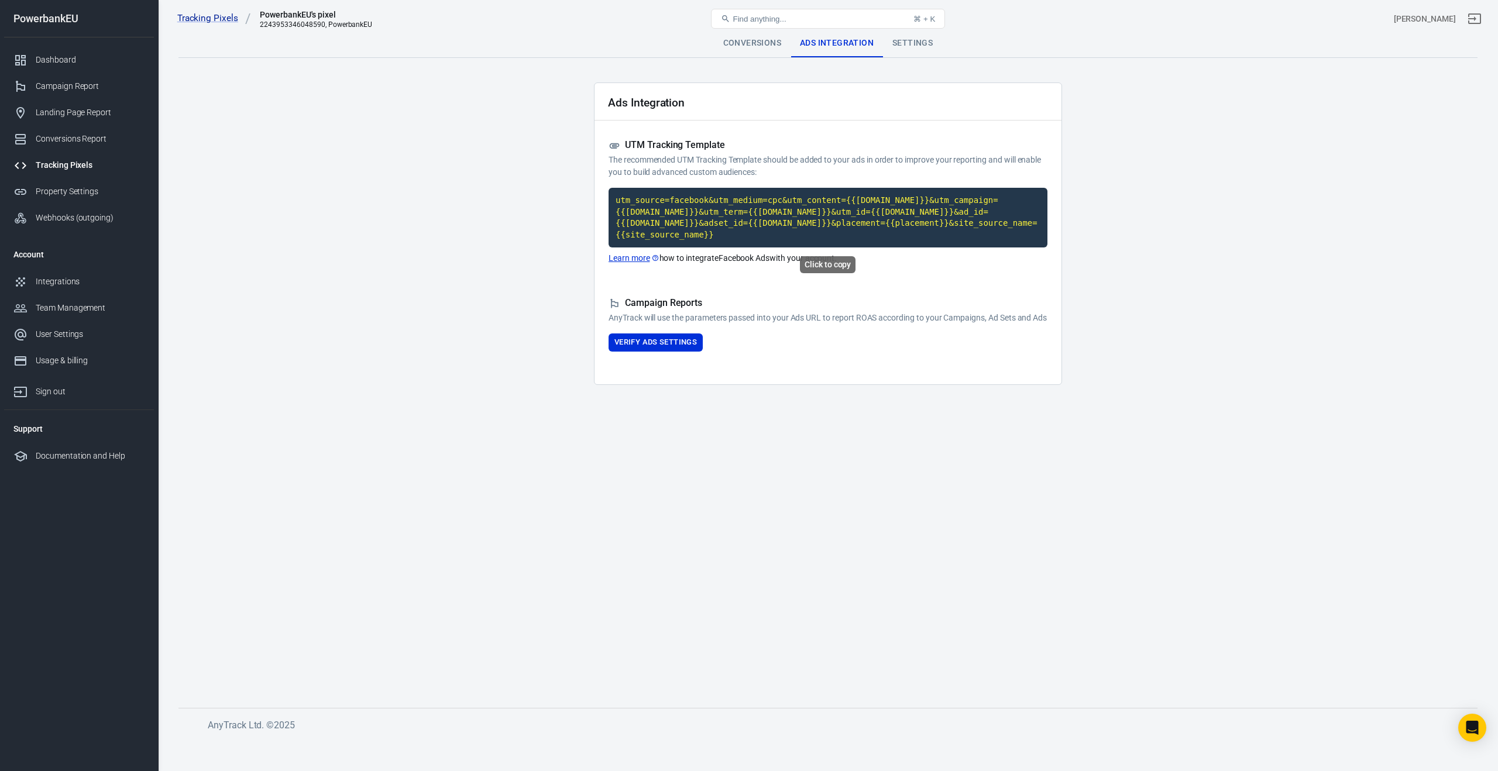
click at [734, 206] on code "utm_source=facebook&utm_medium=cpc&utm_content={{adset.name}}&utm_campaign={{ca…" at bounding box center [828, 218] width 439 height 60
click at [653, 352] on button "Verify Ads Settings" at bounding box center [656, 343] width 94 height 18
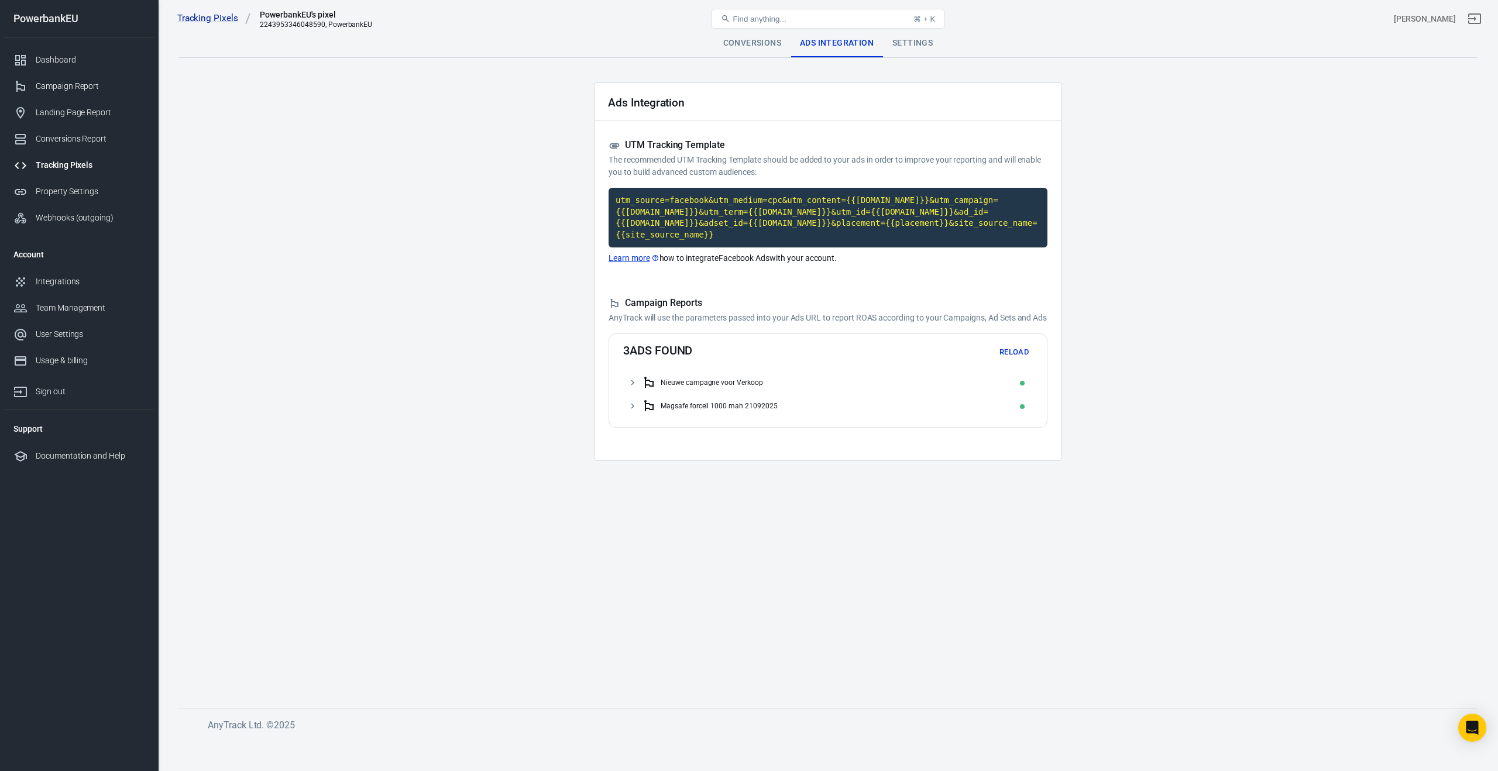
click at [630, 388] on icon at bounding box center [632, 382] width 11 height 11
click at [641, 411] on icon at bounding box center [639, 406] width 11 height 11
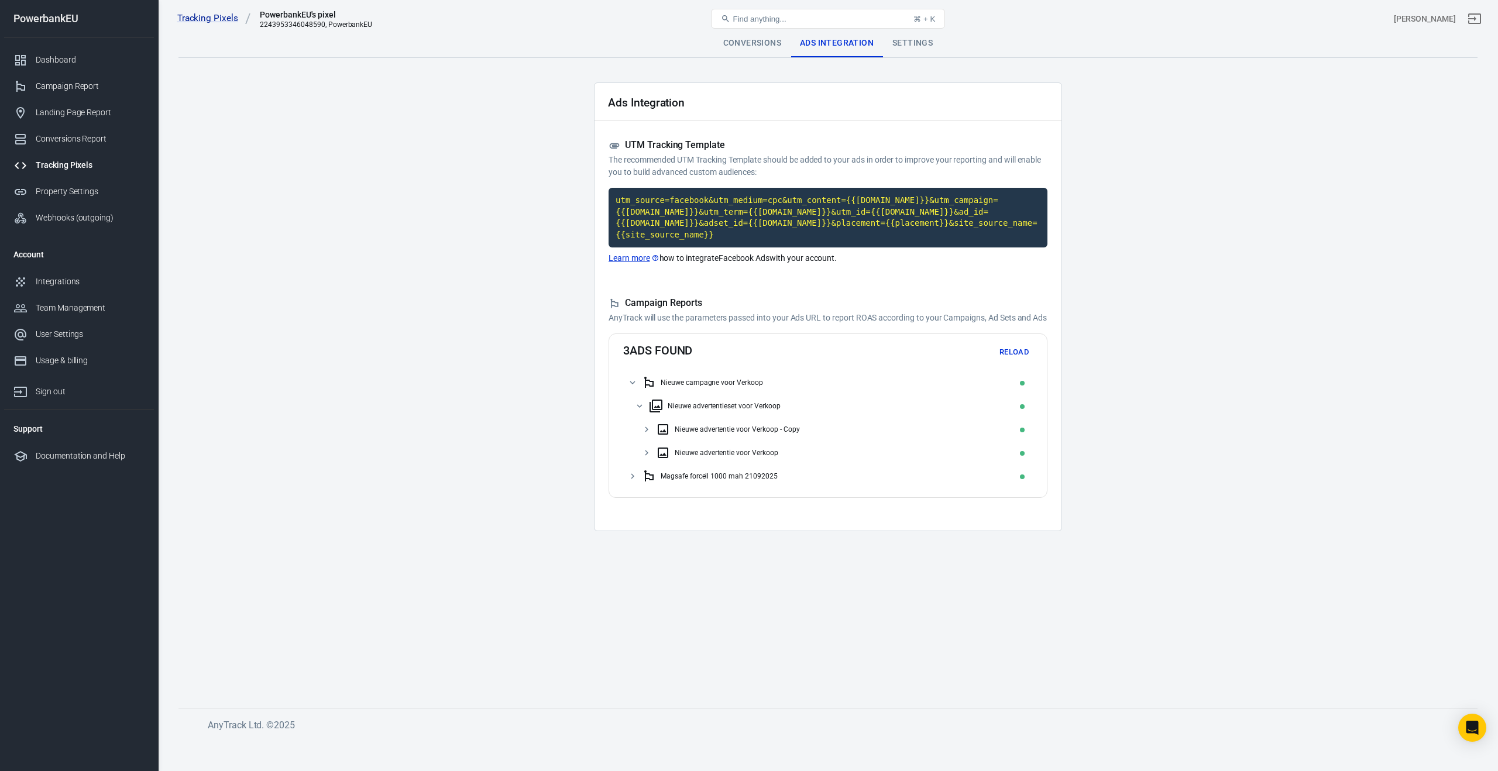
click at [637, 482] on icon at bounding box center [632, 476] width 11 height 11
click at [633, 511] on div "Magsafe Nederland 1000mah 21092025" at bounding box center [828, 499] width 410 height 23
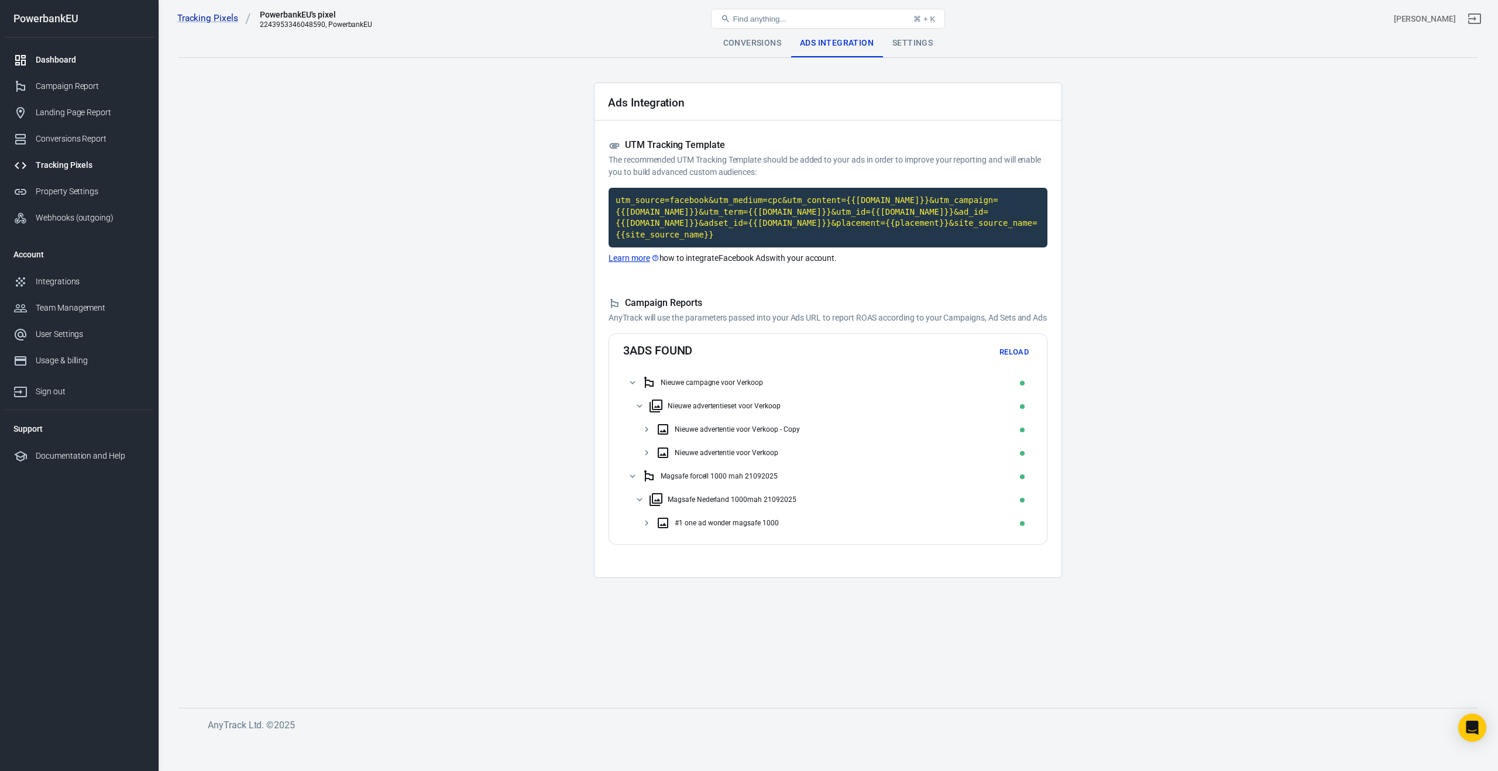
click at [56, 66] on link "Dashboard" at bounding box center [79, 60] width 150 height 26
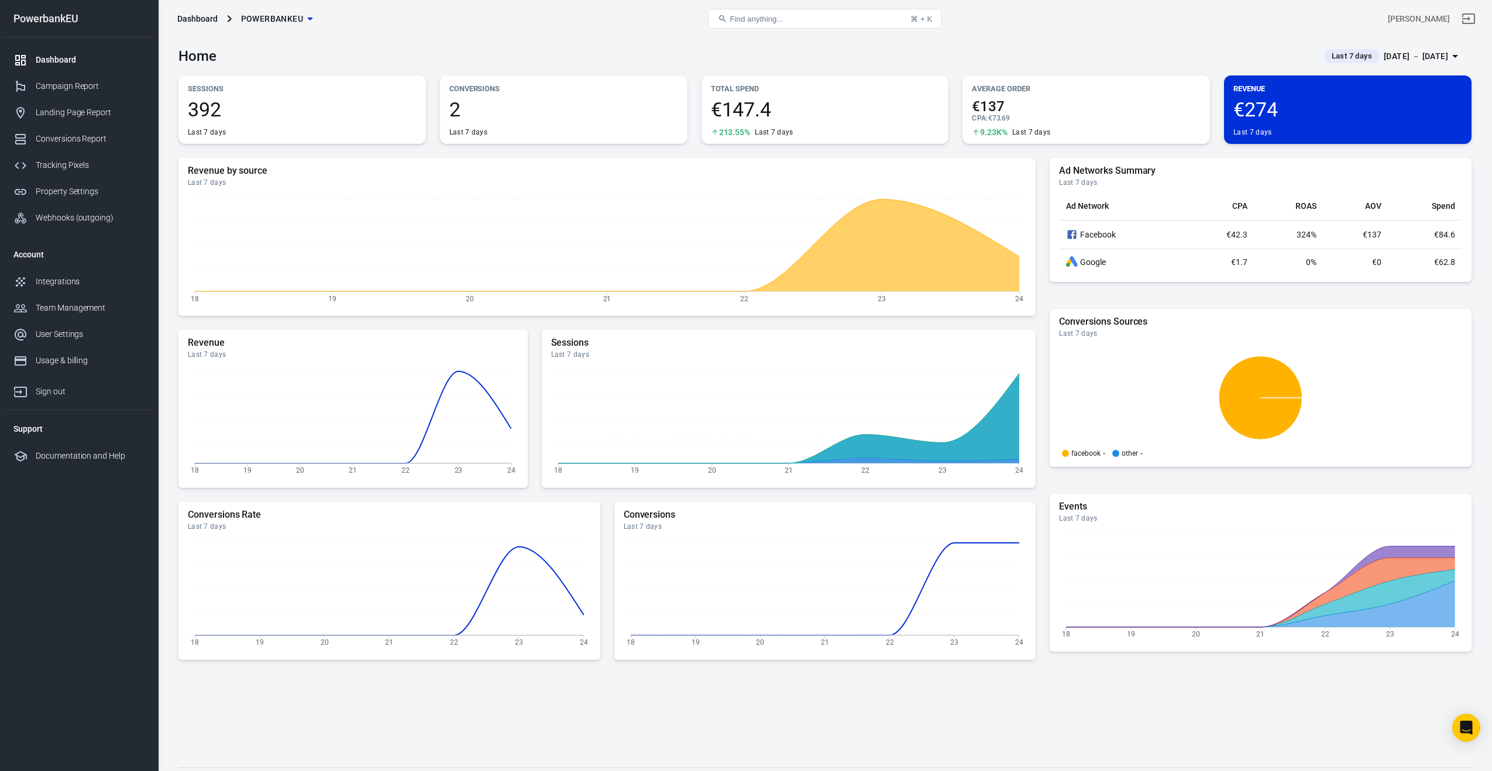
click at [944, 104] on span "€274" at bounding box center [1348, 109] width 229 height 20
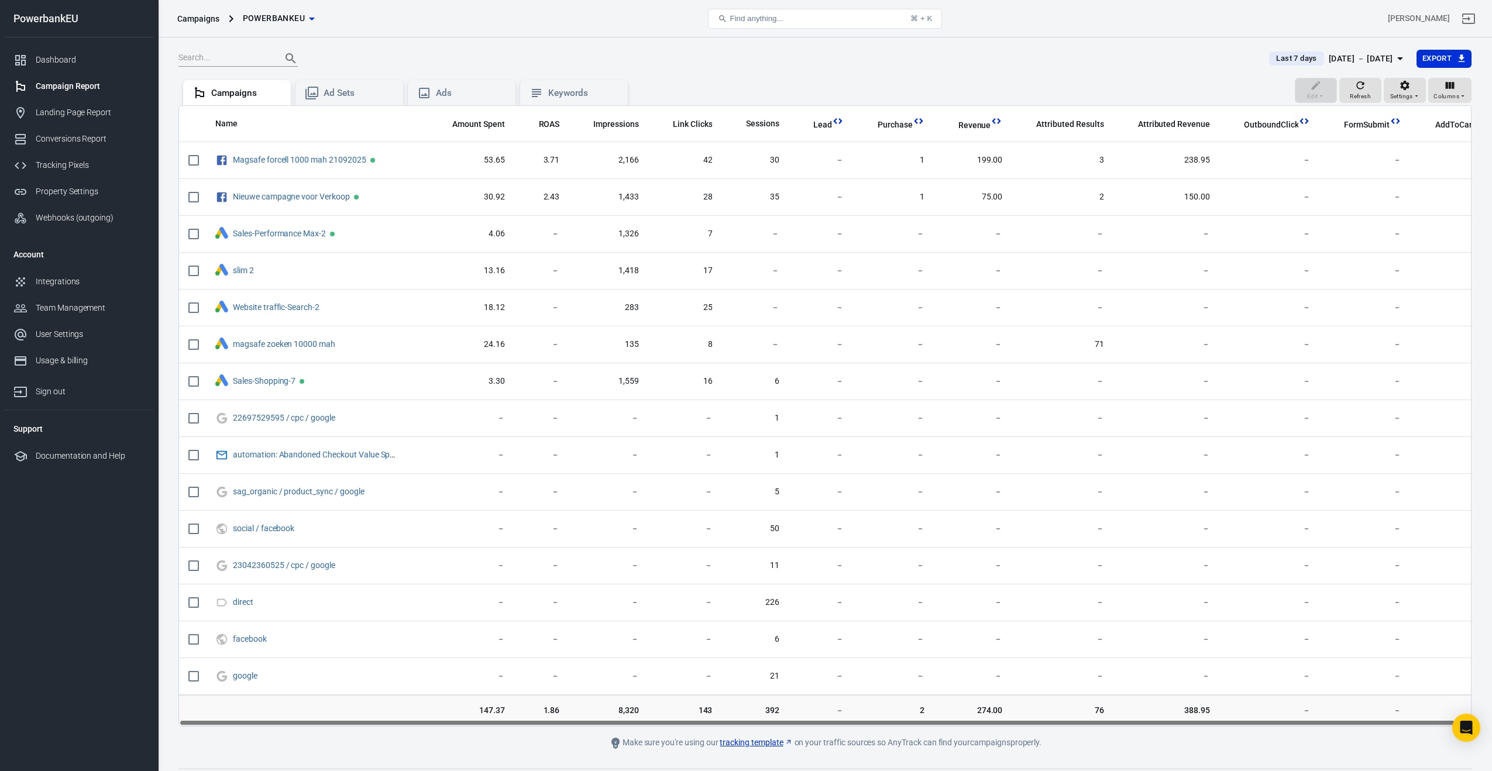
scroll to position [2, 0]
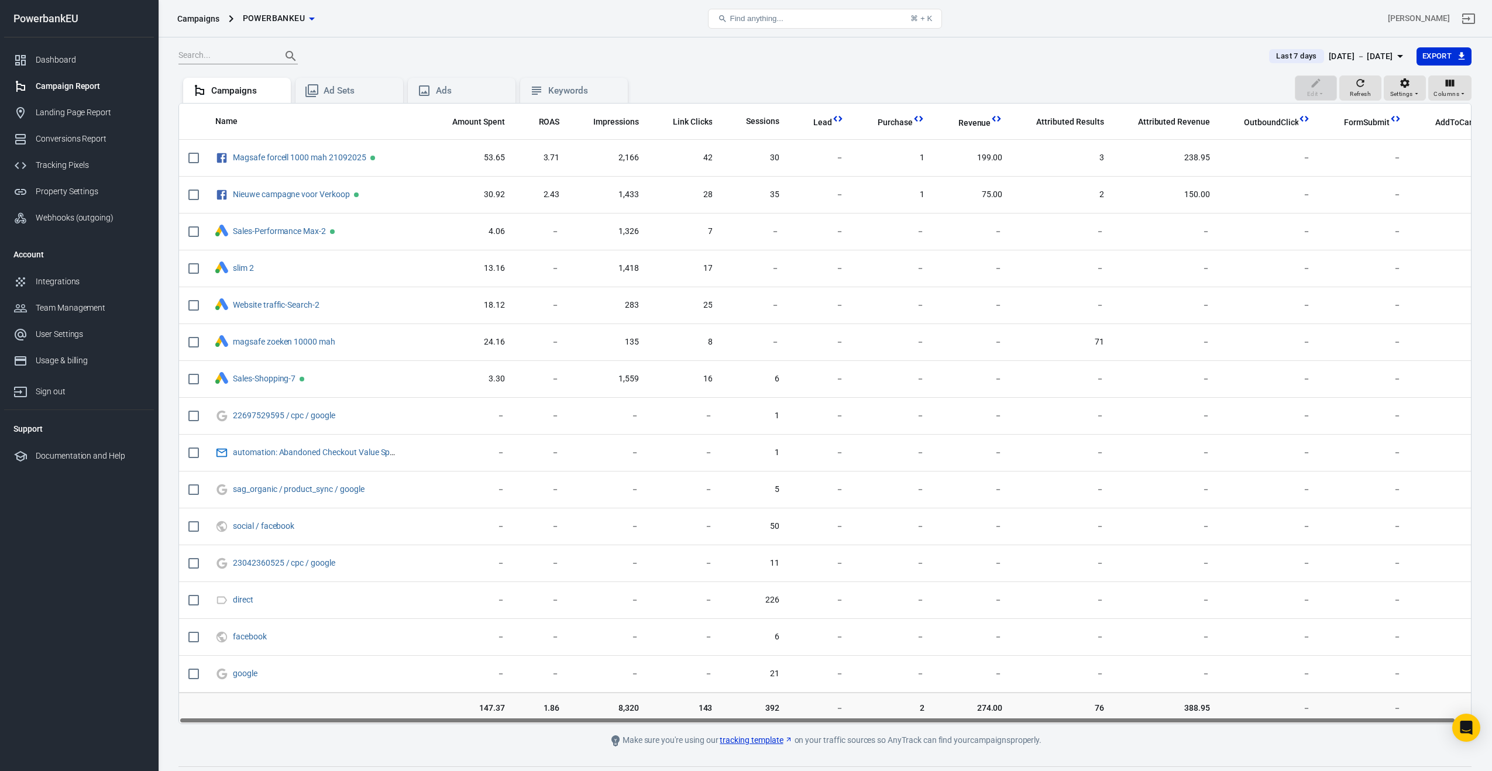
click at [78, 87] on div "Campaign Report" at bounding box center [90, 86] width 109 height 12
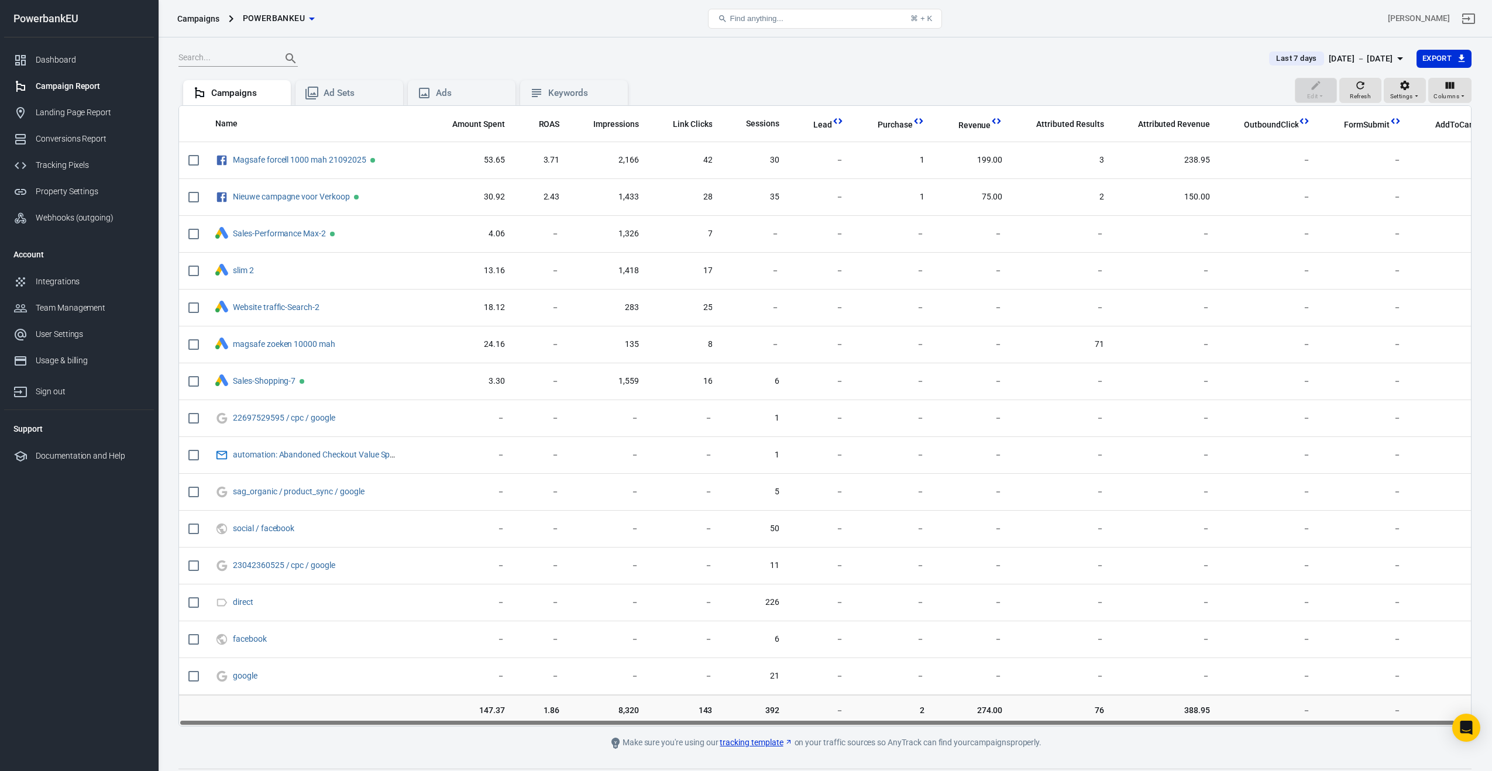
click at [944, 57] on div "Sep 18 － Sep 24, 2025" at bounding box center [1361, 58] width 64 height 15
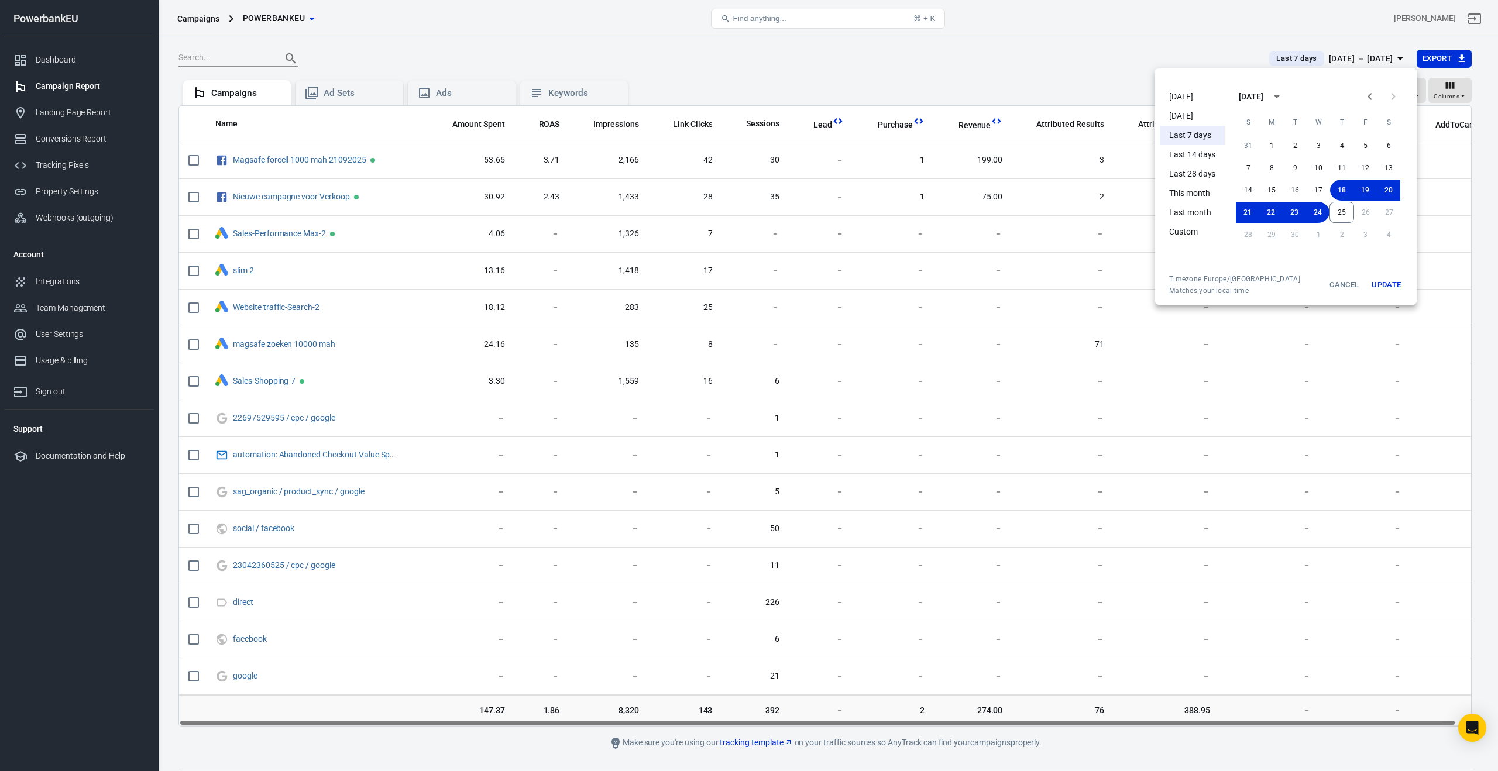
click at [944, 93] on li "[DATE]" at bounding box center [1192, 96] width 65 height 19
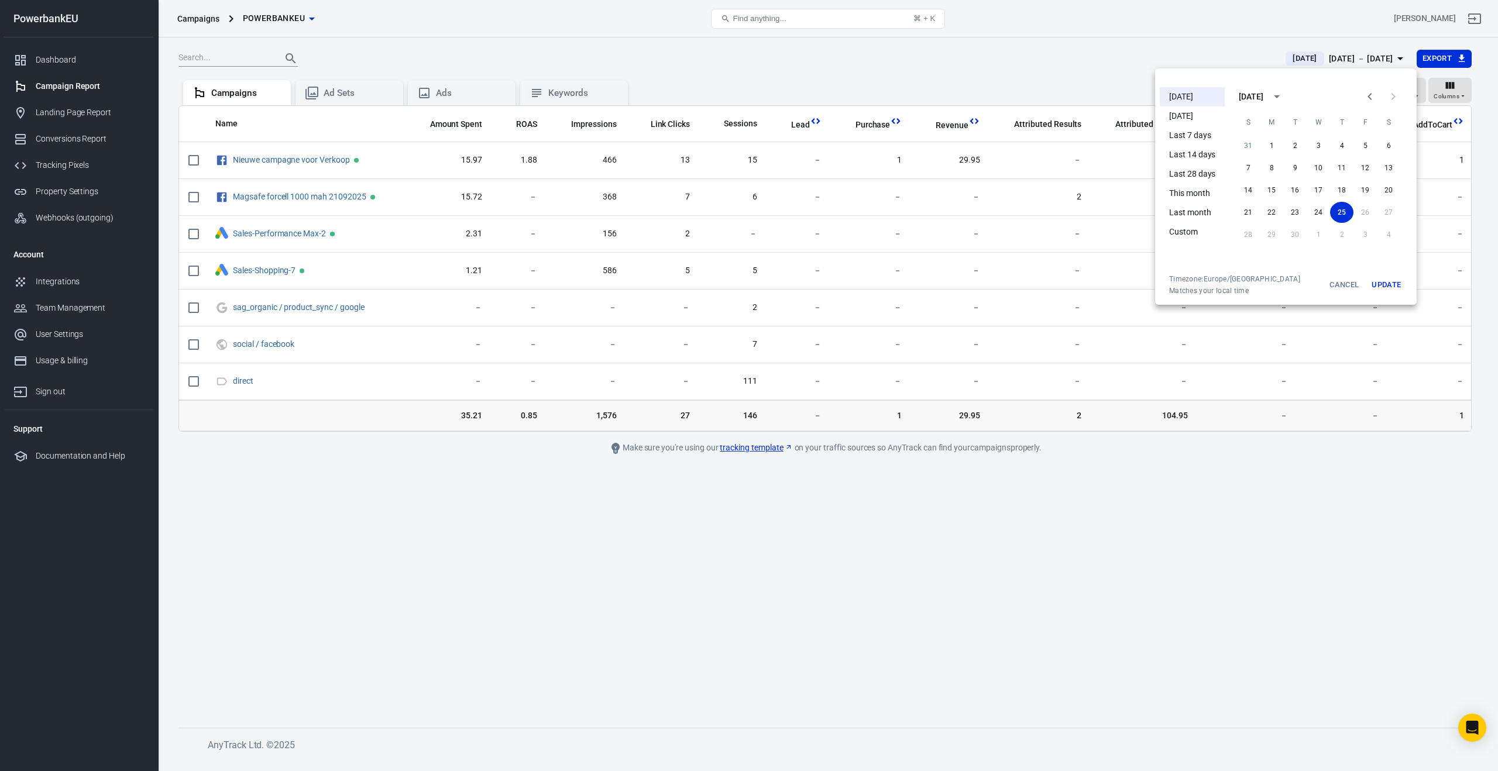
click at [535, 568] on div at bounding box center [749, 385] width 1498 height 771
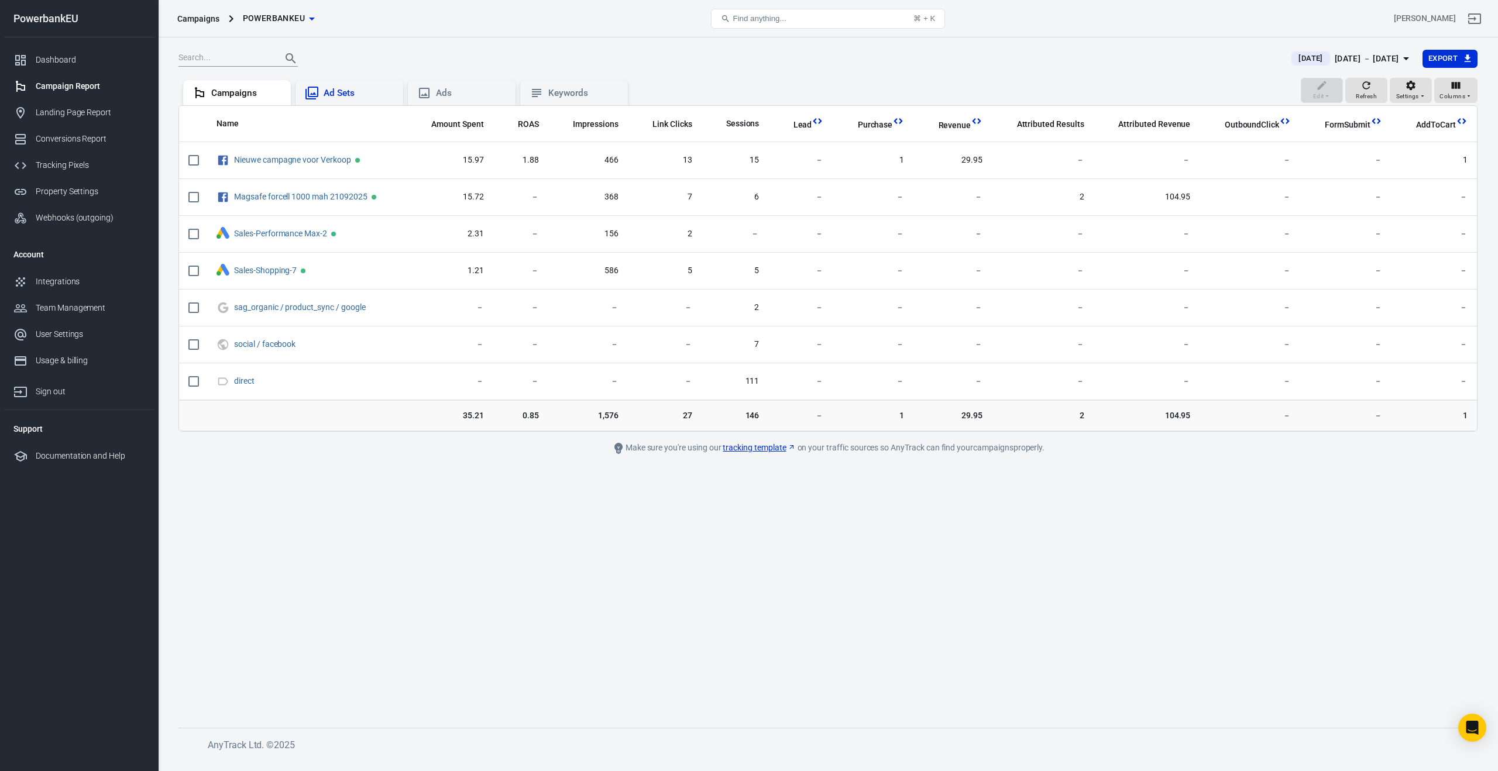
click at [369, 99] on div "Ad Sets" at bounding box center [349, 93] width 89 height 14
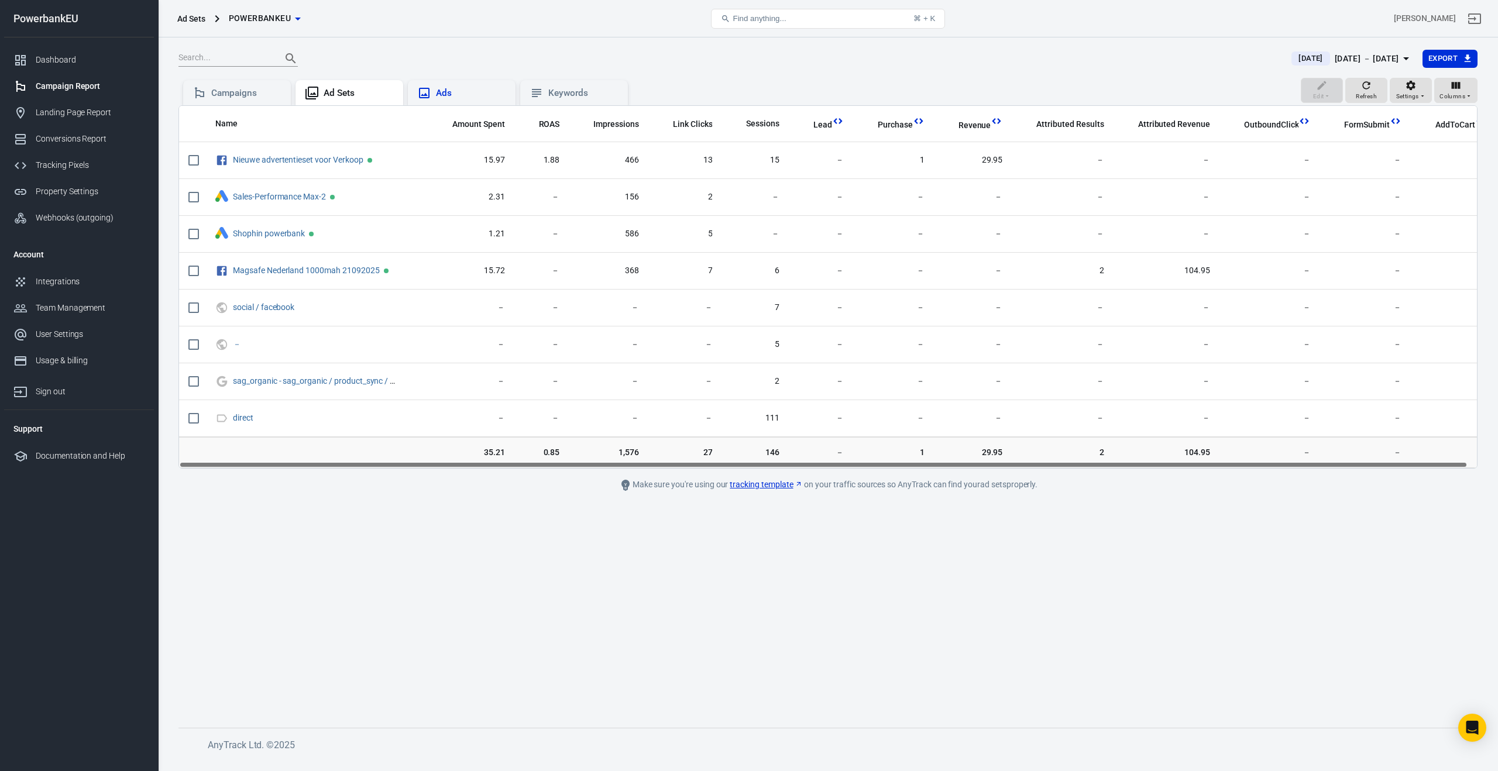
click at [462, 101] on div "Ads" at bounding box center [462, 93] width 108 height 26
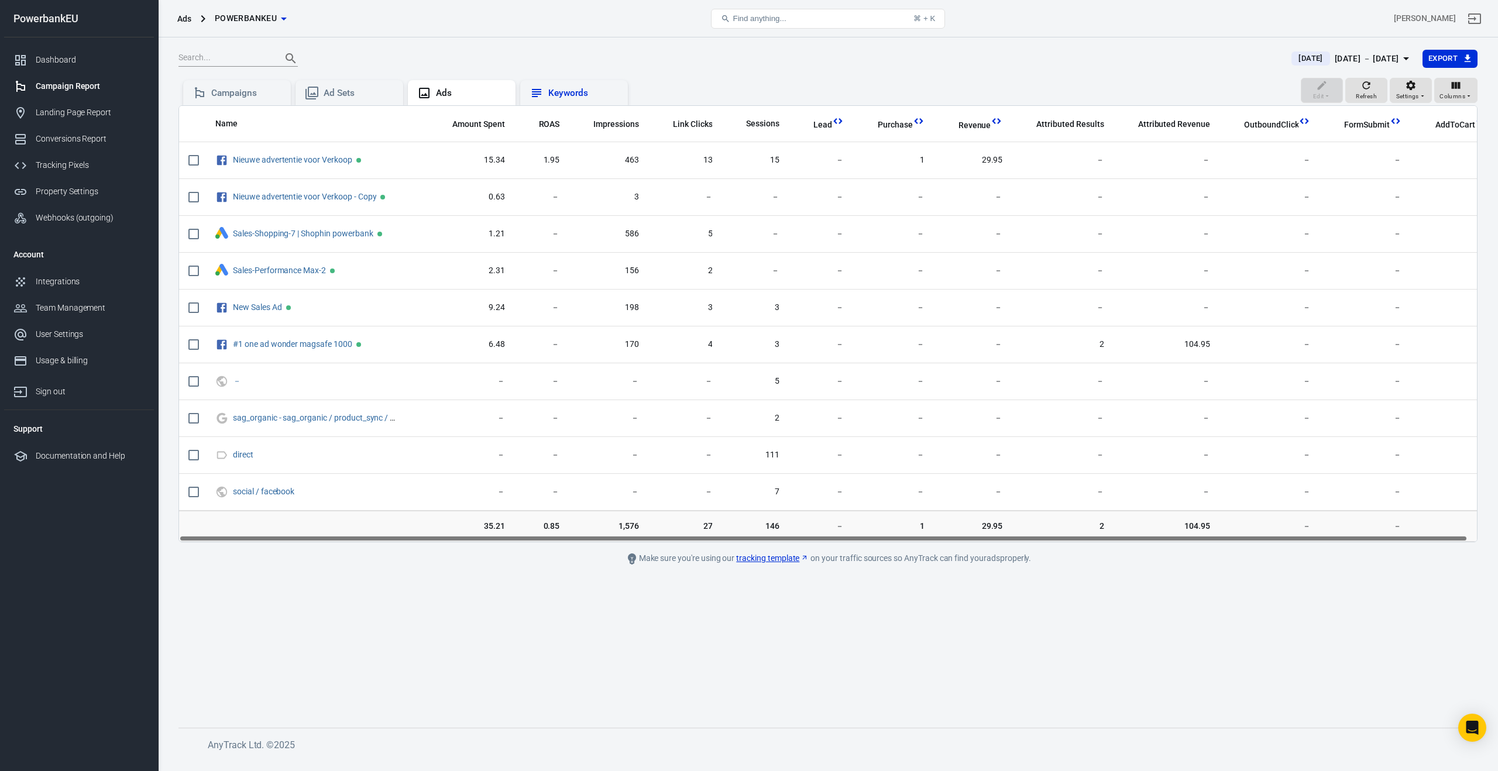
click at [569, 98] on div "Keywords" at bounding box center [583, 93] width 70 height 12
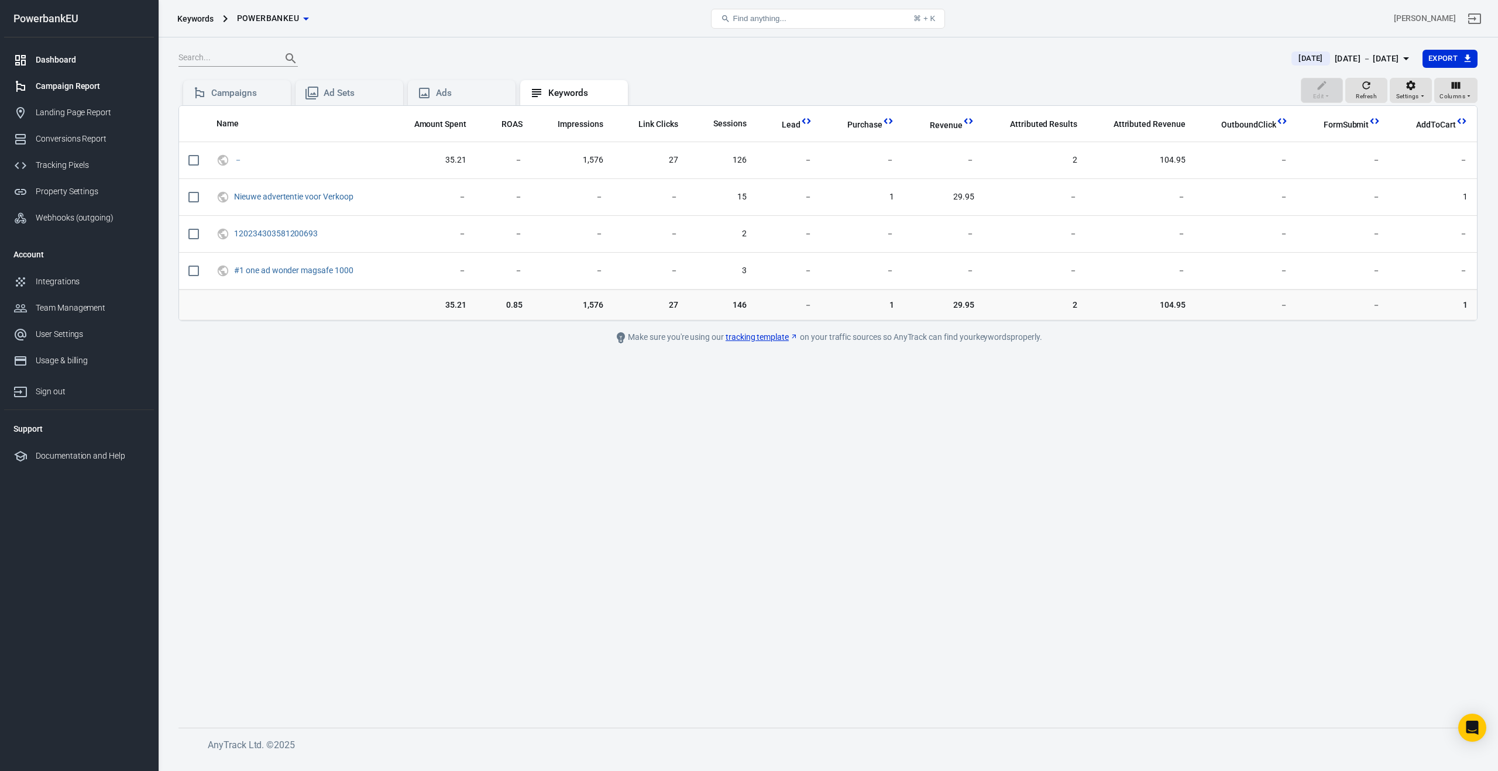
click at [68, 66] on div "Dashboard" at bounding box center [90, 60] width 109 height 12
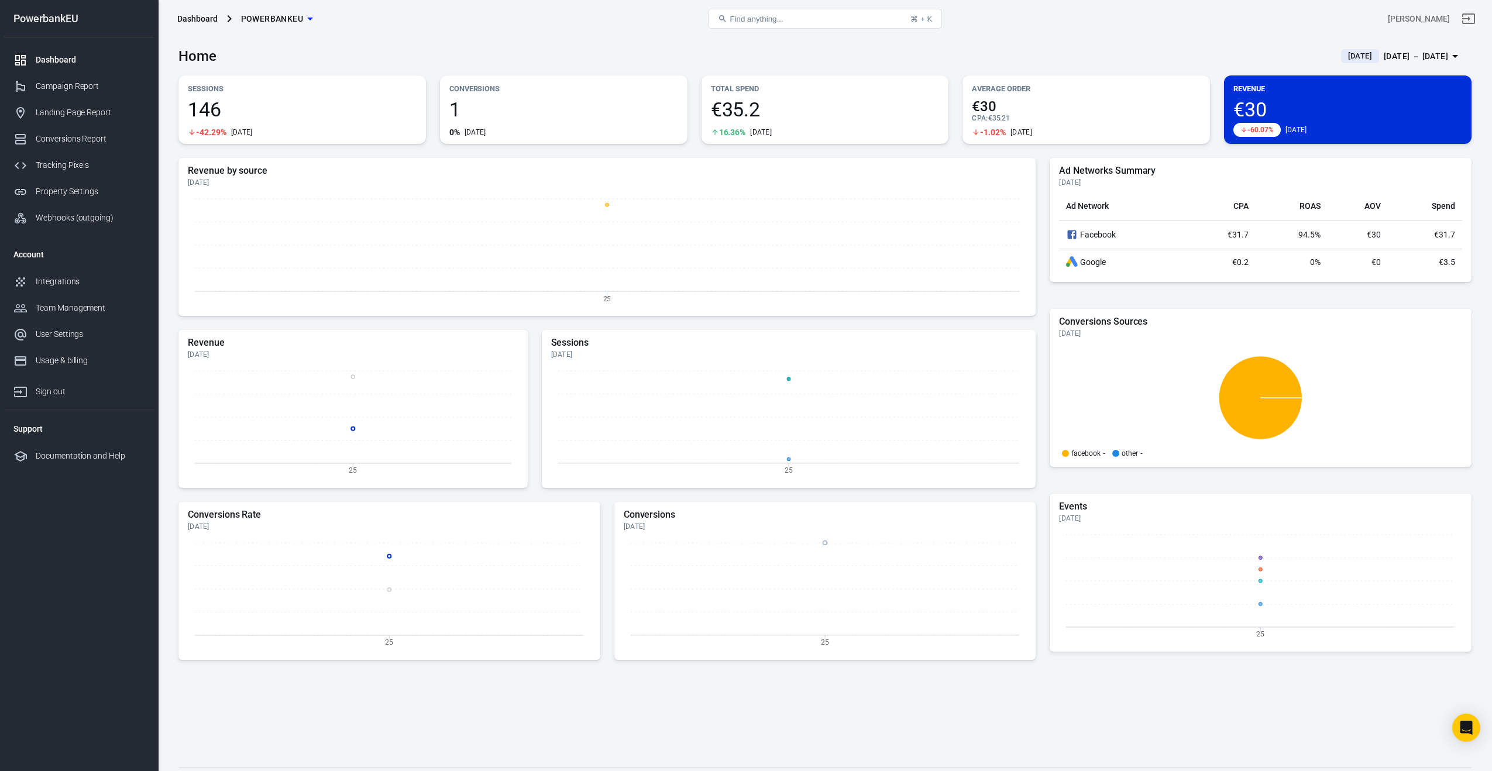
click at [52, 21] on div "PowerbankEU" at bounding box center [79, 18] width 150 height 11
